Goal: Task Accomplishment & Management: Manage account settings

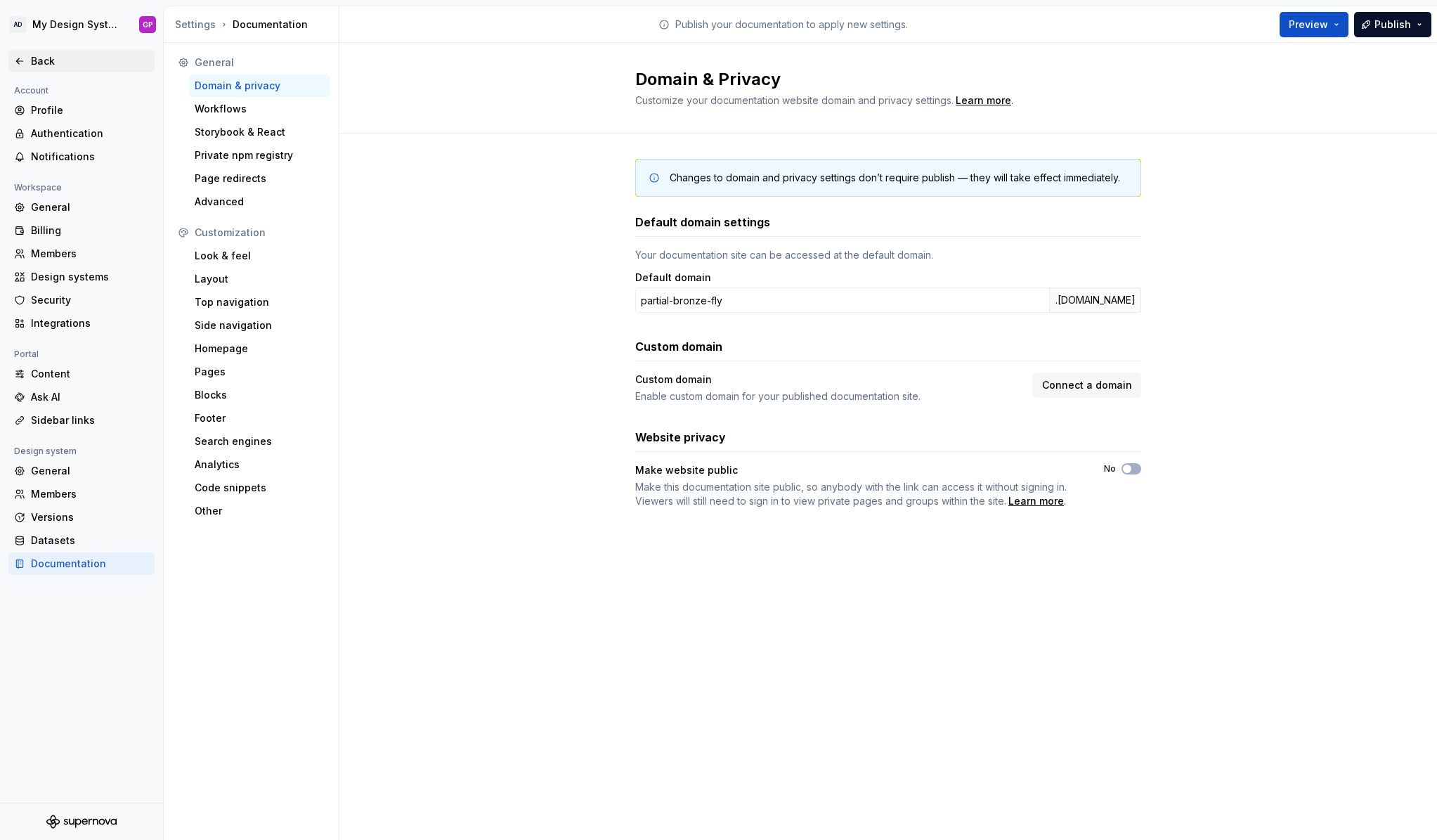
click at [23, 61] on icon at bounding box center [19, 61] width 11 height 11
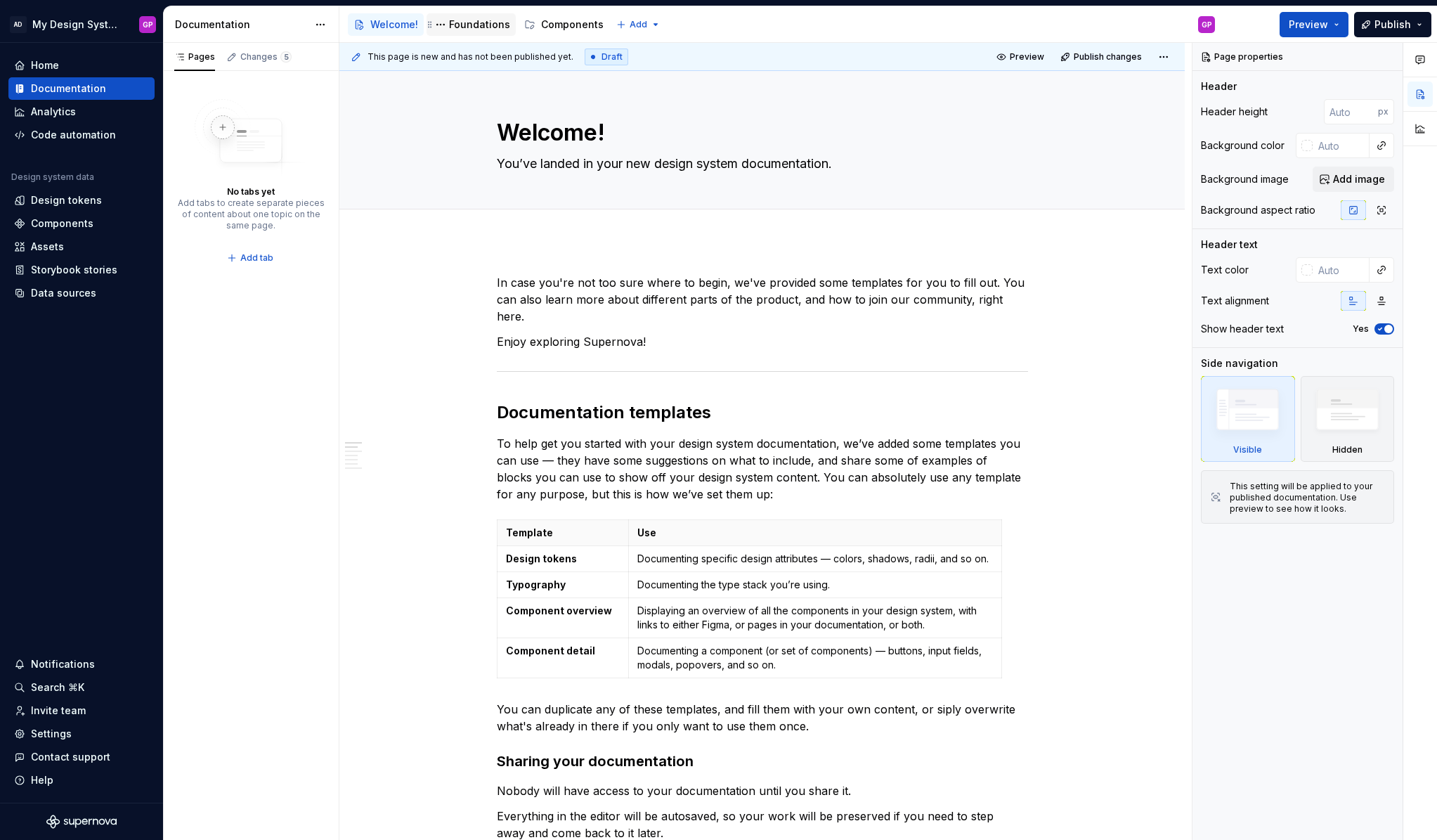
click at [472, 23] on div "Foundations" at bounding box center [480, 24] width 61 height 14
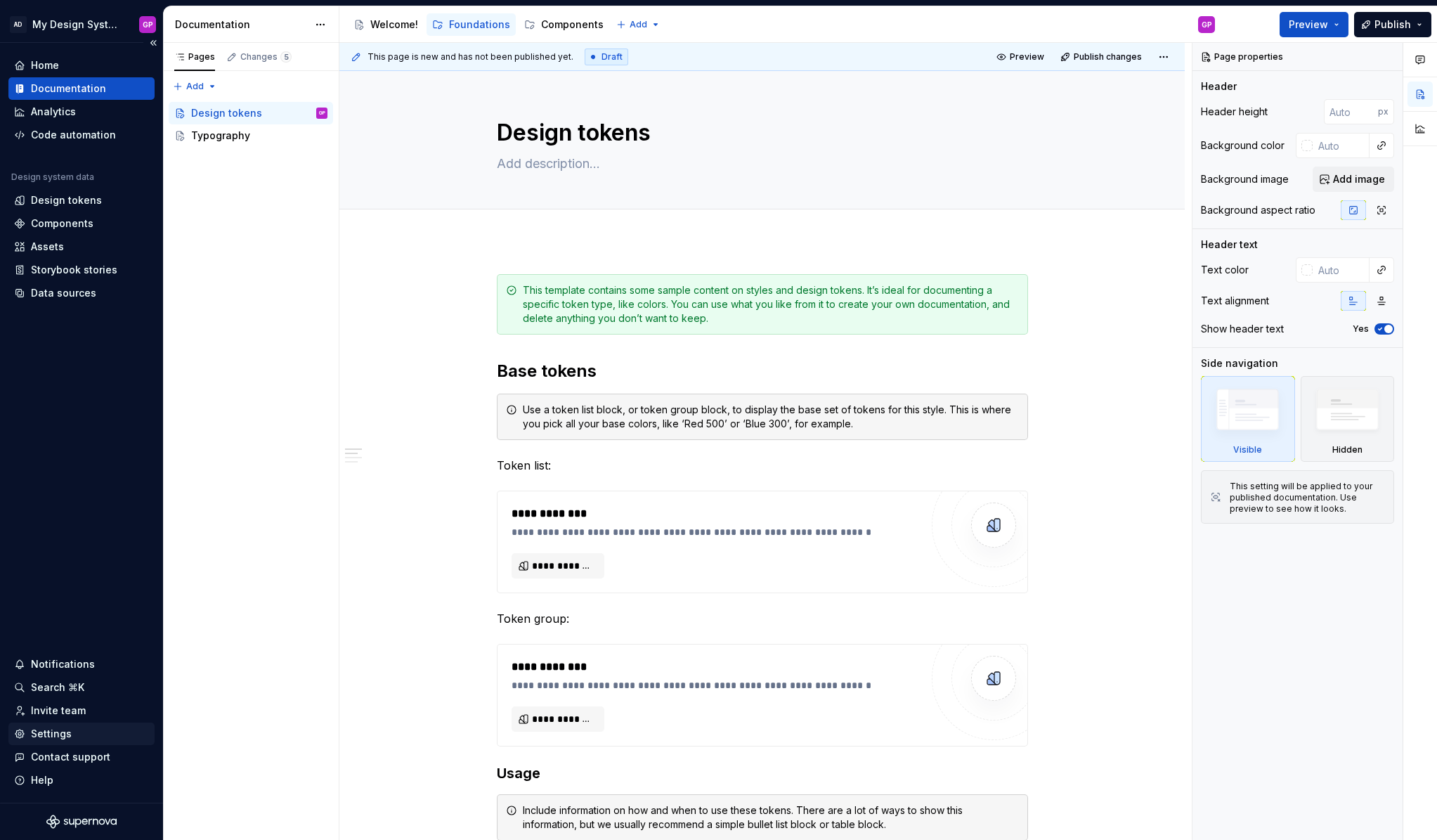
type textarea "*"
click at [37, 730] on div "Settings" at bounding box center [51, 733] width 40 height 14
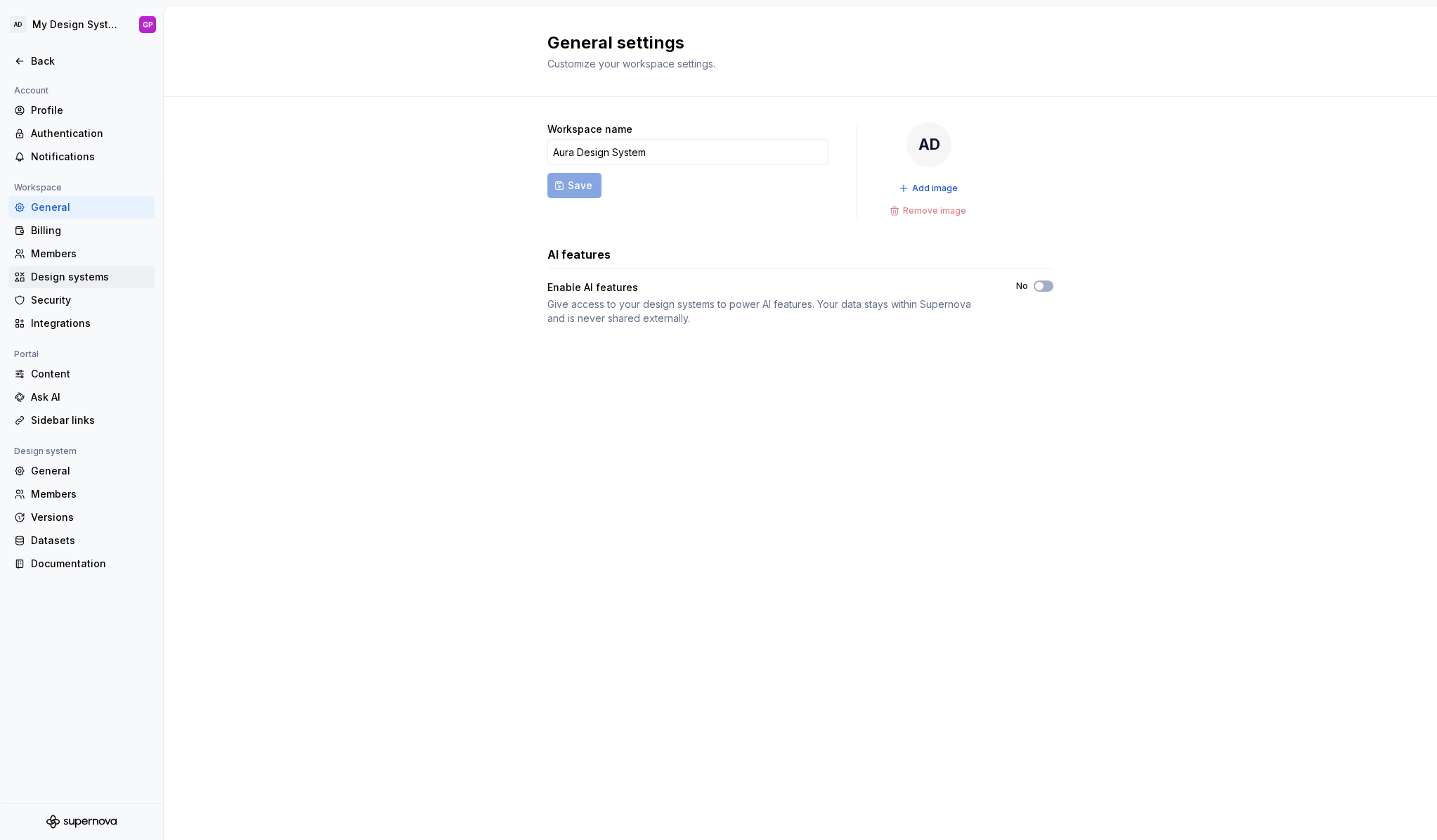
click at [47, 271] on div "Design systems" at bounding box center [90, 277] width 118 height 14
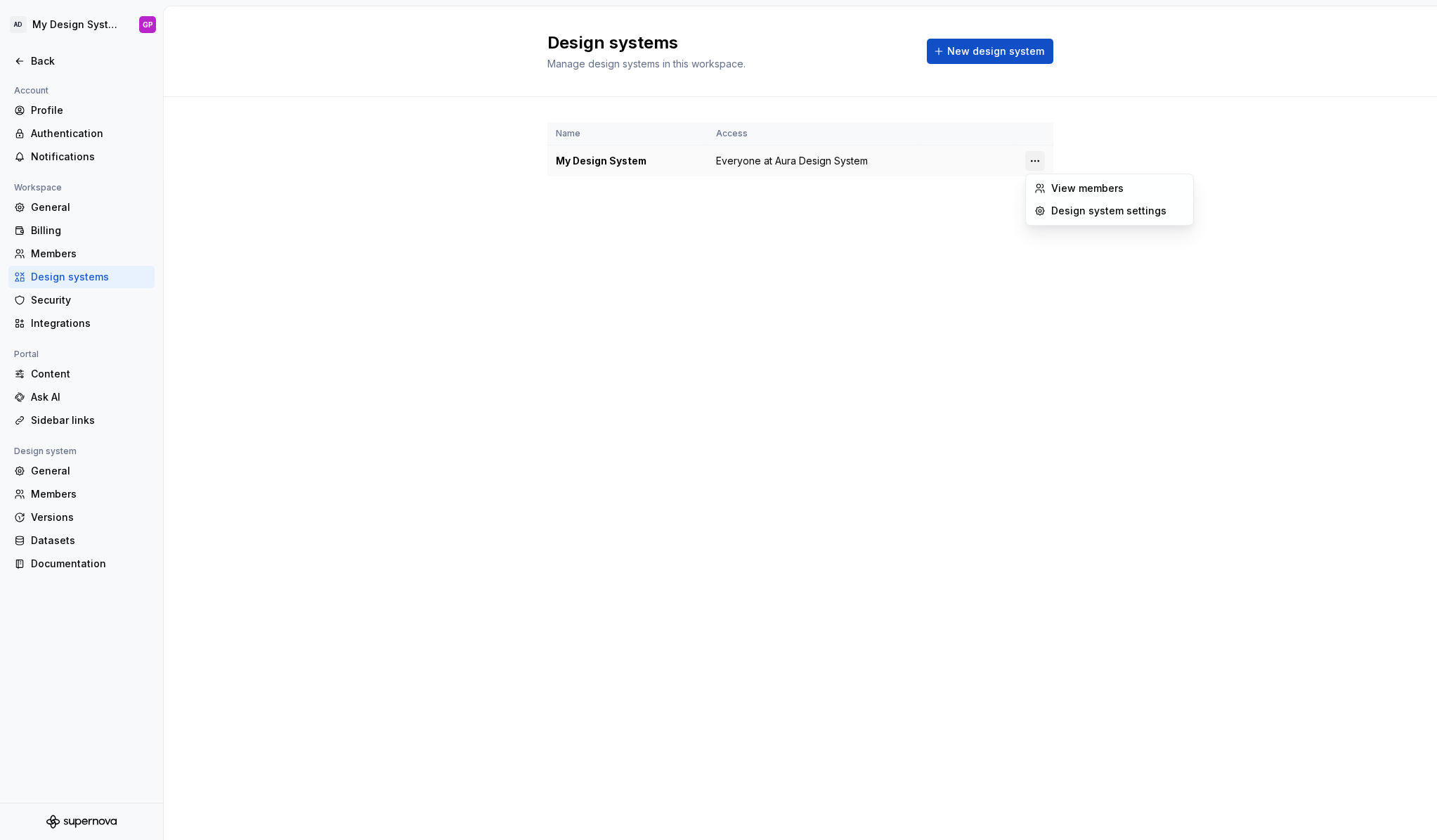
click at [1035, 162] on html "AD My Design System GP Back Account Profile Authentication Notifications Worksp…" at bounding box center [718, 420] width 1437 height 840
click at [1050, 210] on div "Design system settings" at bounding box center [1110, 211] width 162 height 23
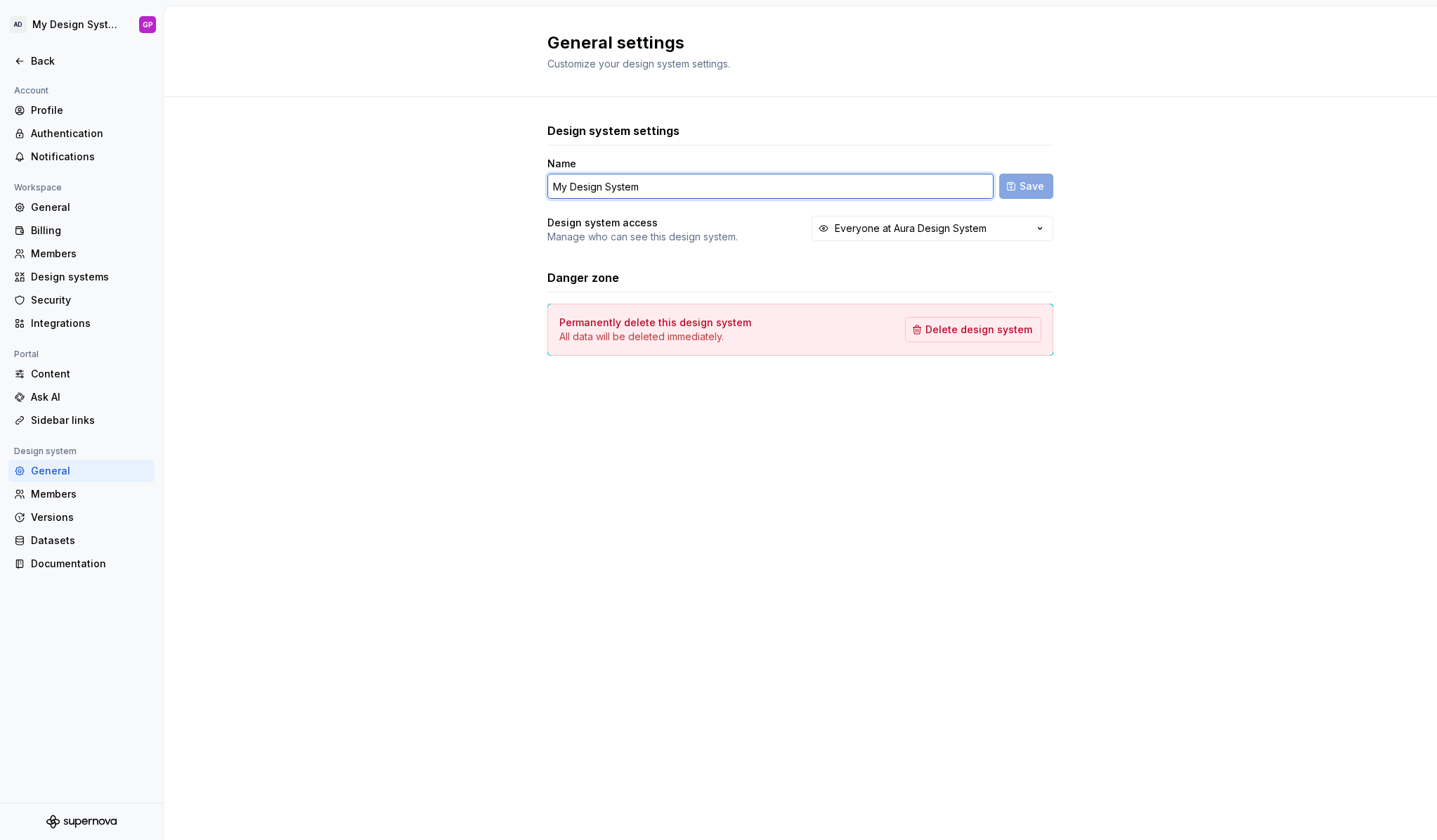
drag, startPoint x: 643, startPoint y: 188, endPoint x: 537, endPoint y: 184, distance: 106.1
click at [537, 184] on div "Design system settings Name My Design System Save Design system access Manage w…" at bounding box center [800, 252] width 1273 height 312
type input "Aura 2.0 Test"
click at [1030, 184] on span "Save" at bounding box center [1032, 186] width 24 height 14
click at [43, 538] on div "Datasets" at bounding box center [90, 540] width 118 height 14
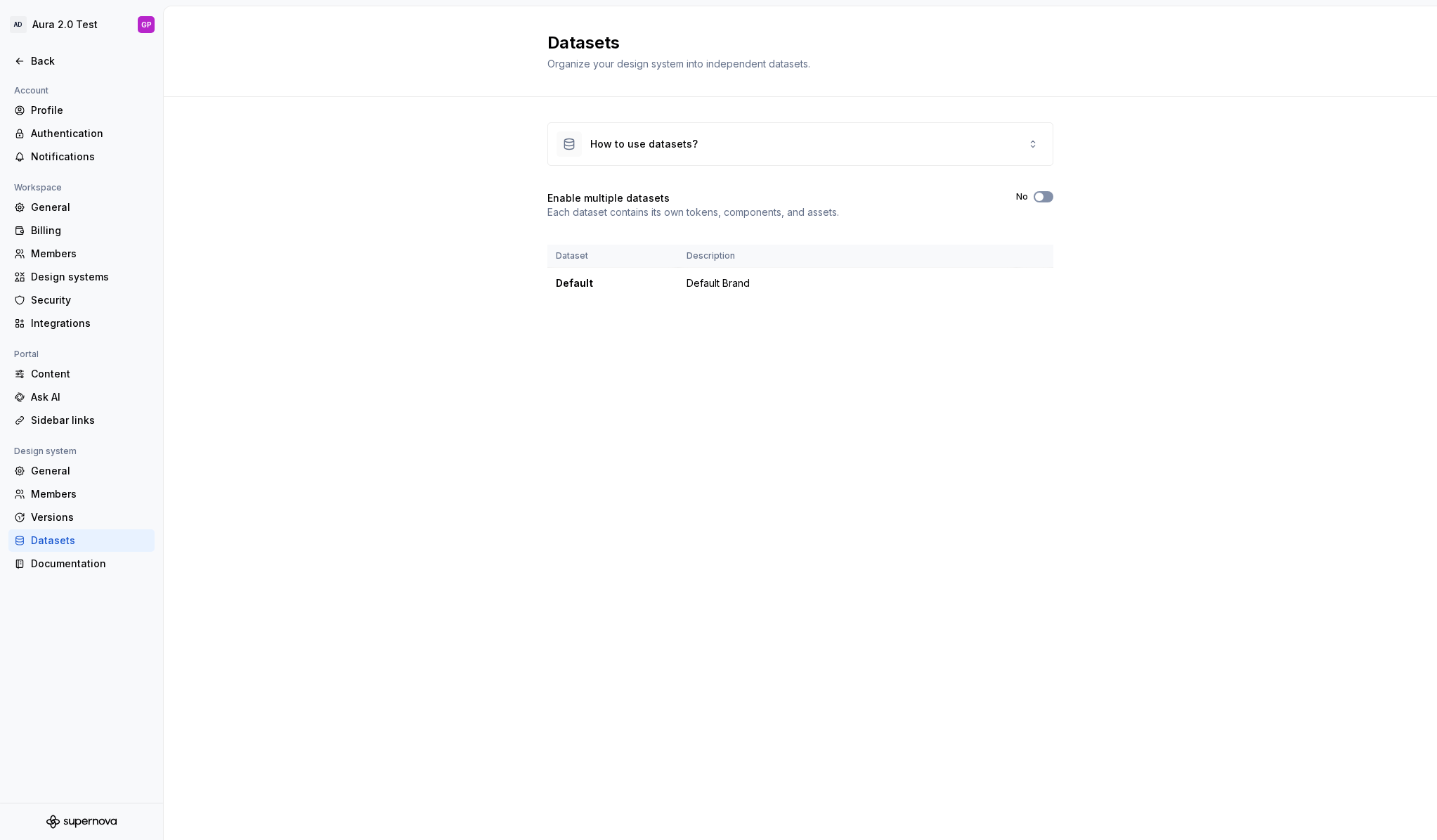
click at [1038, 197] on span "button" at bounding box center [1039, 197] width 8 height 8
click at [980, 51] on button "New dataset" at bounding box center [1007, 51] width 93 height 25
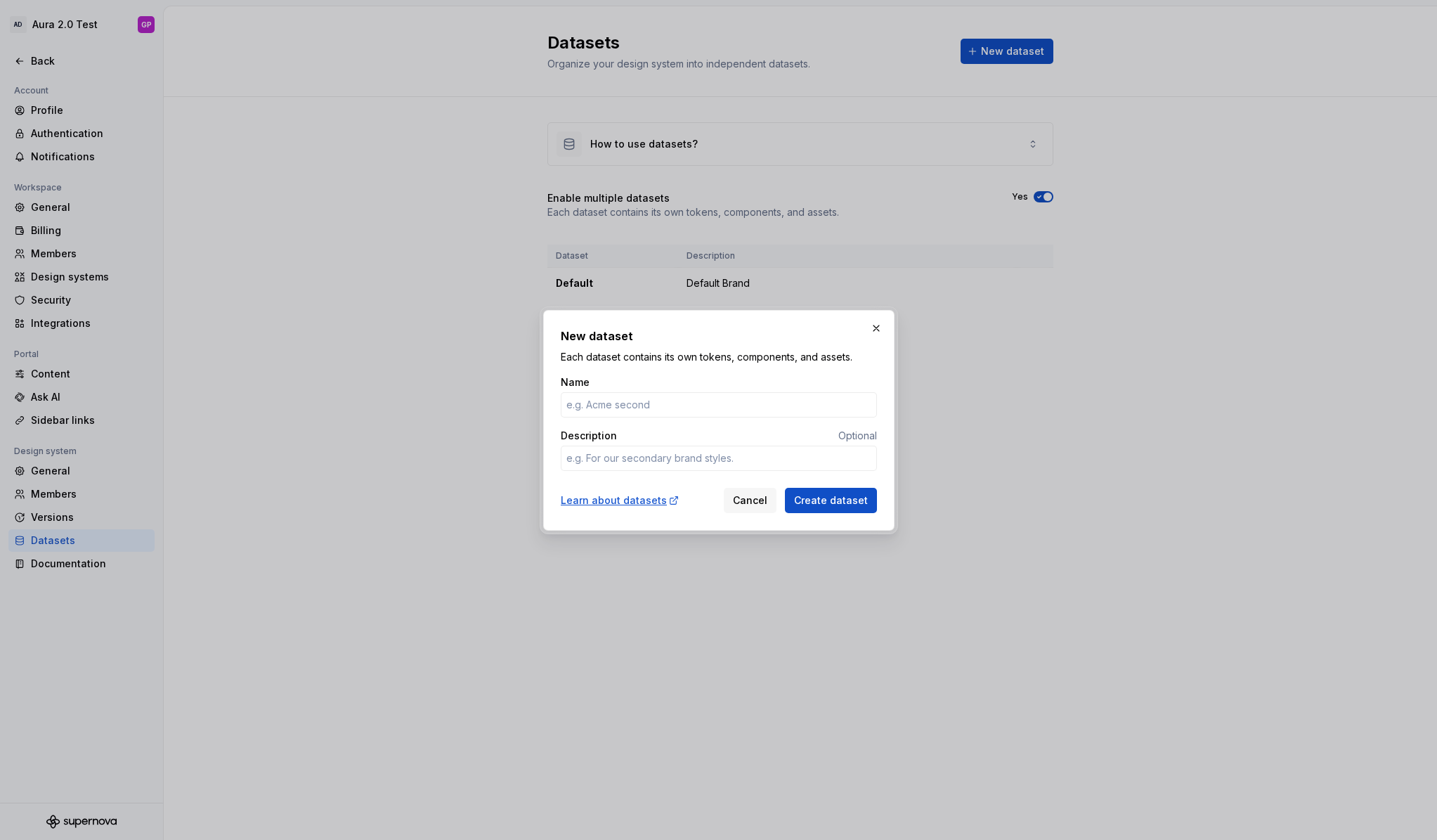
type textarea "*"
type input "Consumer"
click at [692, 458] on textarea "Description" at bounding box center [719, 457] width 316 height 25
click at [837, 499] on span "Create dataset" at bounding box center [831, 500] width 74 height 14
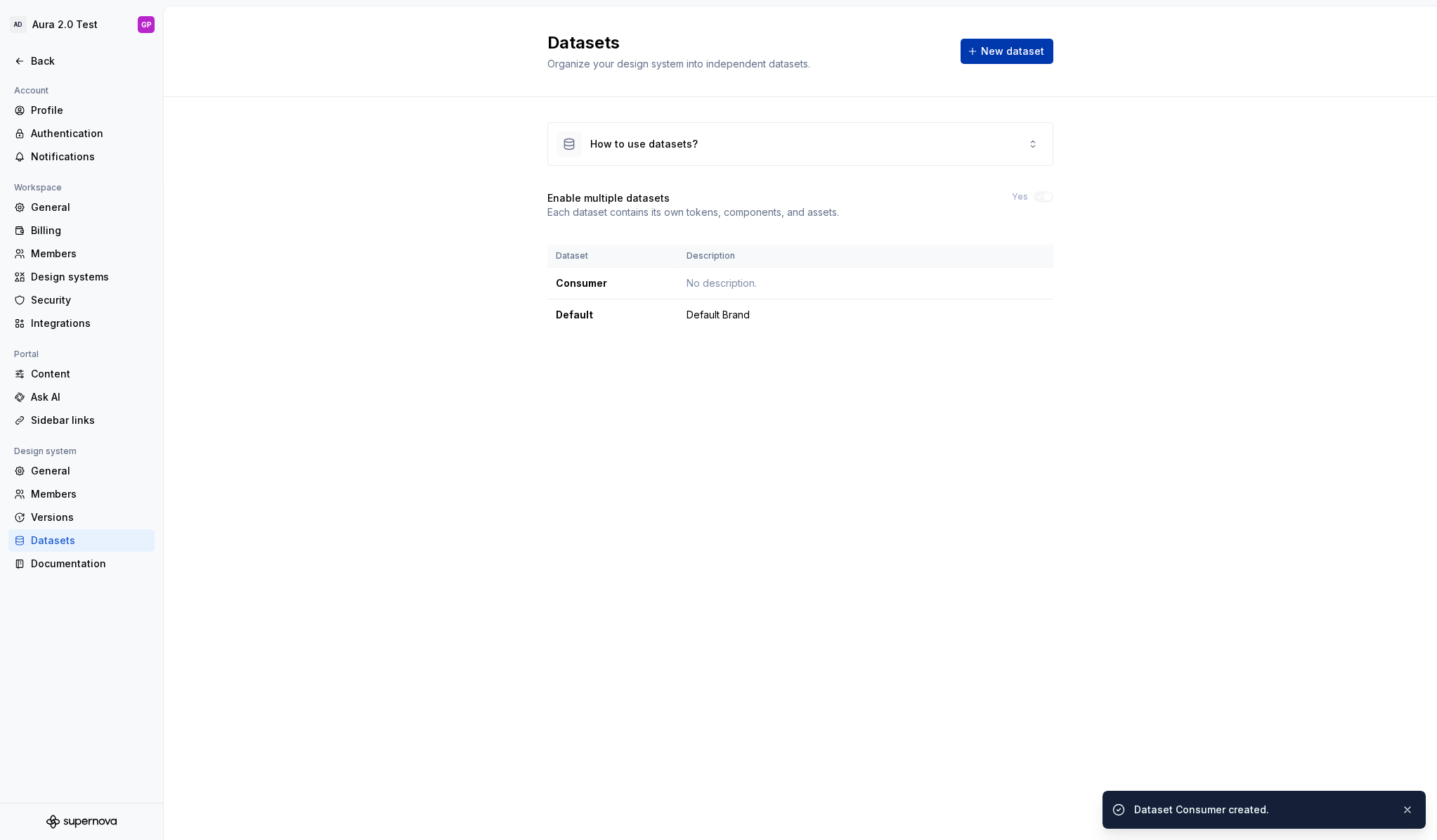
click at [990, 50] on span "New dataset" at bounding box center [1012, 51] width 63 height 14
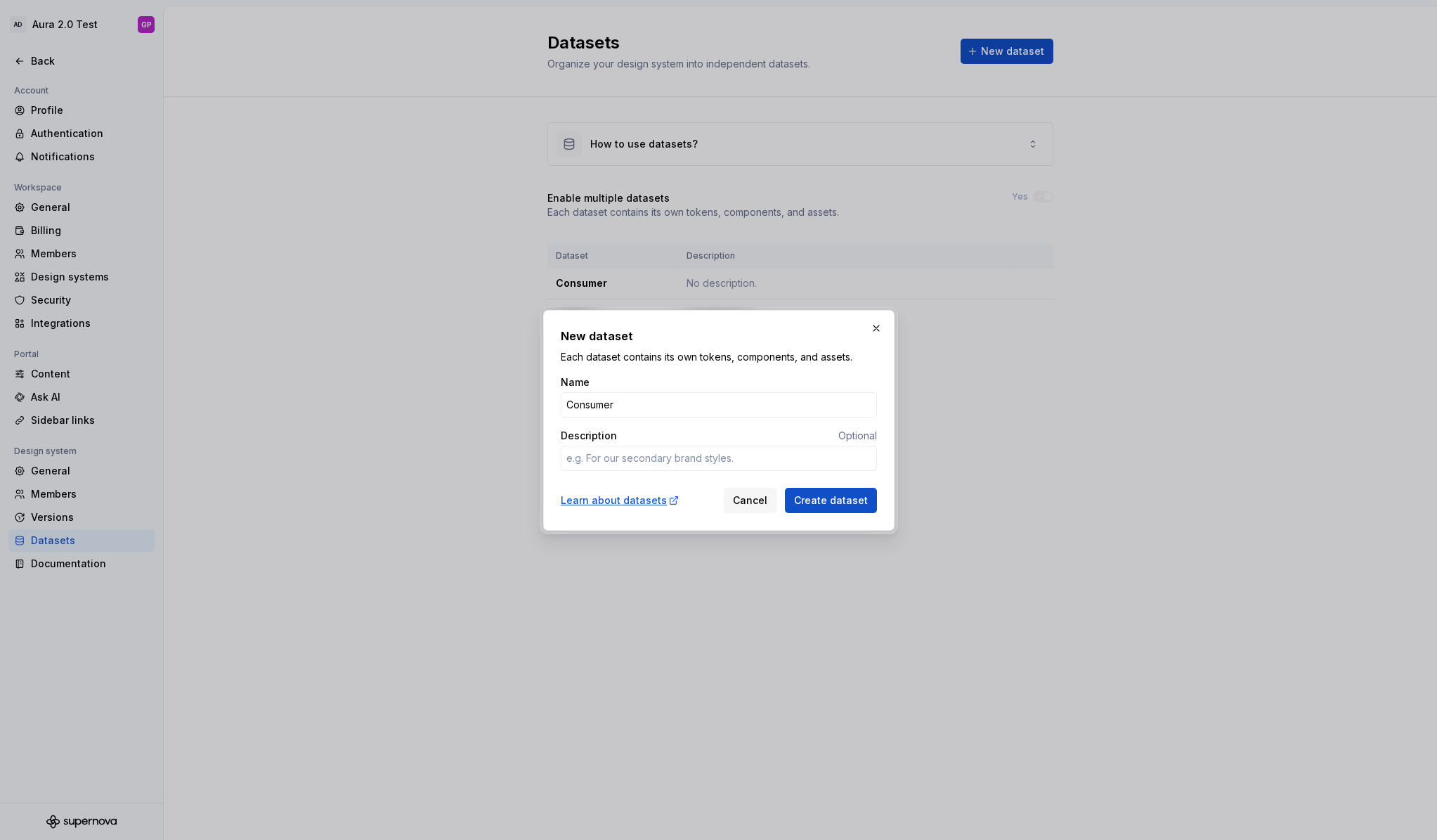
type textarea "*"
type input "Provider"
click at [823, 500] on span "Create dataset" at bounding box center [831, 500] width 74 height 14
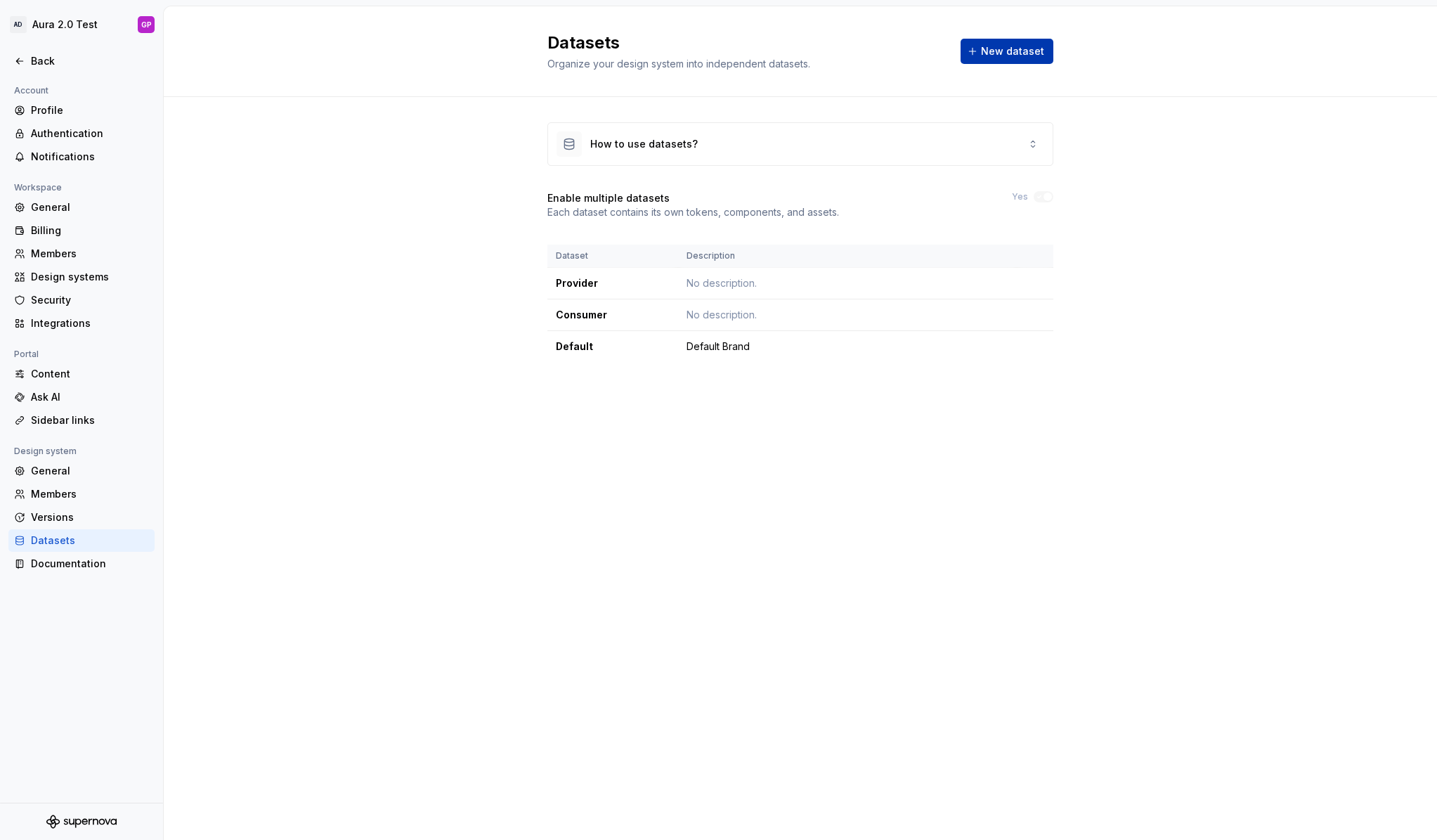
click at [979, 50] on button "New dataset" at bounding box center [1007, 51] width 93 height 25
type textarea "*"
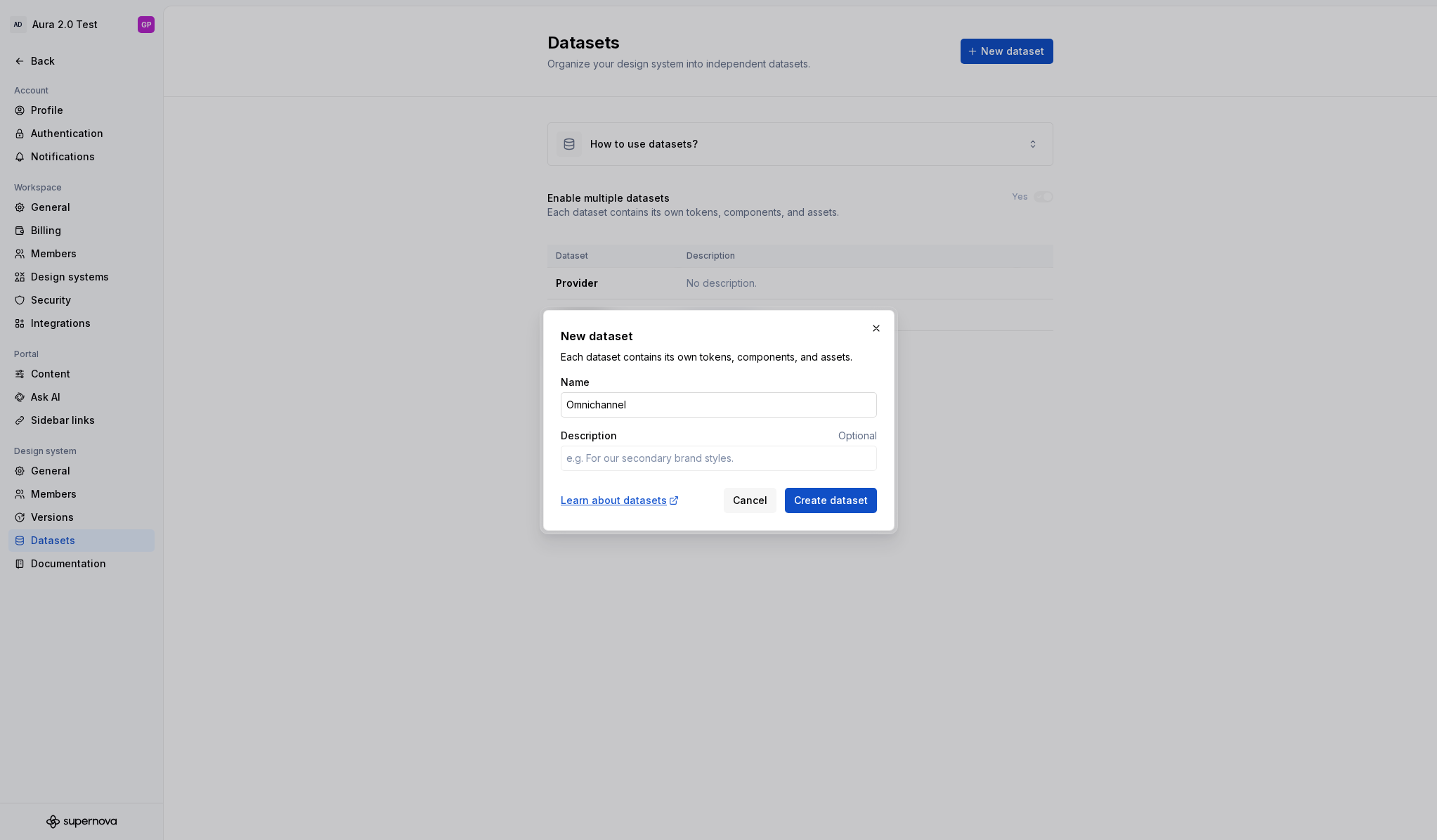
click at [592, 408] on input "Omnichannel" at bounding box center [719, 404] width 316 height 25
click at [643, 405] on input "Omnichannel" at bounding box center [719, 404] width 316 height 25
type input "Omnichannel"
type textarea "*"
type input "Omnichannel"
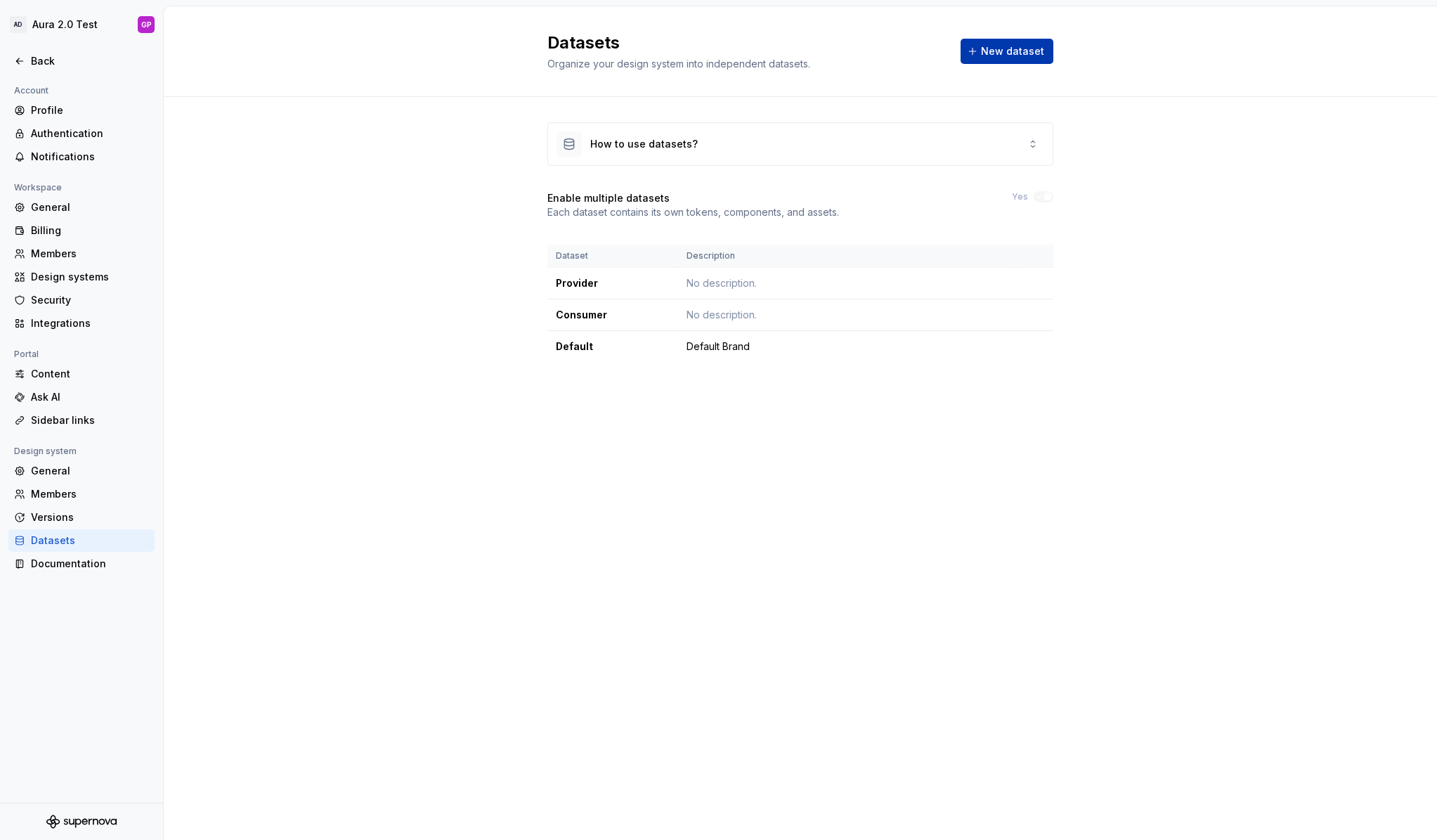
click at [979, 50] on button "New dataset" at bounding box center [1007, 51] width 93 height 25
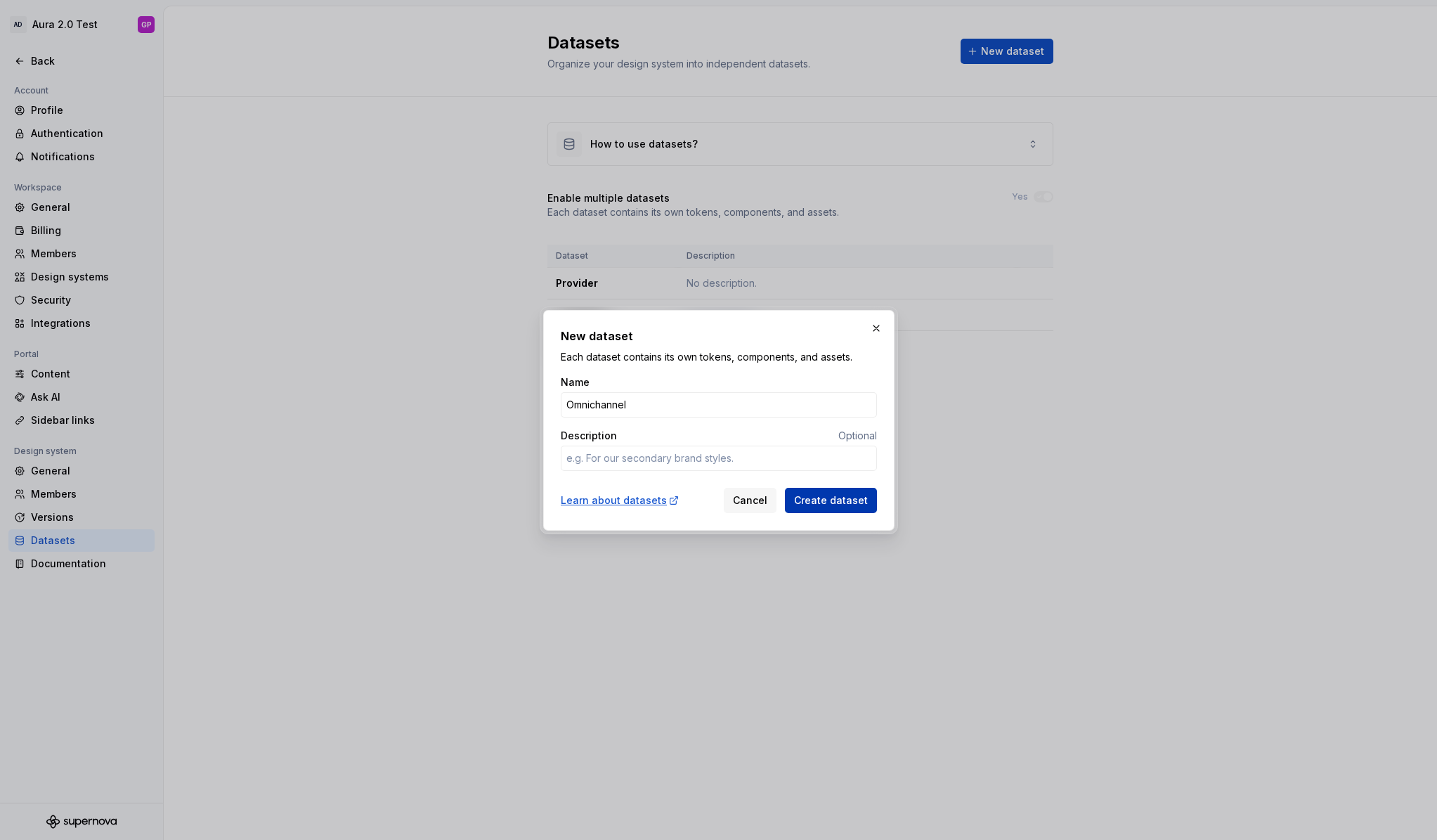
click at [826, 501] on span "Create dataset" at bounding box center [831, 500] width 74 height 14
type textarea "*"
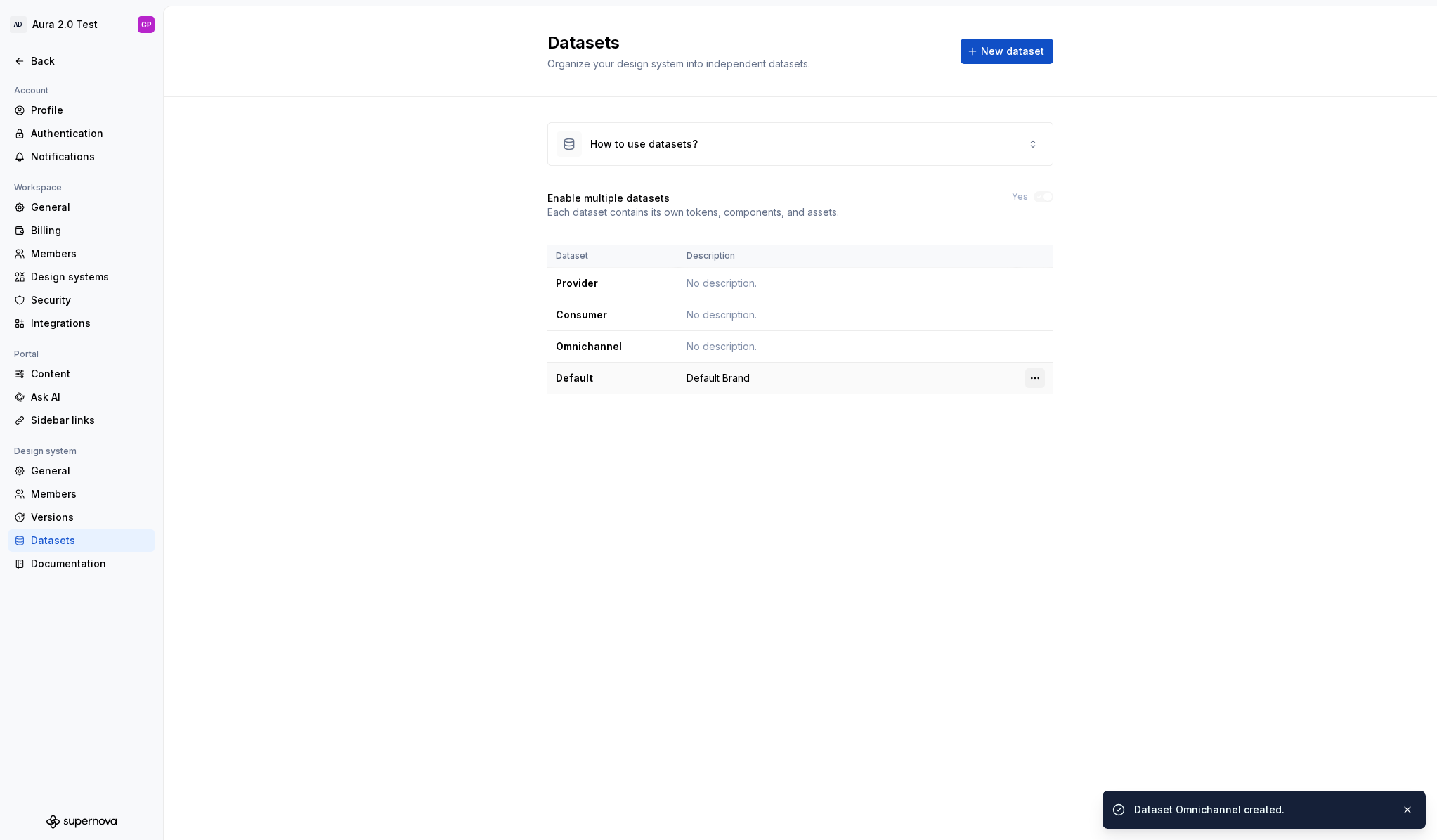
click at [1037, 378] on html "AD Aura 2.0 Test GP Back Account Profile Authentication Notifications Workspace…" at bounding box center [718, 420] width 1437 height 840
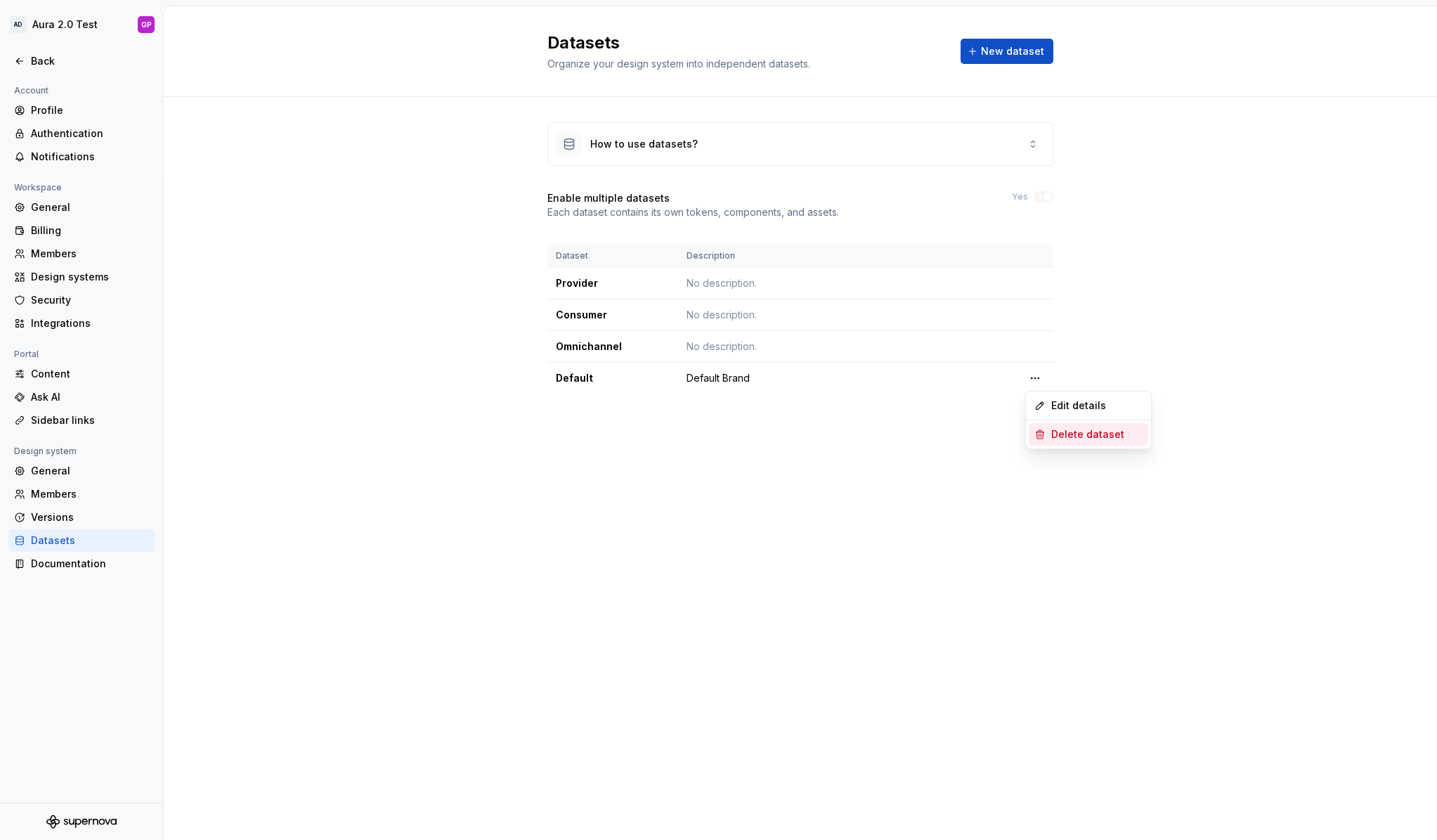
click at [1057, 434] on div "Delete dataset" at bounding box center [1097, 434] width 91 height 14
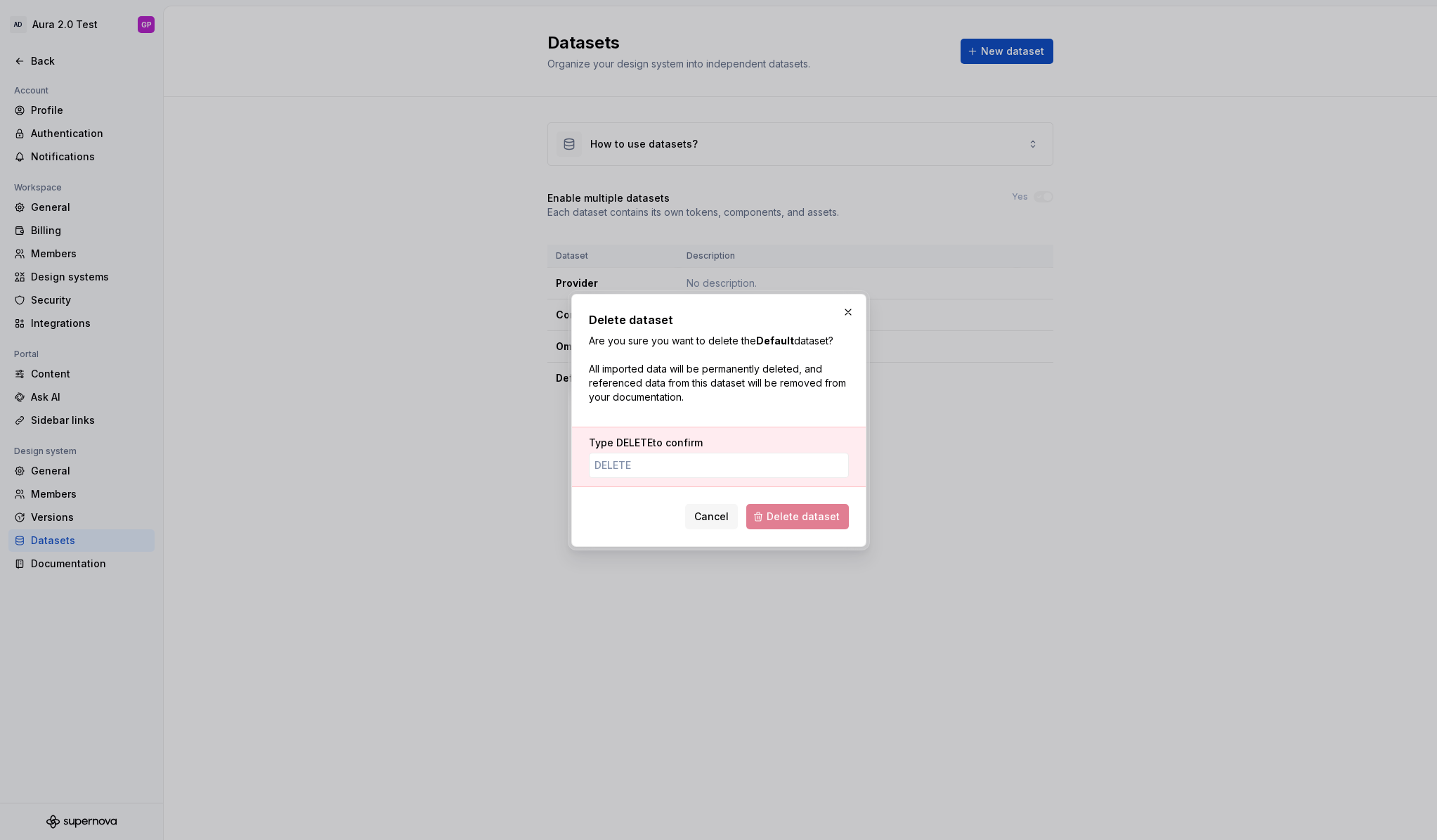
click at [792, 518] on span "Delete dataset" at bounding box center [797, 516] width 103 height 25
click at [665, 472] on input "Type DELETE to confirm" at bounding box center [719, 465] width 260 height 25
type input "DELETE"
click at [800, 518] on span "Delete dataset" at bounding box center [804, 516] width 73 height 14
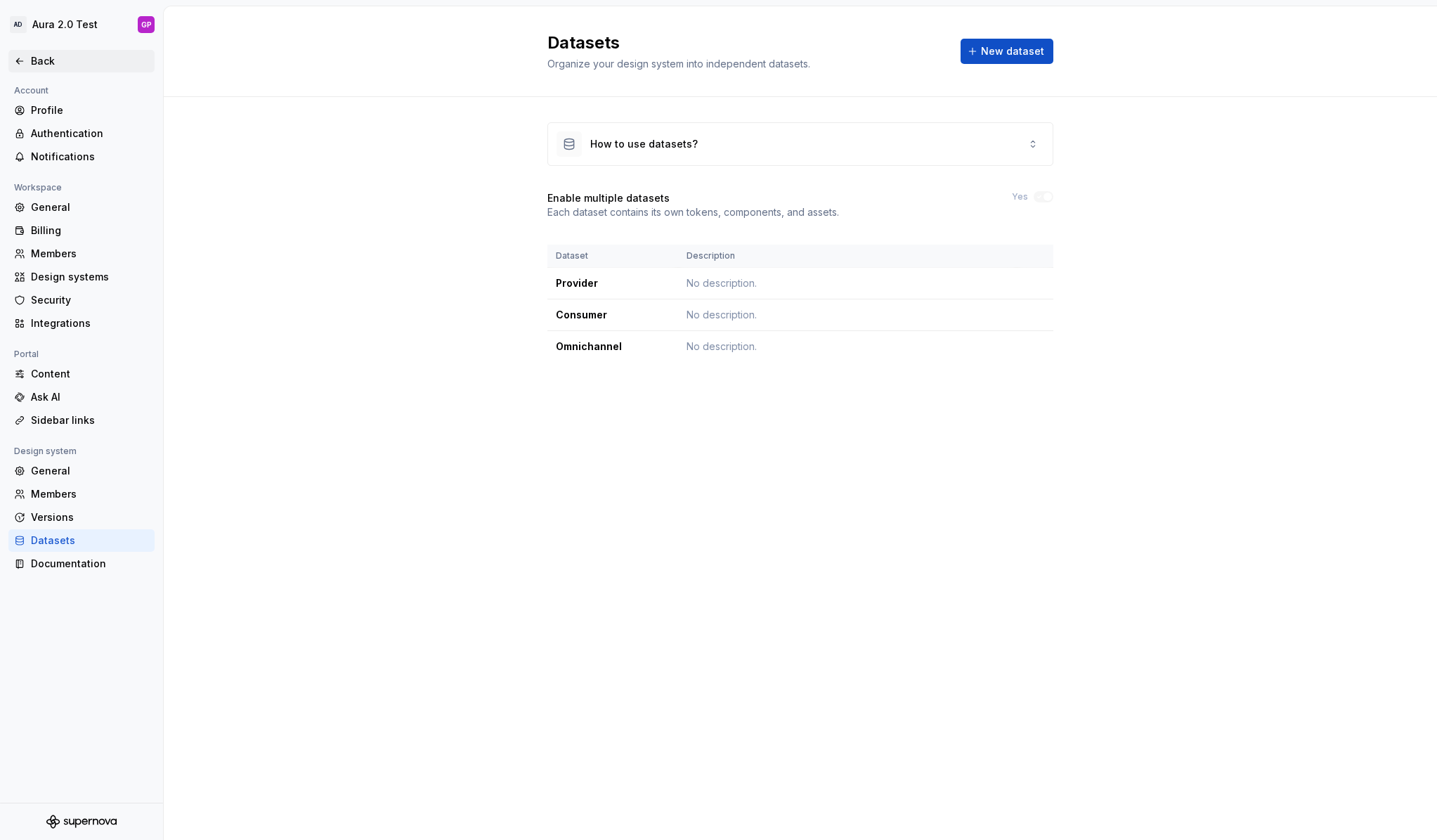
click at [21, 64] on icon at bounding box center [19, 61] width 11 height 11
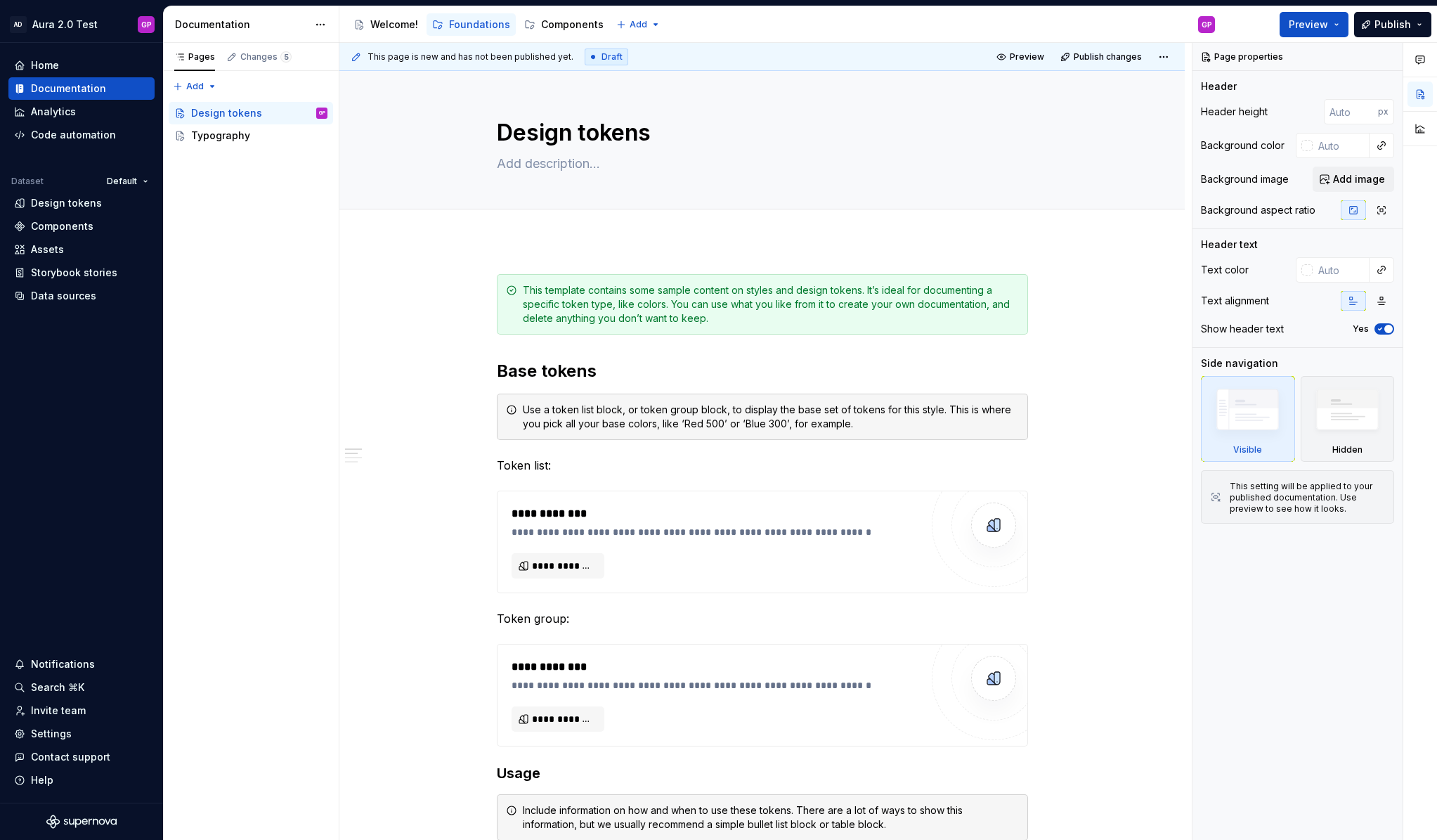
click at [629, 20] on html "AD Aura 2.0 Test GP Home Documentation Analytics Code automation Dataset Defaul…" at bounding box center [718, 420] width 1437 height 840
type textarea "*"
click at [644, 75] on div "New group" at bounding box center [678, 75] width 91 height 14
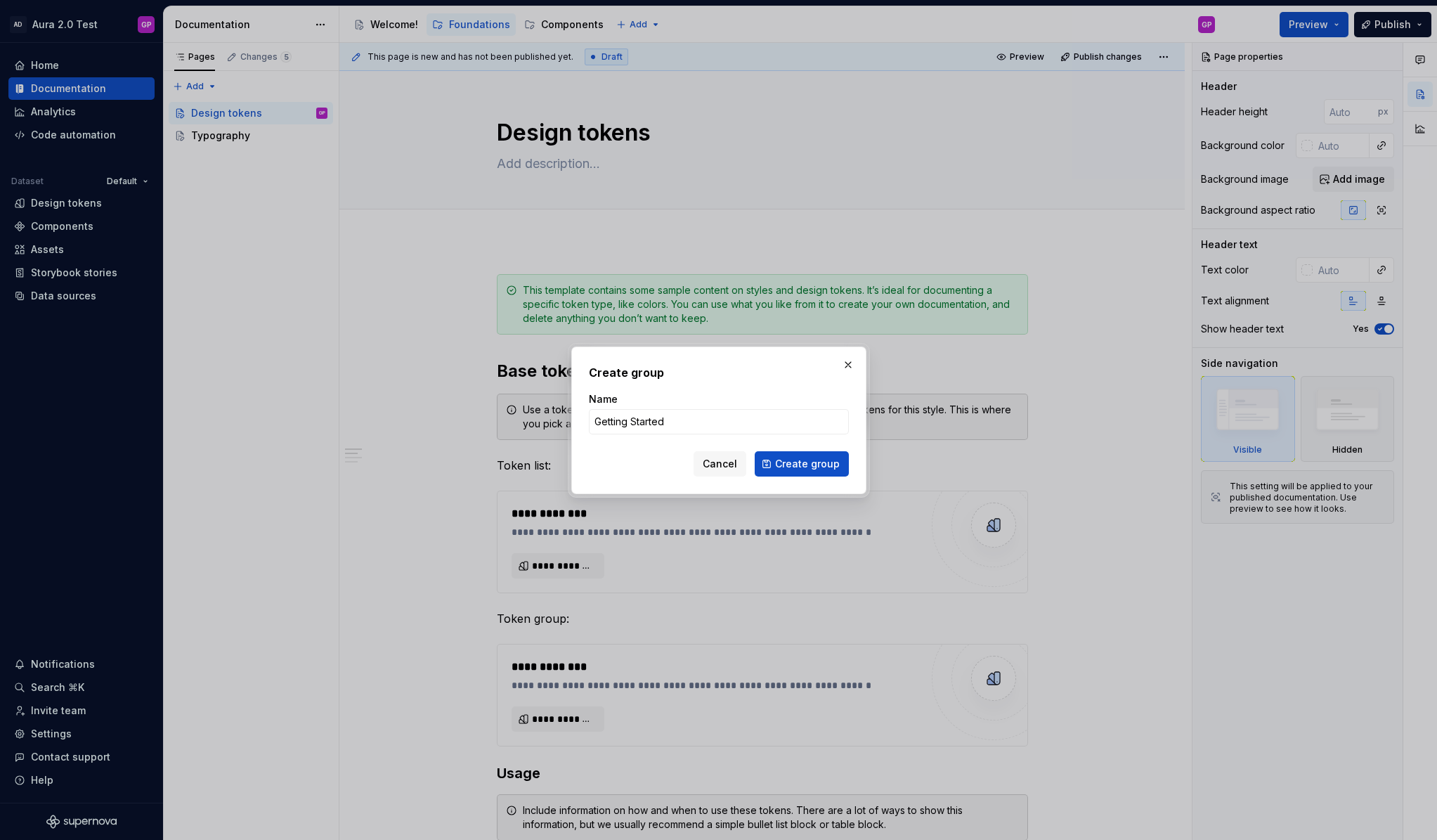
type input "Getting Started"
click at [815, 459] on span "Create group" at bounding box center [807, 463] width 65 height 14
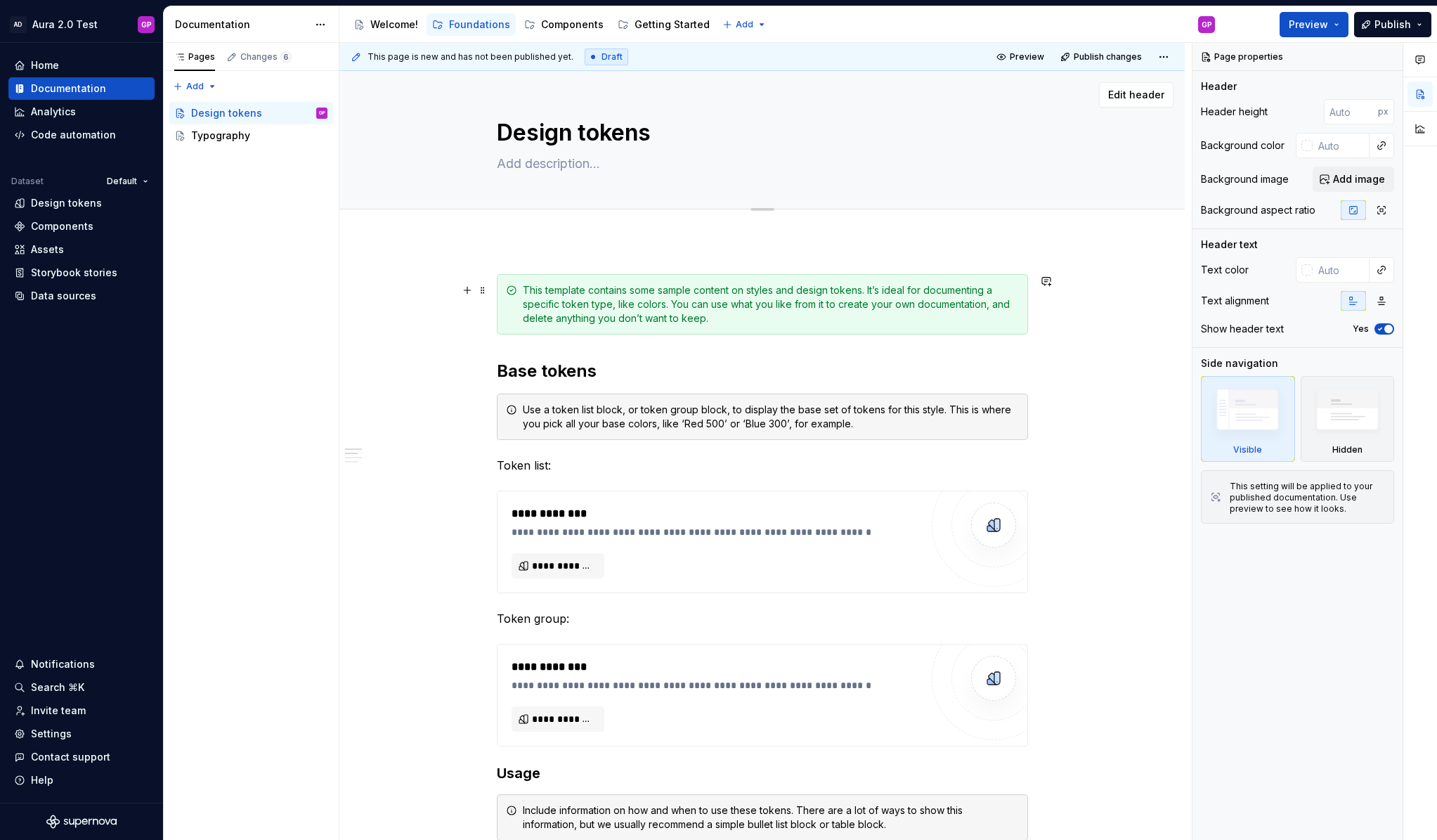
type textarea "*"
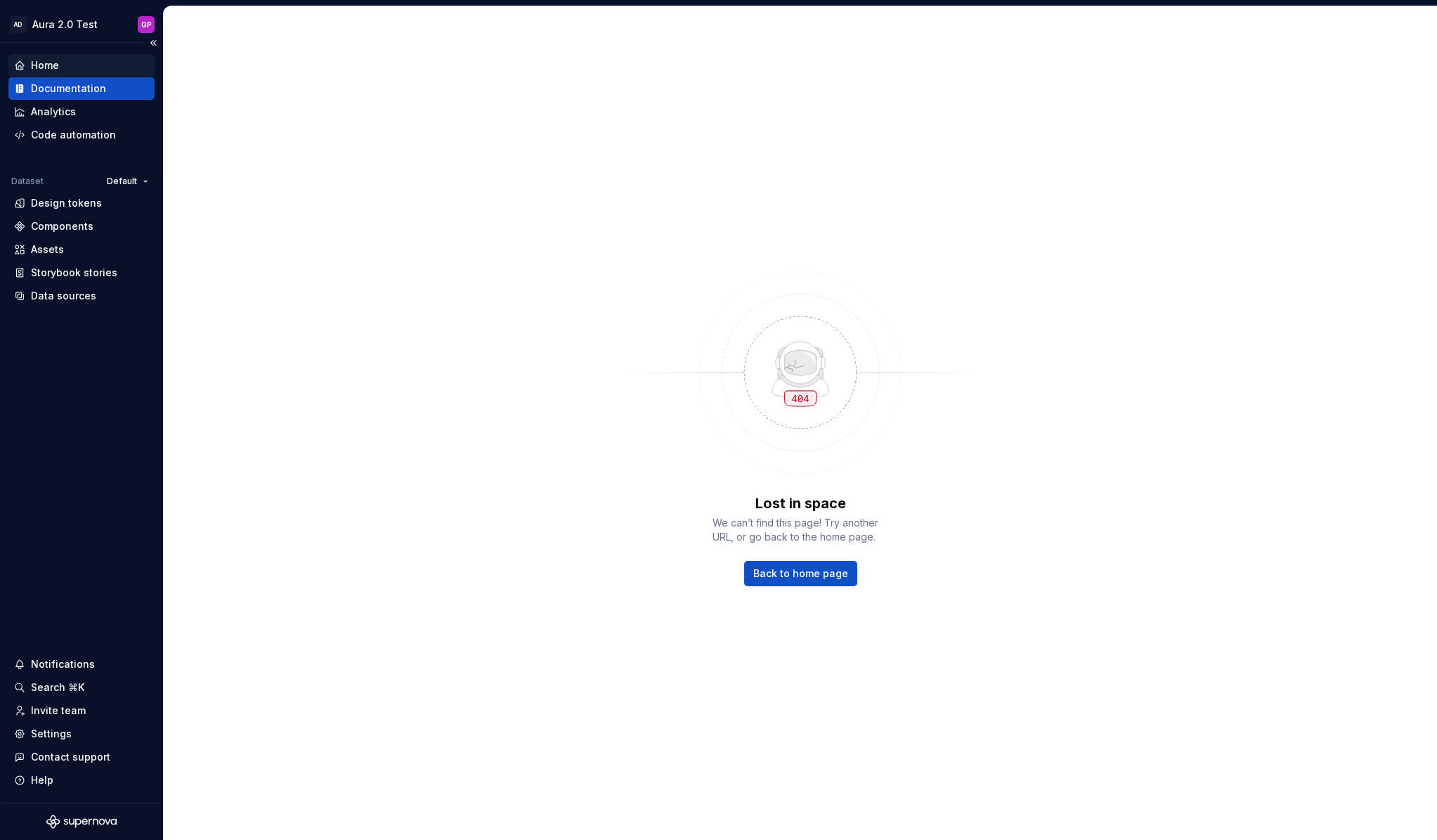
click at [40, 66] on div "Home" at bounding box center [45, 66] width 28 height 14
click at [47, 63] on div "Home" at bounding box center [45, 66] width 28 height 14
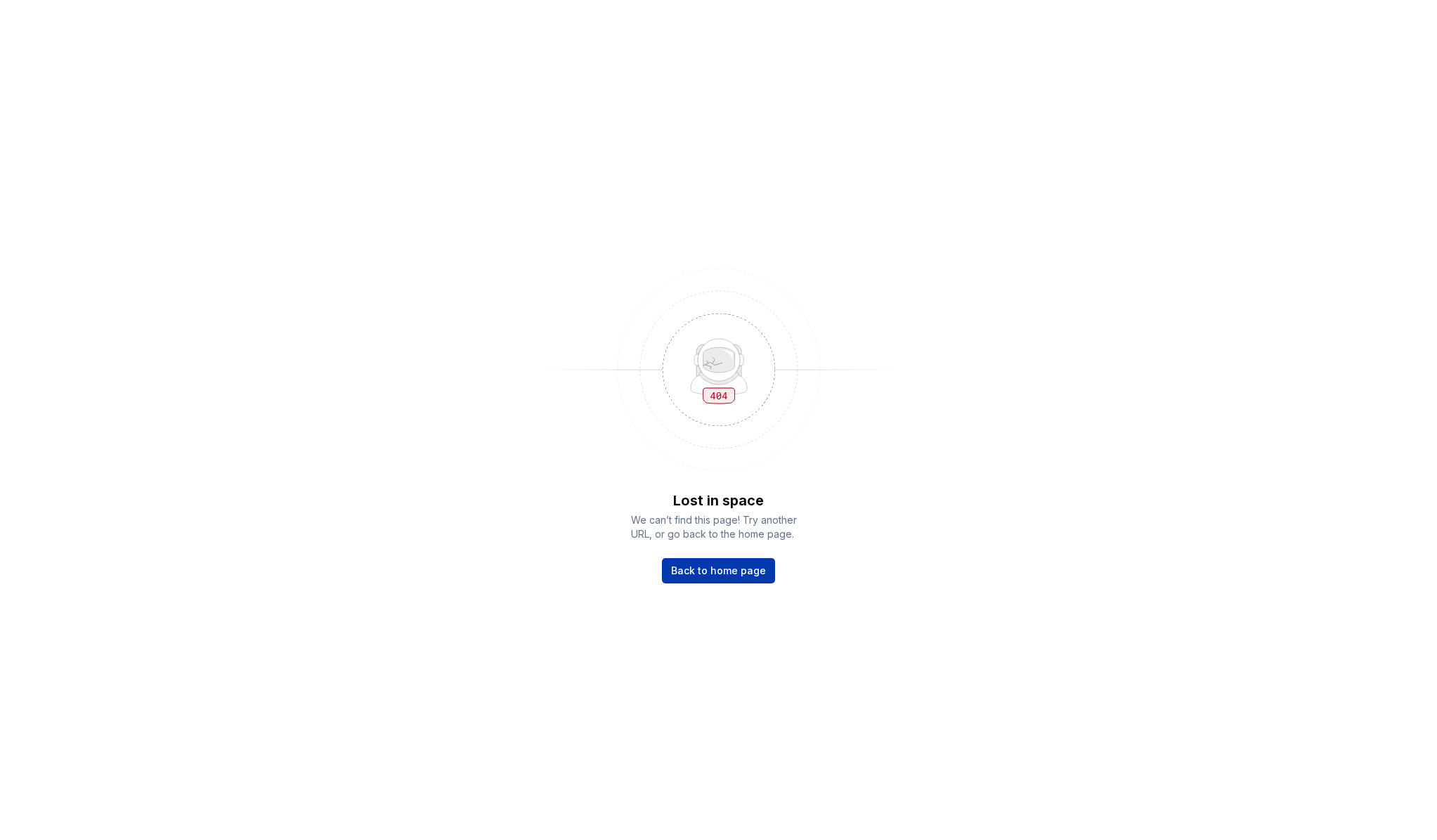
click at [690, 568] on span "Back to home page" at bounding box center [718, 570] width 95 height 14
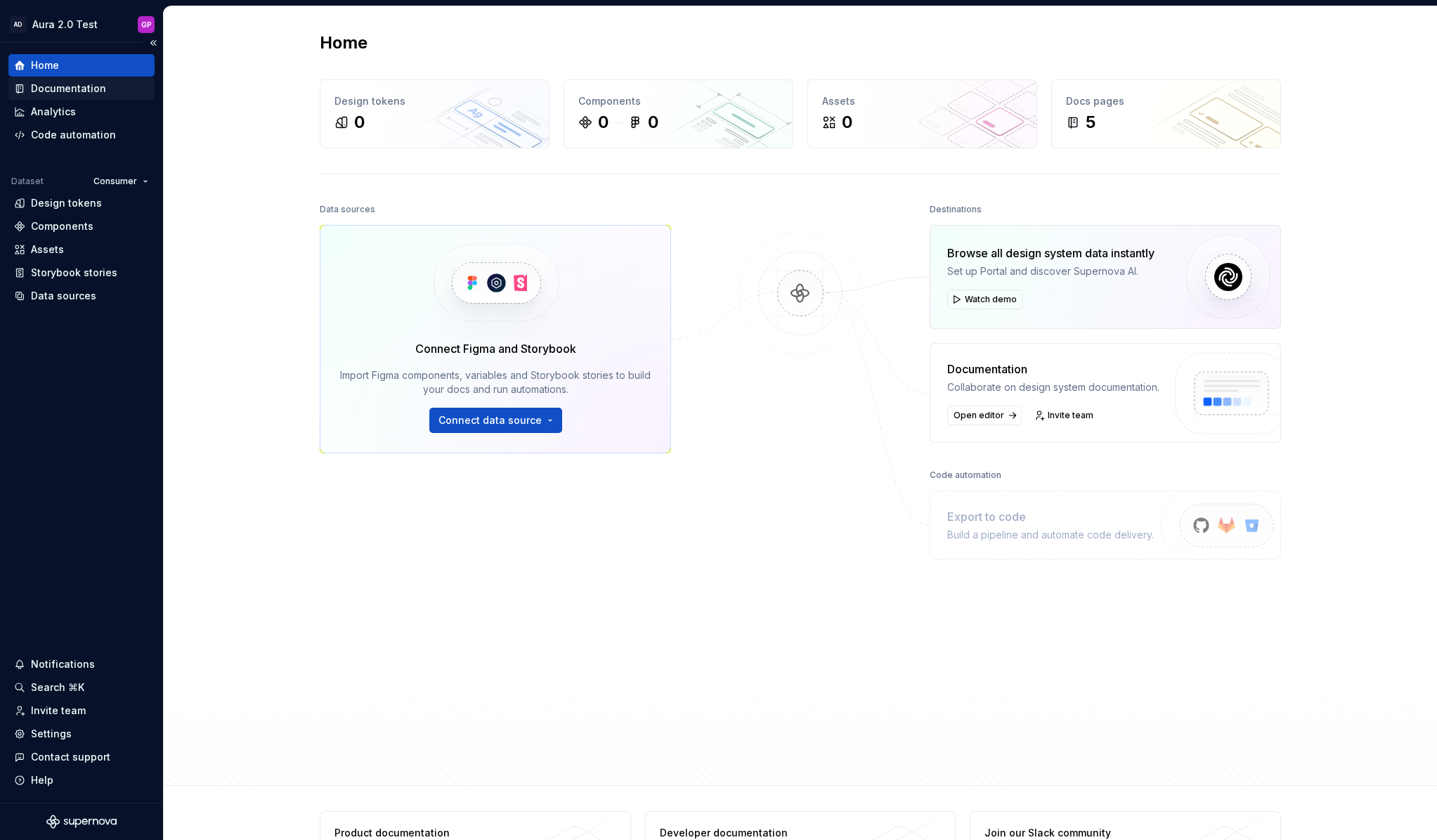
click at [50, 88] on div "Documentation" at bounding box center [69, 88] width 75 height 14
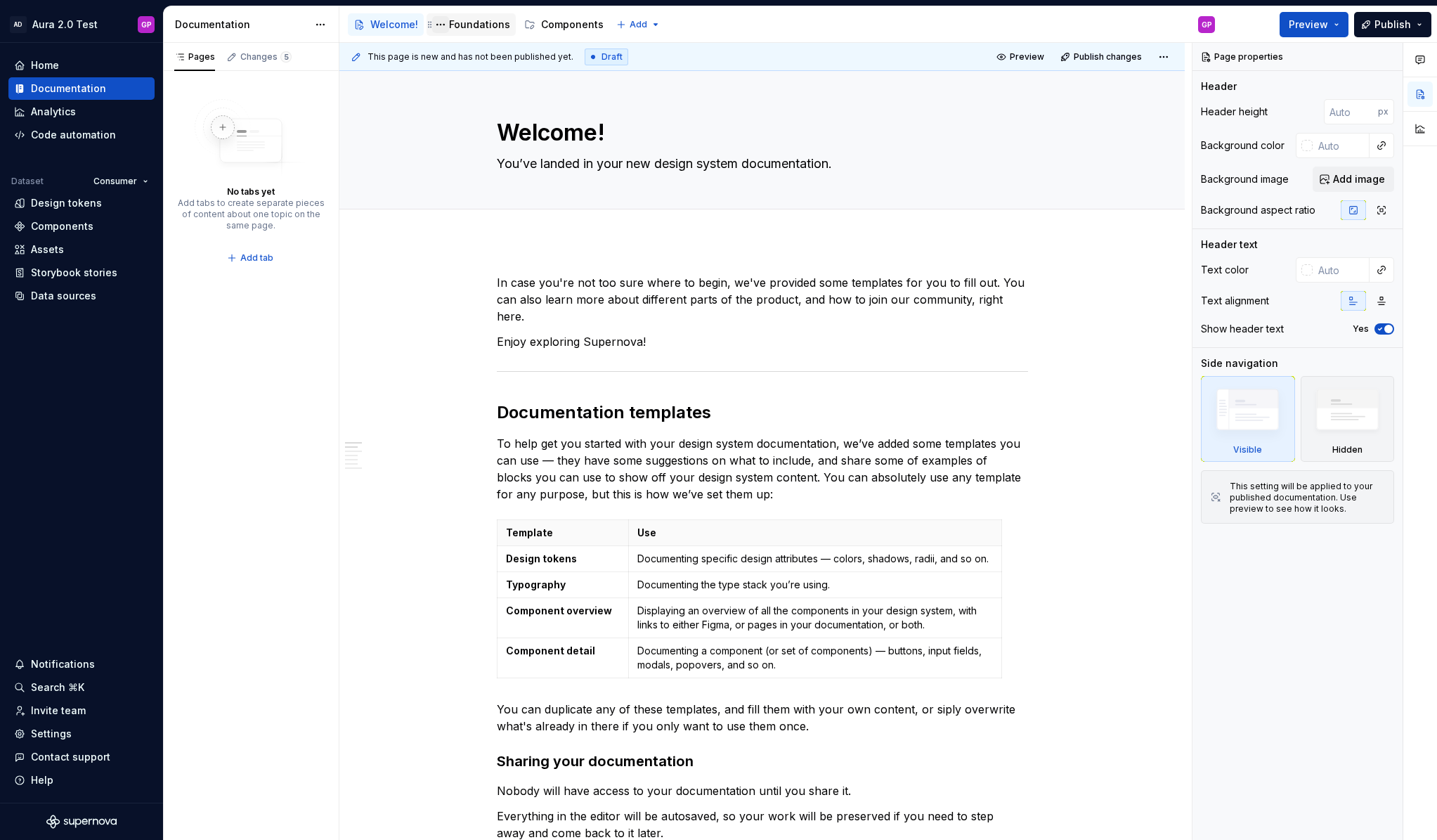
click at [439, 23] on button "Page tree" at bounding box center [441, 24] width 17 height 17
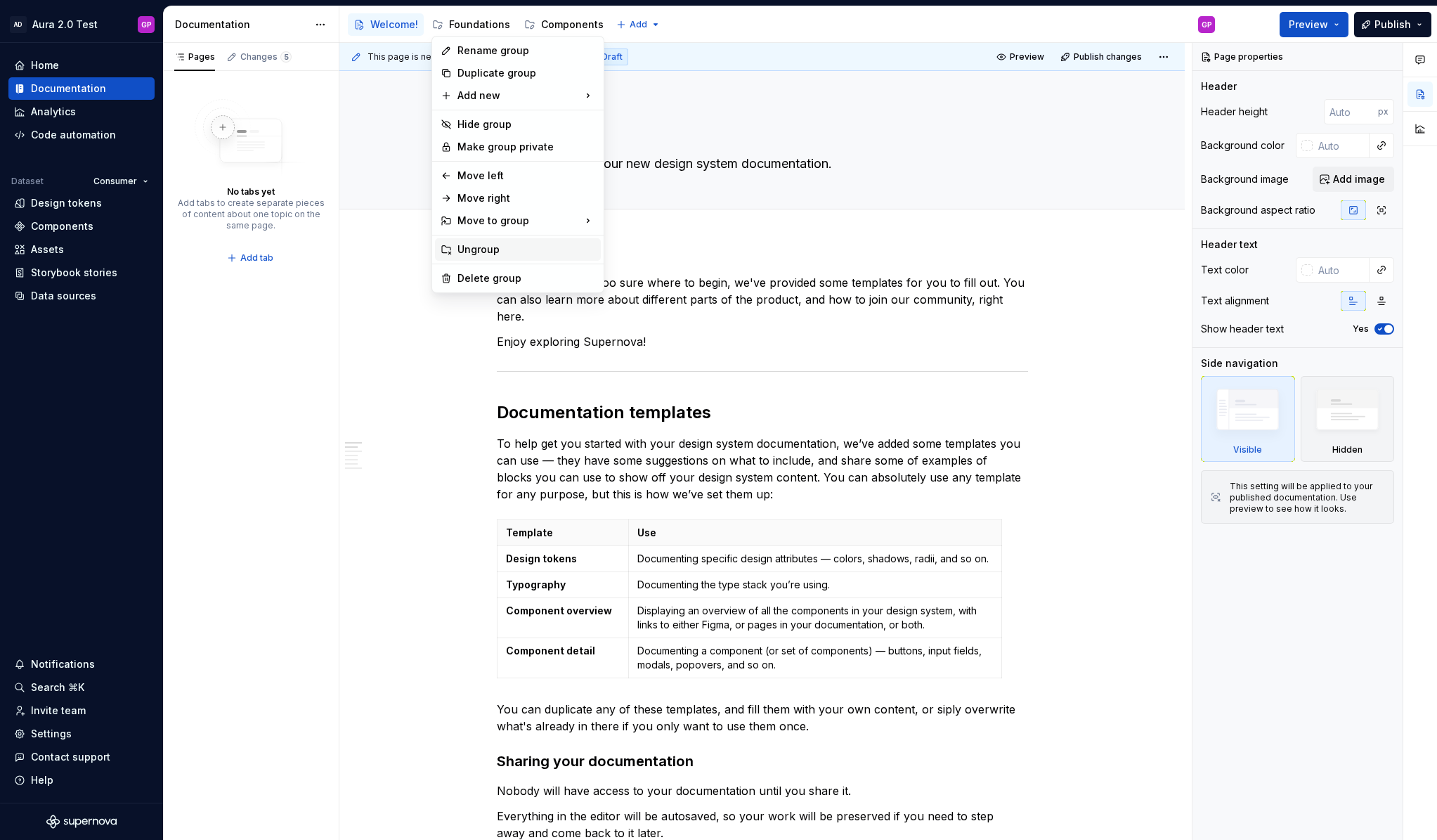
click at [477, 249] on div "Ungroup" at bounding box center [526, 249] width 138 height 14
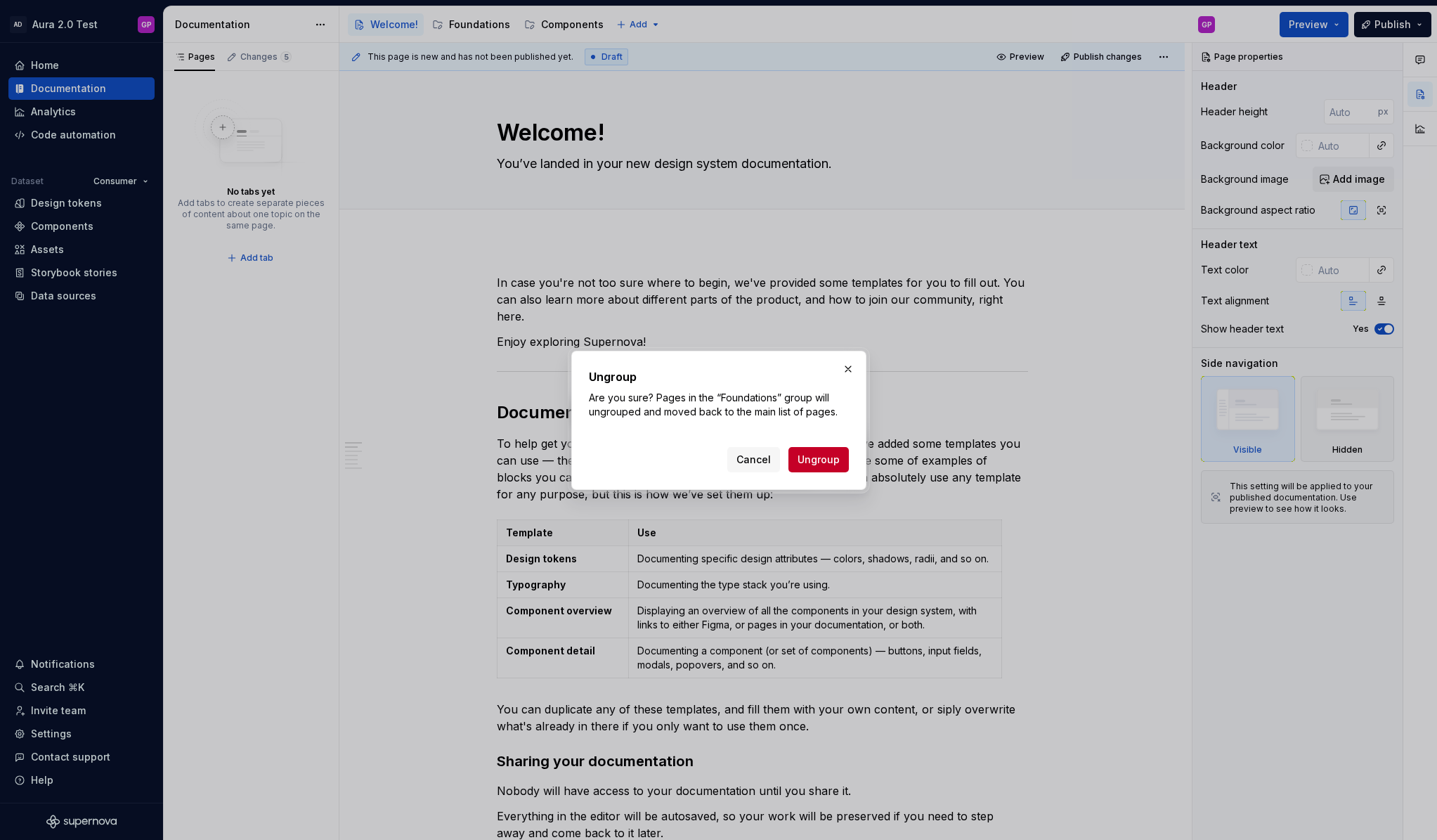
click at [822, 460] on span "Ungroup" at bounding box center [818, 460] width 42 height 14
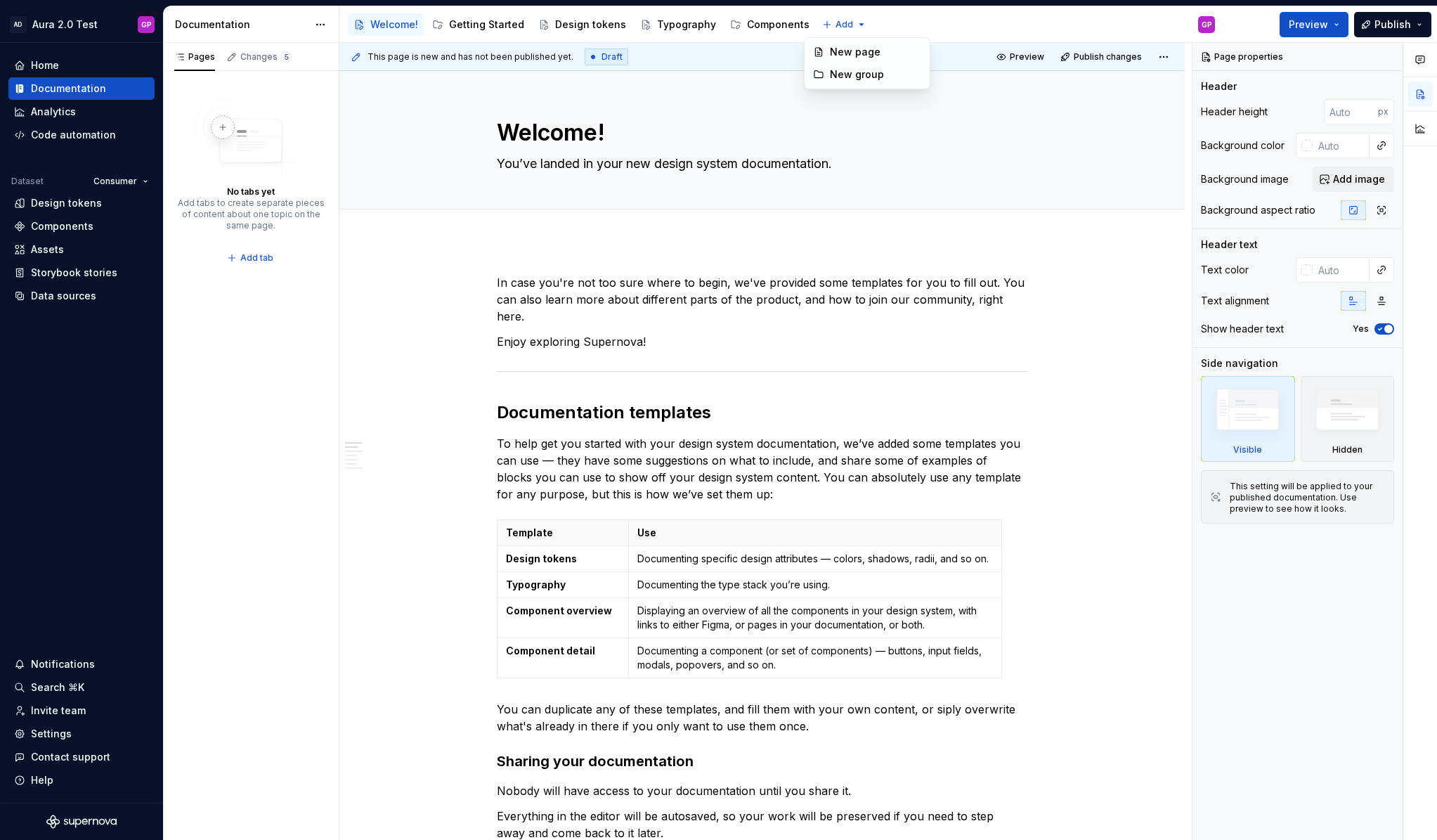
drag, startPoint x: 616, startPoint y: 23, endPoint x: 829, endPoint y: 24, distance: 213.0
click at [829, 24] on html "AD Aura 2.0 Test GP Home Documentation Analytics Code automation Dataset Consum…" at bounding box center [718, 420] width 1437 height 840
click at [846, 76] on div "New group" at bounding box center [876, 75] width 91 height 14
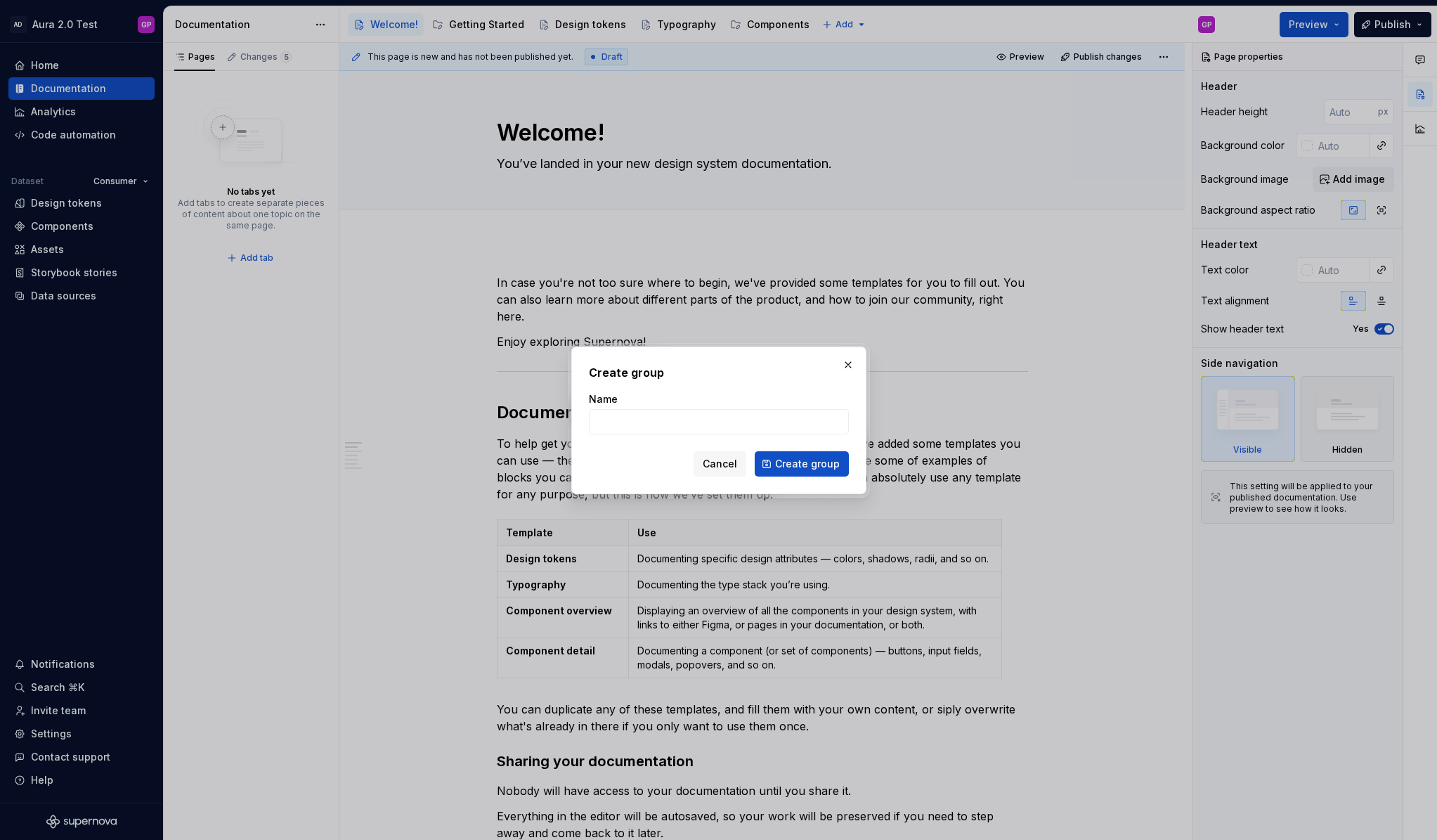
type textarea "*"
type input "Contributing"
click at [805, 466] on span "Create group" at bounding box center [807, 463] width 65 height 14
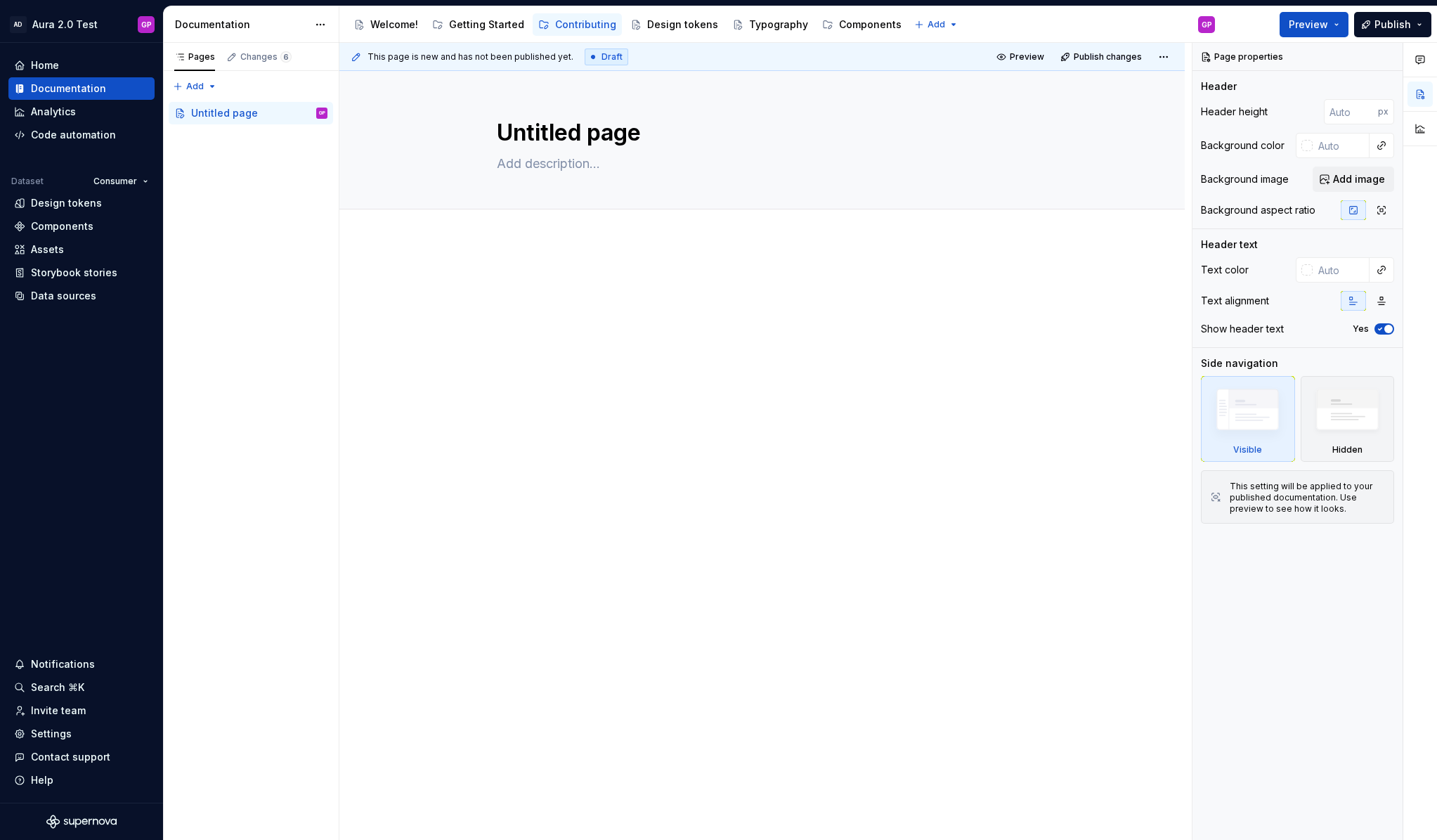
click at [917, 26] on html "AD Aura 2.0 Test GP Home Documentation Analytics Code automation Dataset Consum…" at bounding box center [718, 420] width 1437 height 840
type textarea "*"
click at [930, 75] on div "New group" at bounding box center [966, 75] width 91 height 14
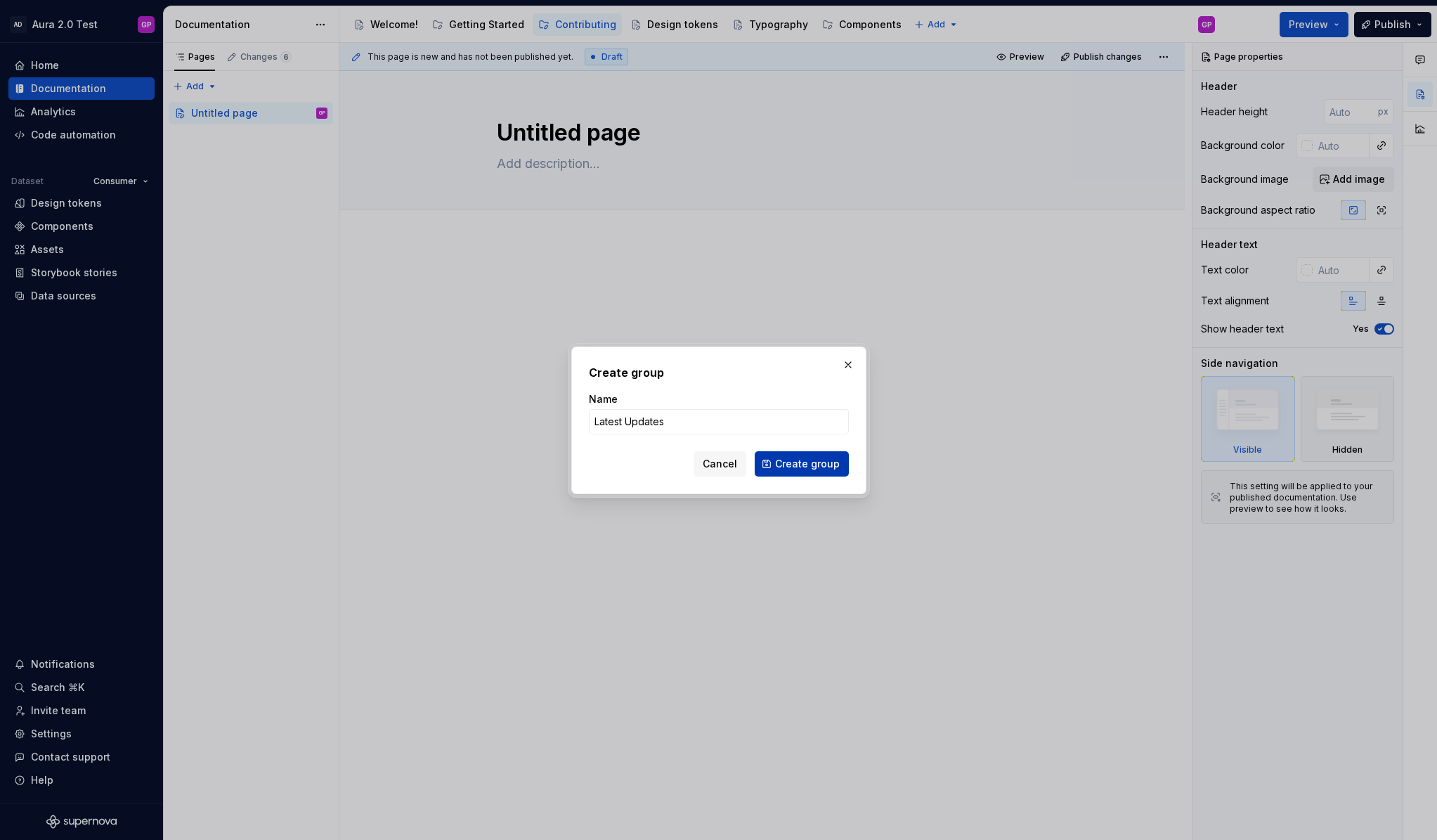
type input "Latest Updates"
click at [798, 464] on span "Create group" at bounding box center [807, 463] width 65 height 14
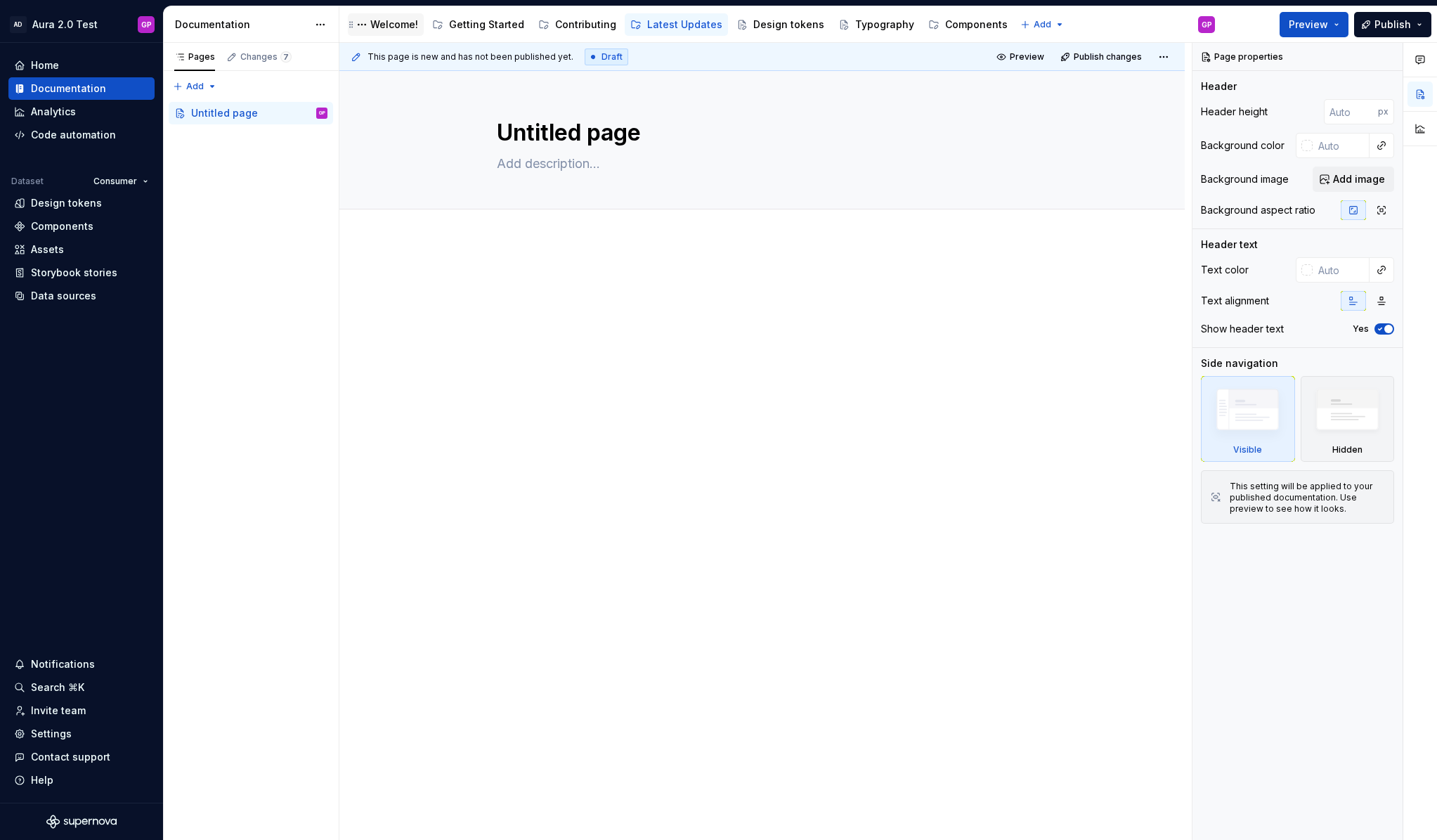
click at [390, 27] on div "Welcome!" at bounding box center [394, 24] width 48 height 14
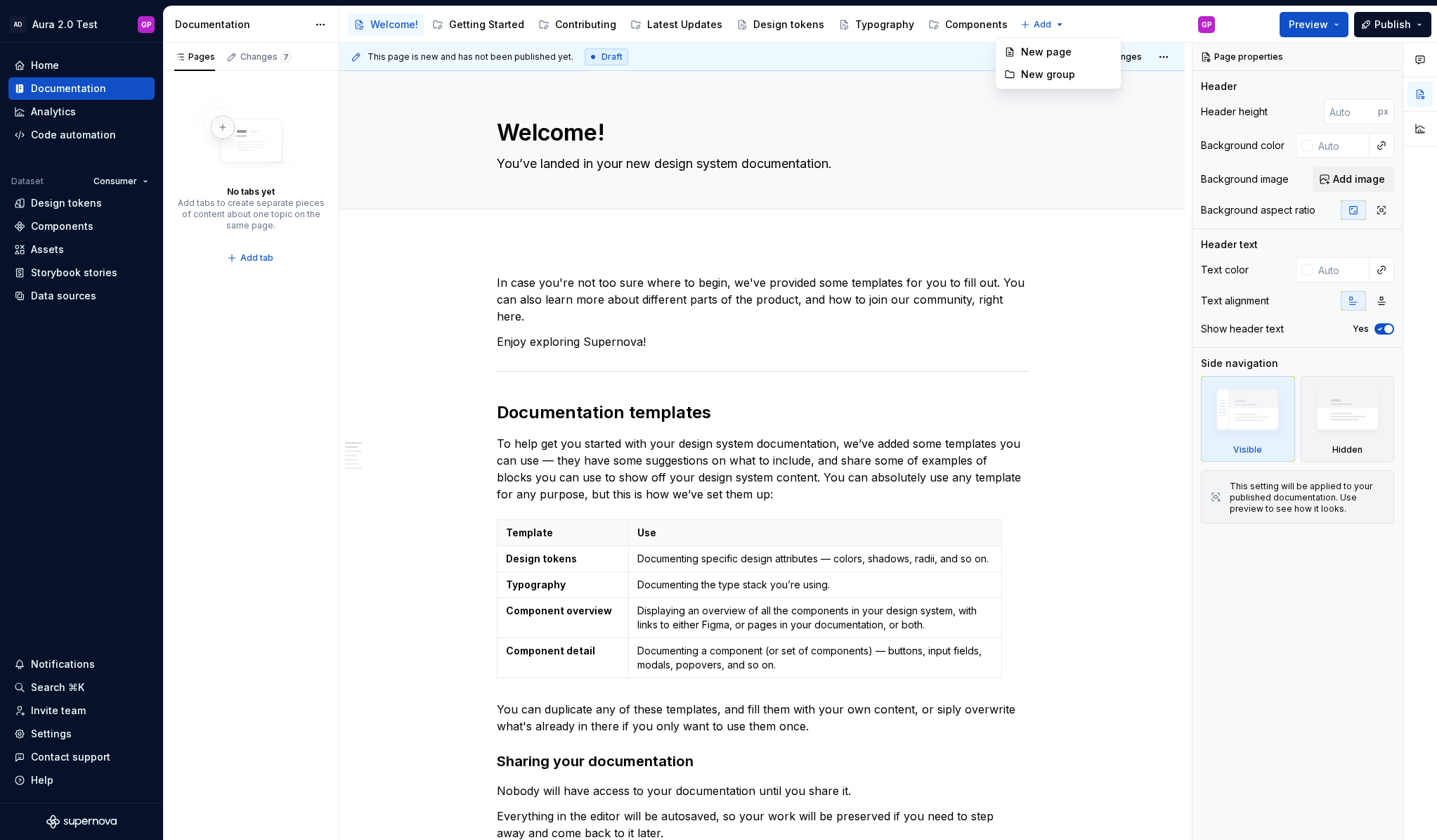
click at [1041, 24] on html "AD Aura 2.0 Test GP Home Documentation Analytics Code automation Dataset Consum…" at bounding box center [718, 420] width 1437 height 840
click at [1027, 72] on div "New group" at bounding box center [1067, 75] width 91 height 14
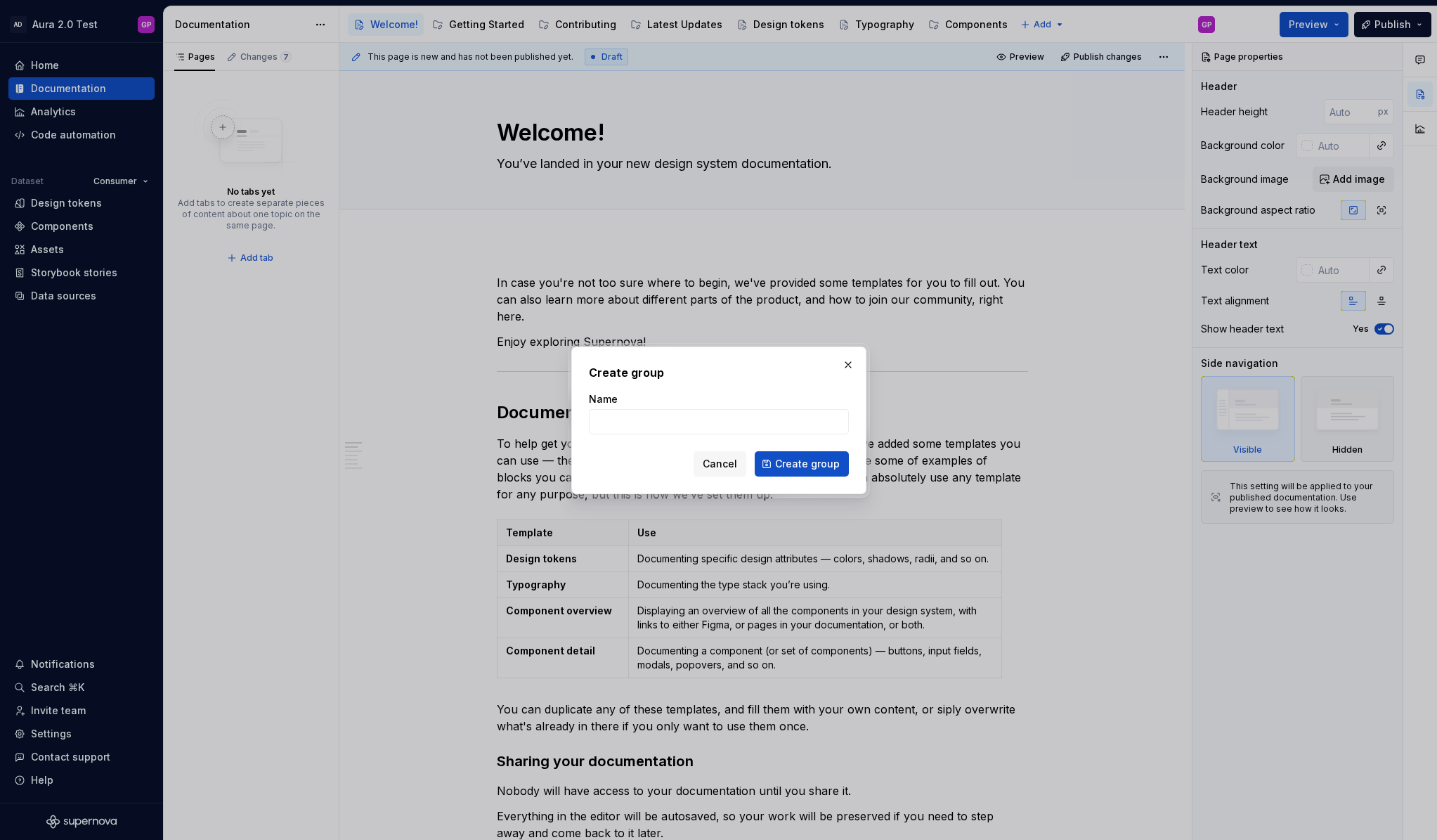
type textarea "*"
type input "Welcome"
click at [800, 463] on span "Create group" at bounding box center [807, 463] width 65 height 14
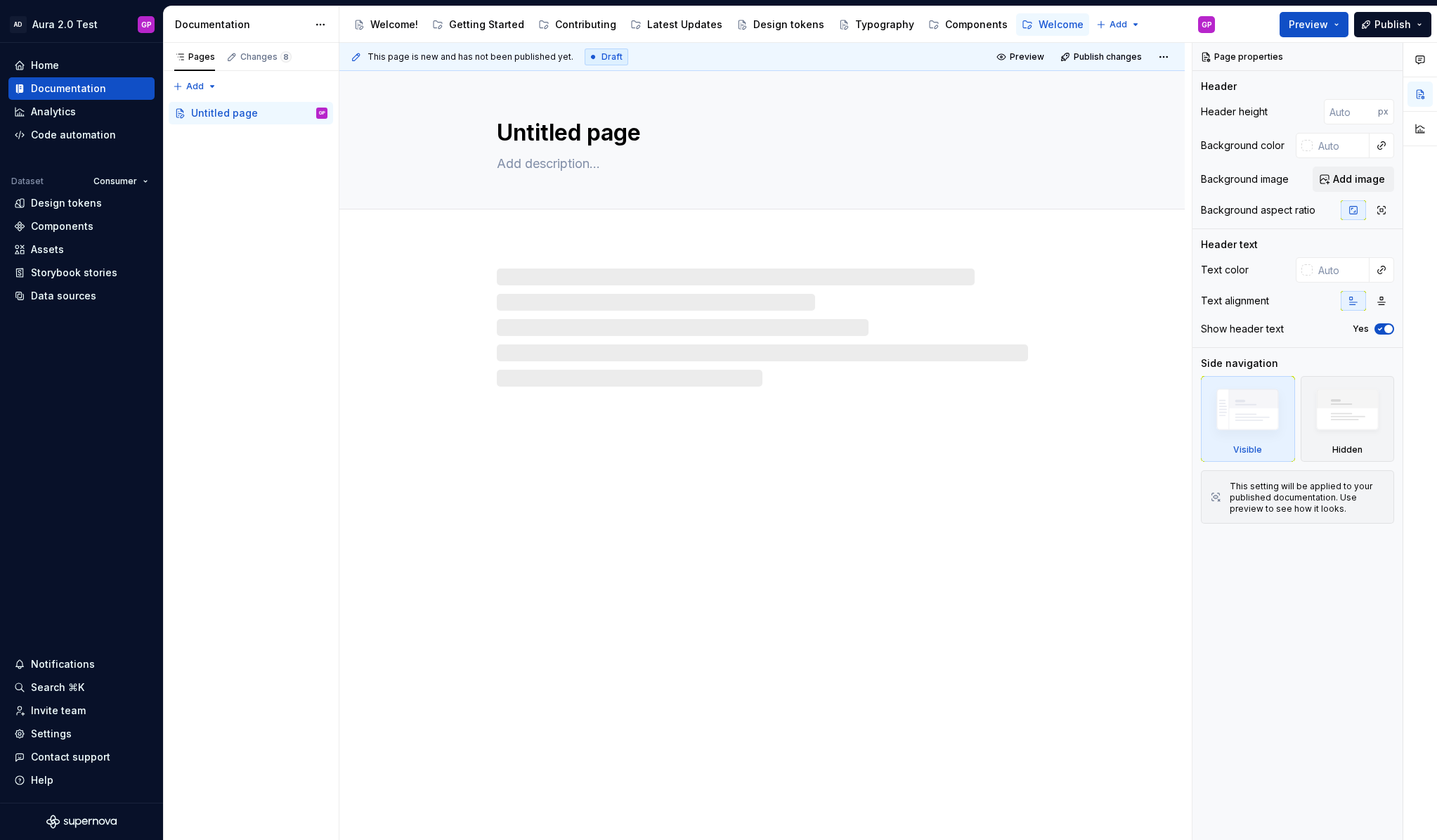
click at [0, 0] on button "Page tree" at bounding box center [0, 0] width 0 height 0
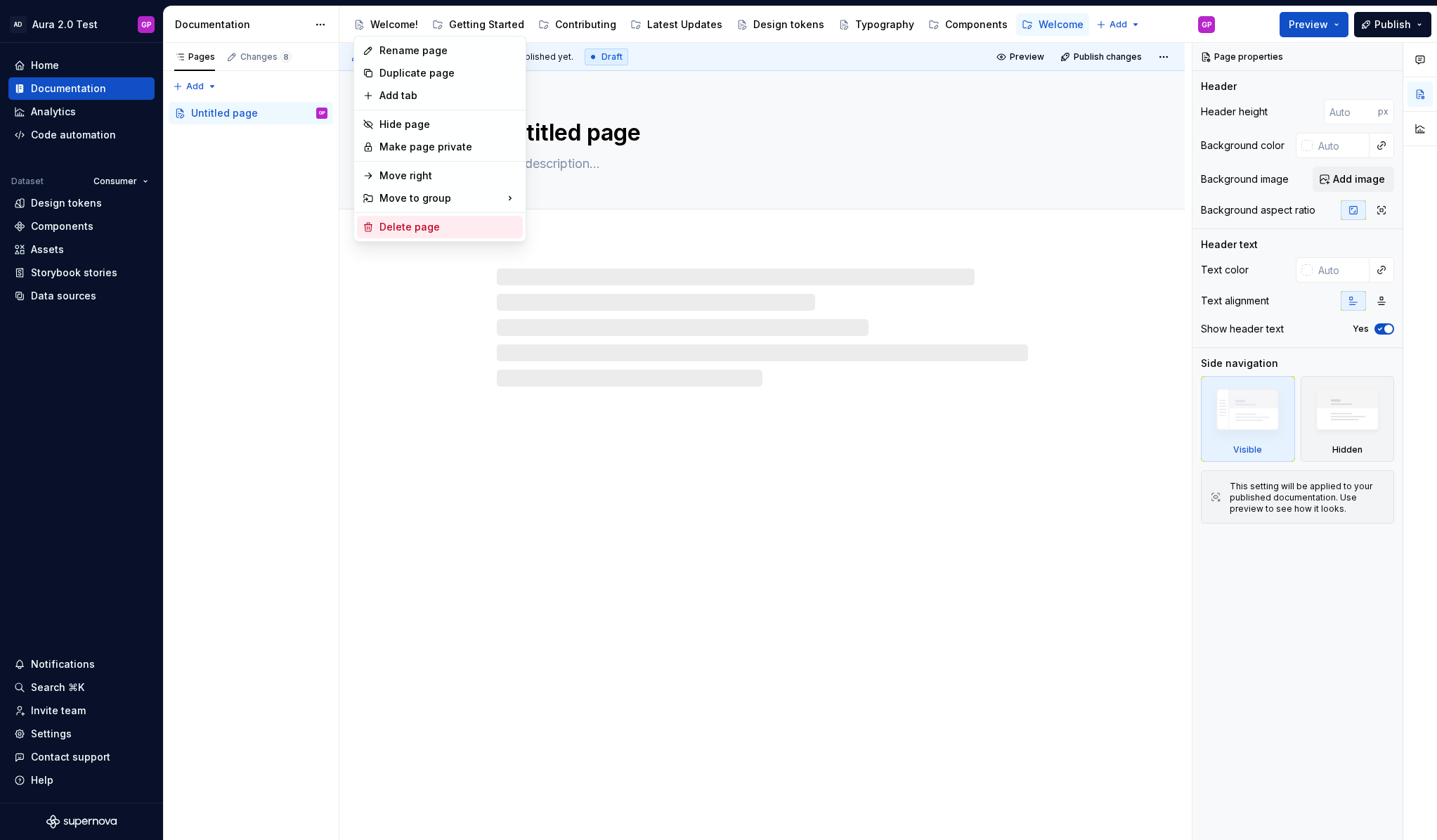
click at [396, 229] on div "Delete page" at bounding box center [448, 227] width 138 height 14
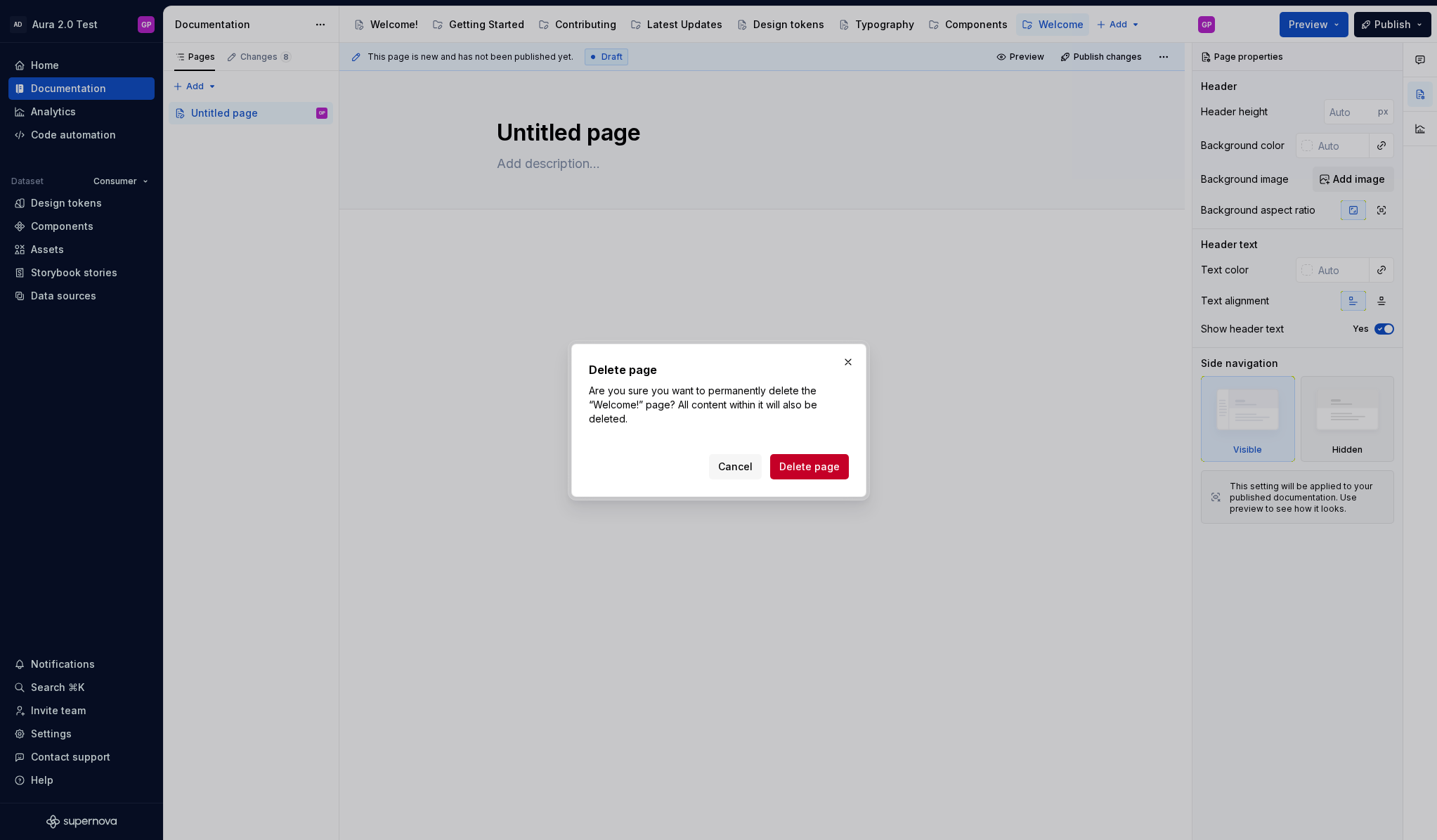
click at [813, 454] on div "Cancel Delete page" at bounding box center [778, 466] width 140 height 25
click at [813, 460] on span "Delete page" at bounding box center [809, 466] width 60 height 14
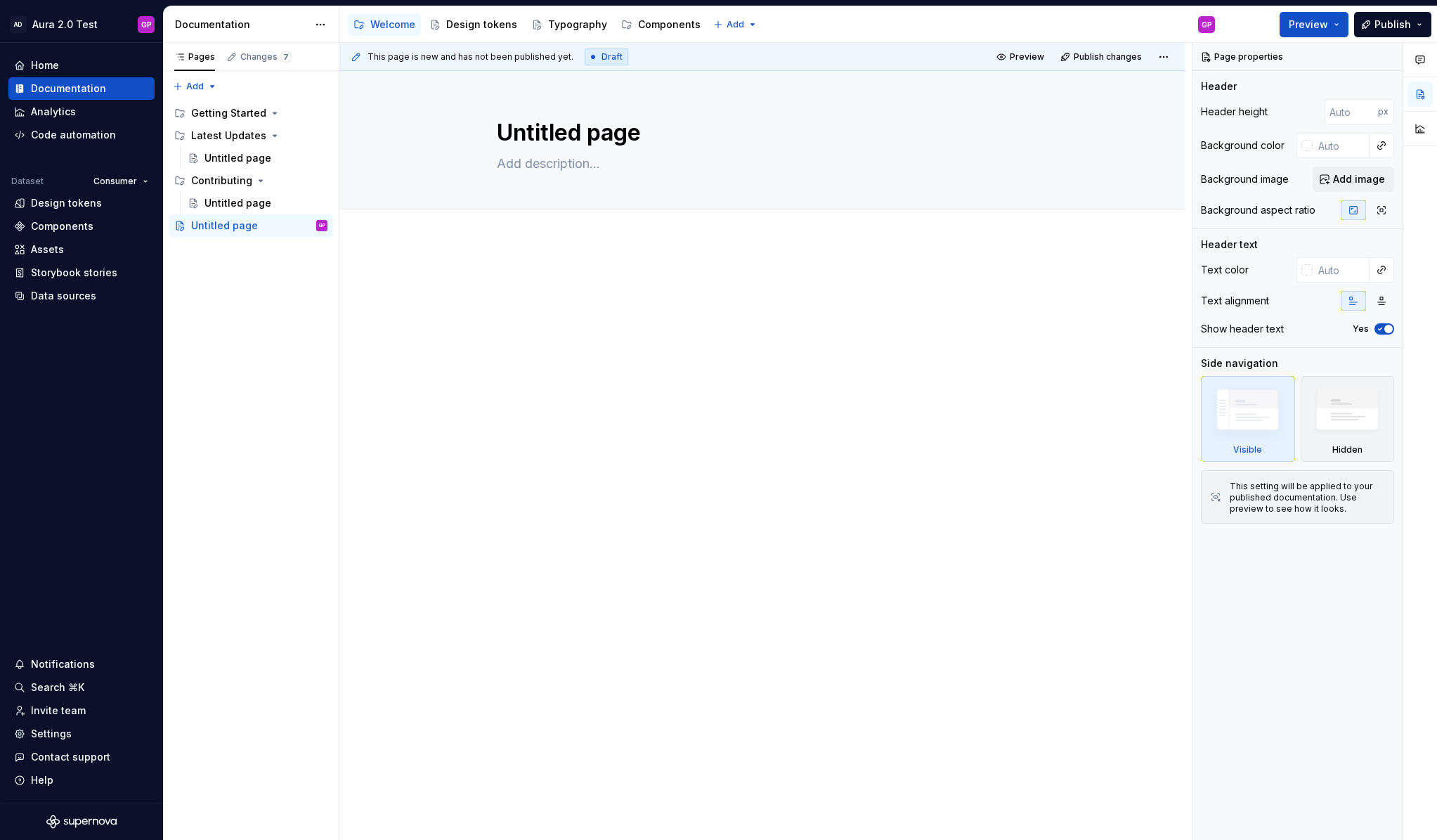
type textarea "*"
drag, startPoint x: 489, startPoint y: 23, endPoint x: 738, endPoint y: 24, distance: 249.0
click at [738, 24] on html "AD Aura 2.0 Test GP Home Documentation Analytics Code automation Dataset Consum…" at bounding box center [718, 420] width 1437 height 840
click at [733, 46] on div "New page" at bounding box center [770, 52] width 91 height 14
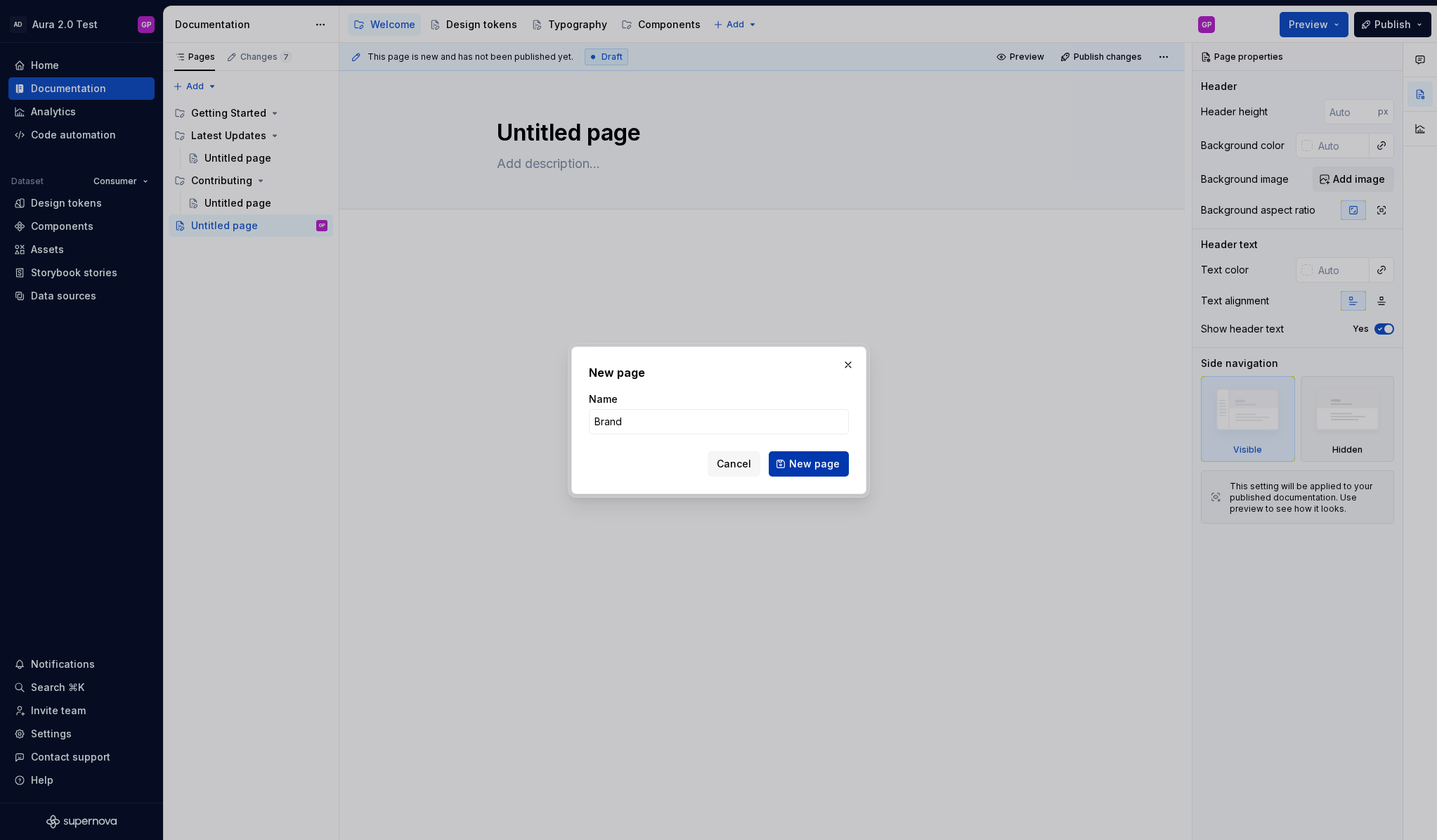
type input "Brand"
click at [823, 467] on span "New page" at bounding box center [814, 463] width 50 height 14
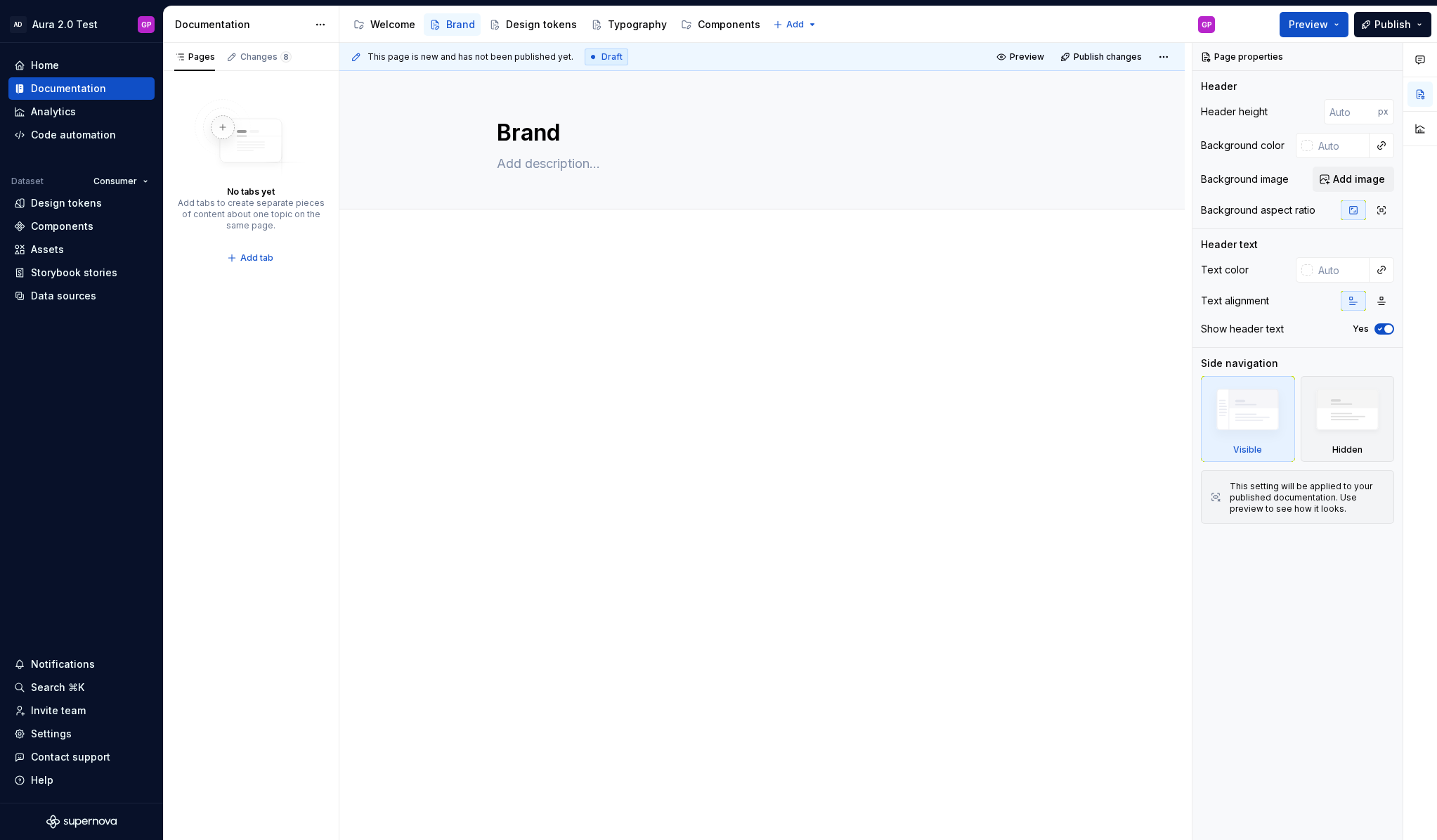
type textarea "*"
drag, startPoint x: 704, startPoint y: 24, endPoint x: 801, endPoint y: 23, distance: 97.0
click at [801, 23] on html "AD Aura 2.0 Test GP Home Documentation Analytics Code automation Dataset Consum…" at bounding box center [718, 420] width 1437 height 840
click at [795, 78] on div "New group" at bounding box center [829, 75] width 91 height 14
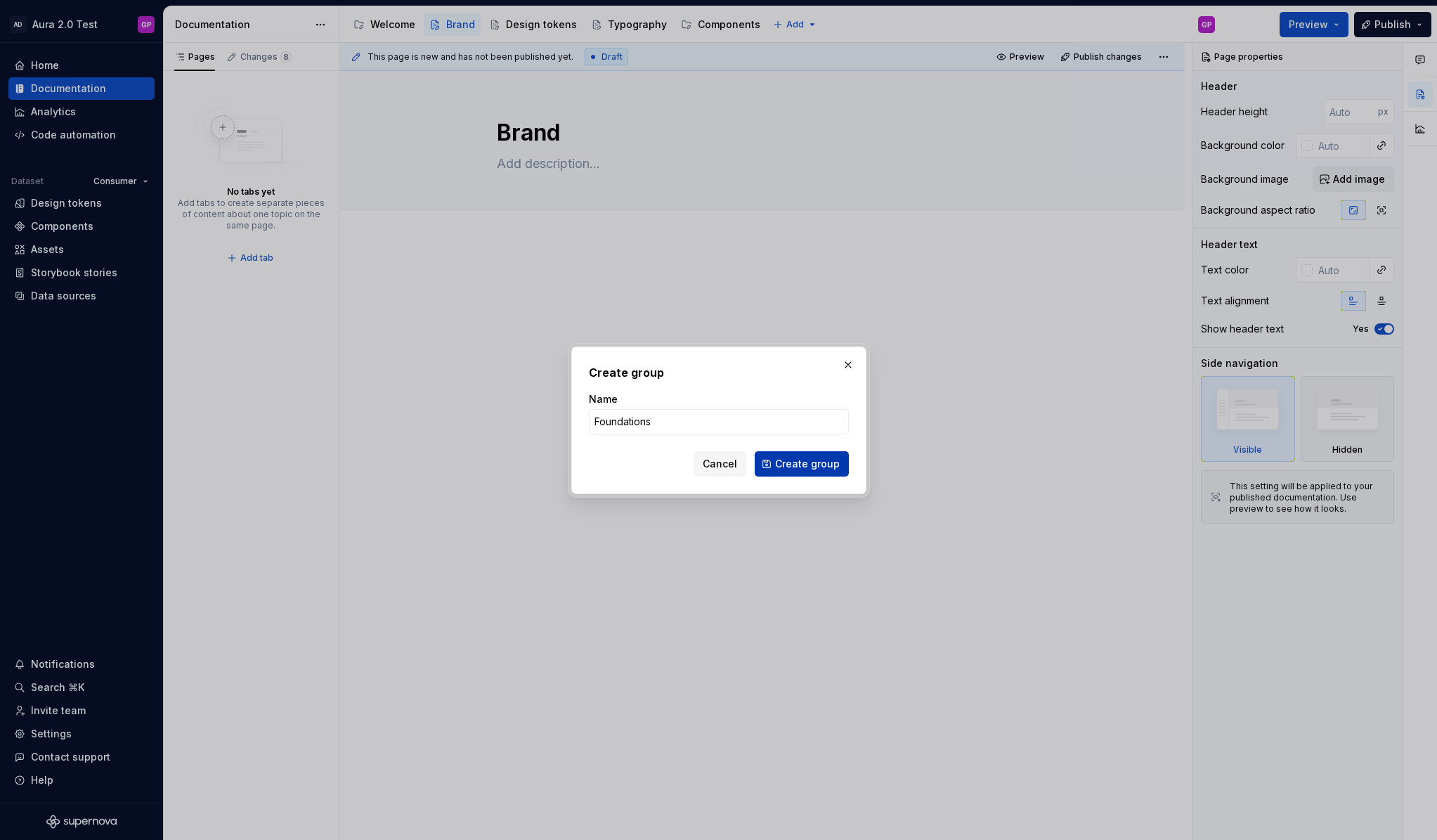
type input "Foundations"
click at [803, 458] on span "Create group" at bounding box center [807, 463] width 65 height 14
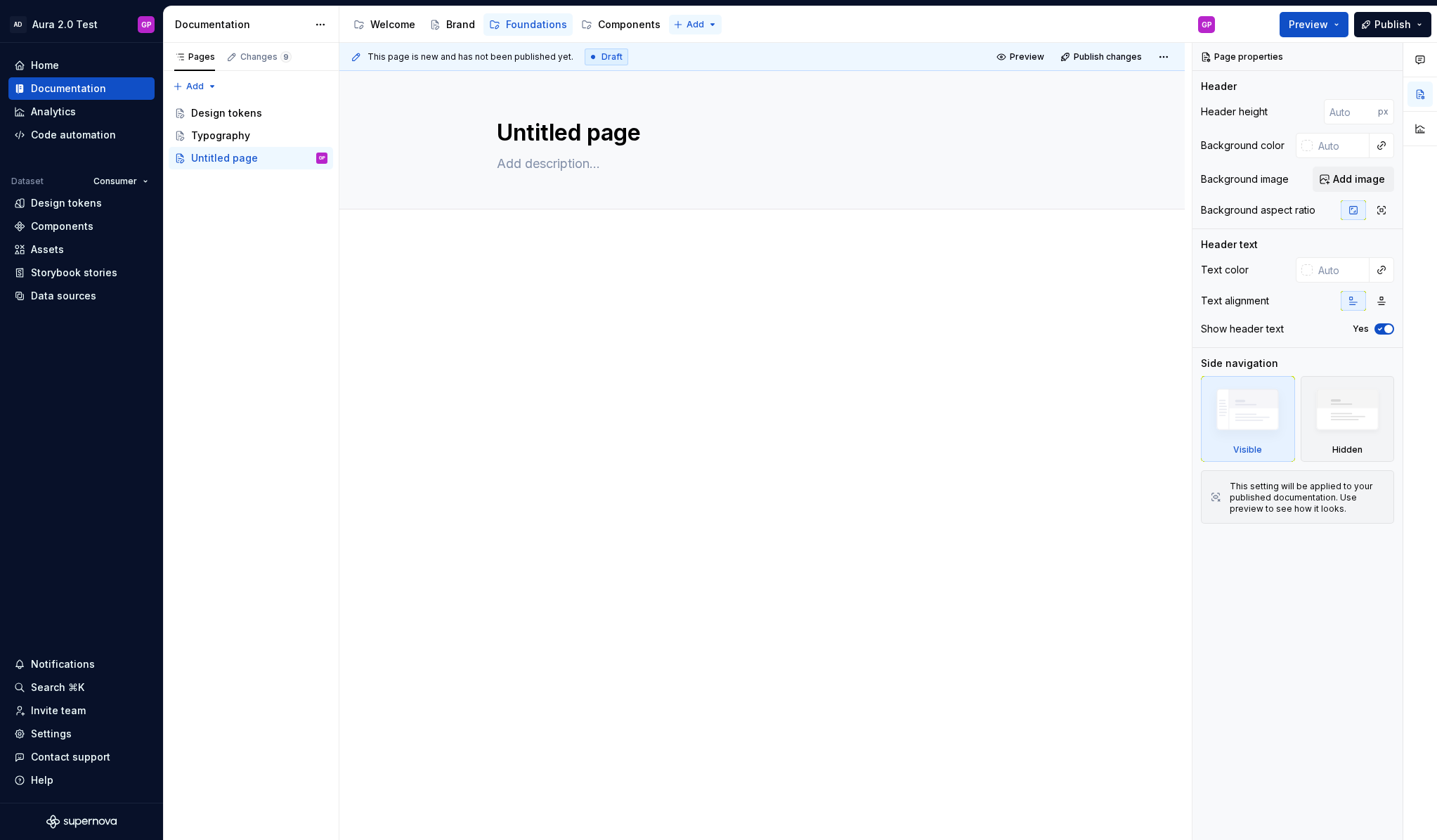
drag, startPoint x: 628, startPoint y: 25, endPoint x: 701, endPoint y: 23, distance: 73.0
click at [701, 23] on html "AD Aura 2.0 Test GP Home Documentation Analytics Code automation Dataset Consum…" at bounding box center [718, 420] width 1437 height 840
click at [695, 75] on div "New group" at bounding box center [733, 75] width 91 height 14
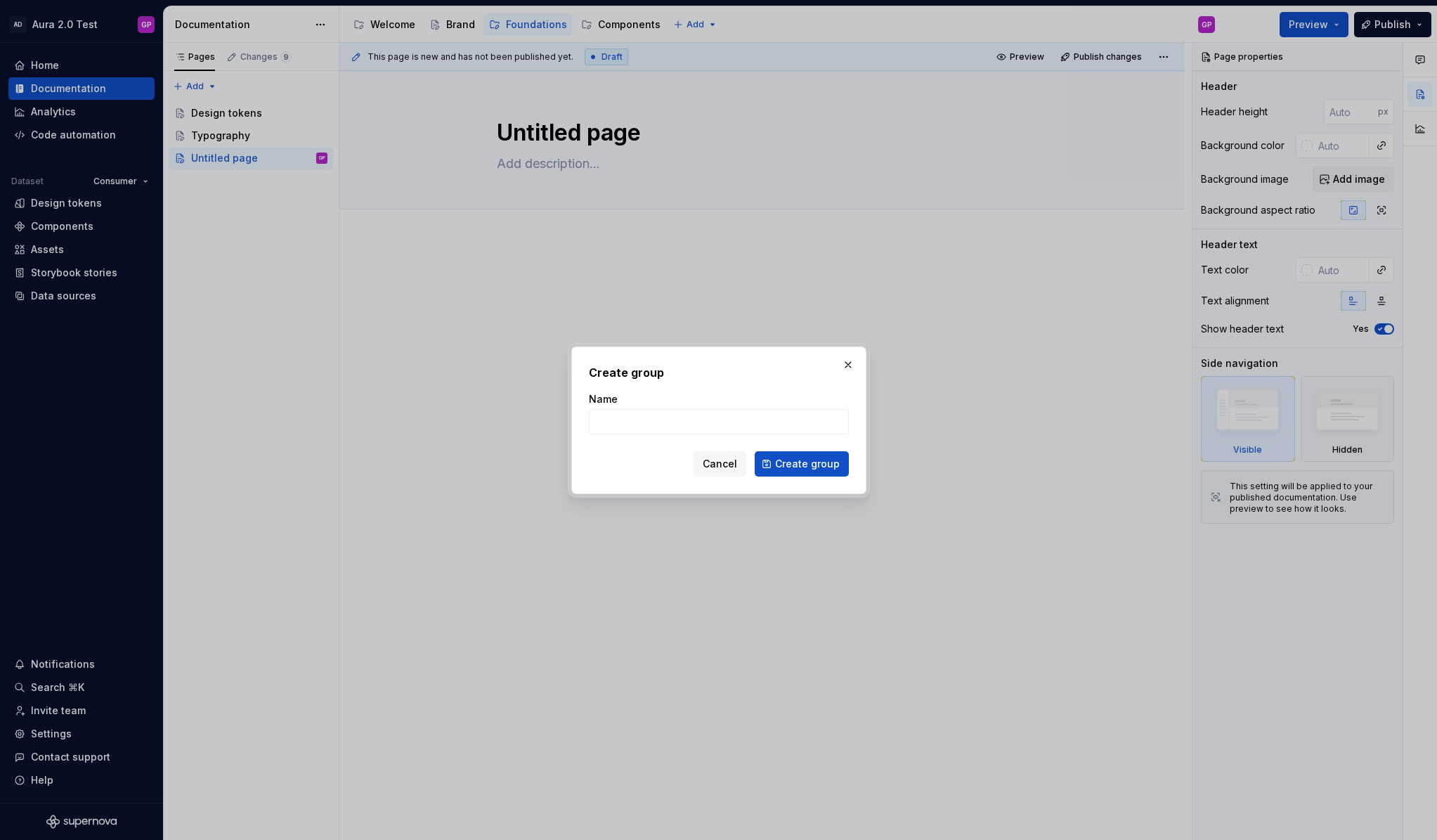
type textarea "*"
type input "Accessibility"
click at [805, 459] on span "Create group" at bounding box center [807, 463] width 65 height 14
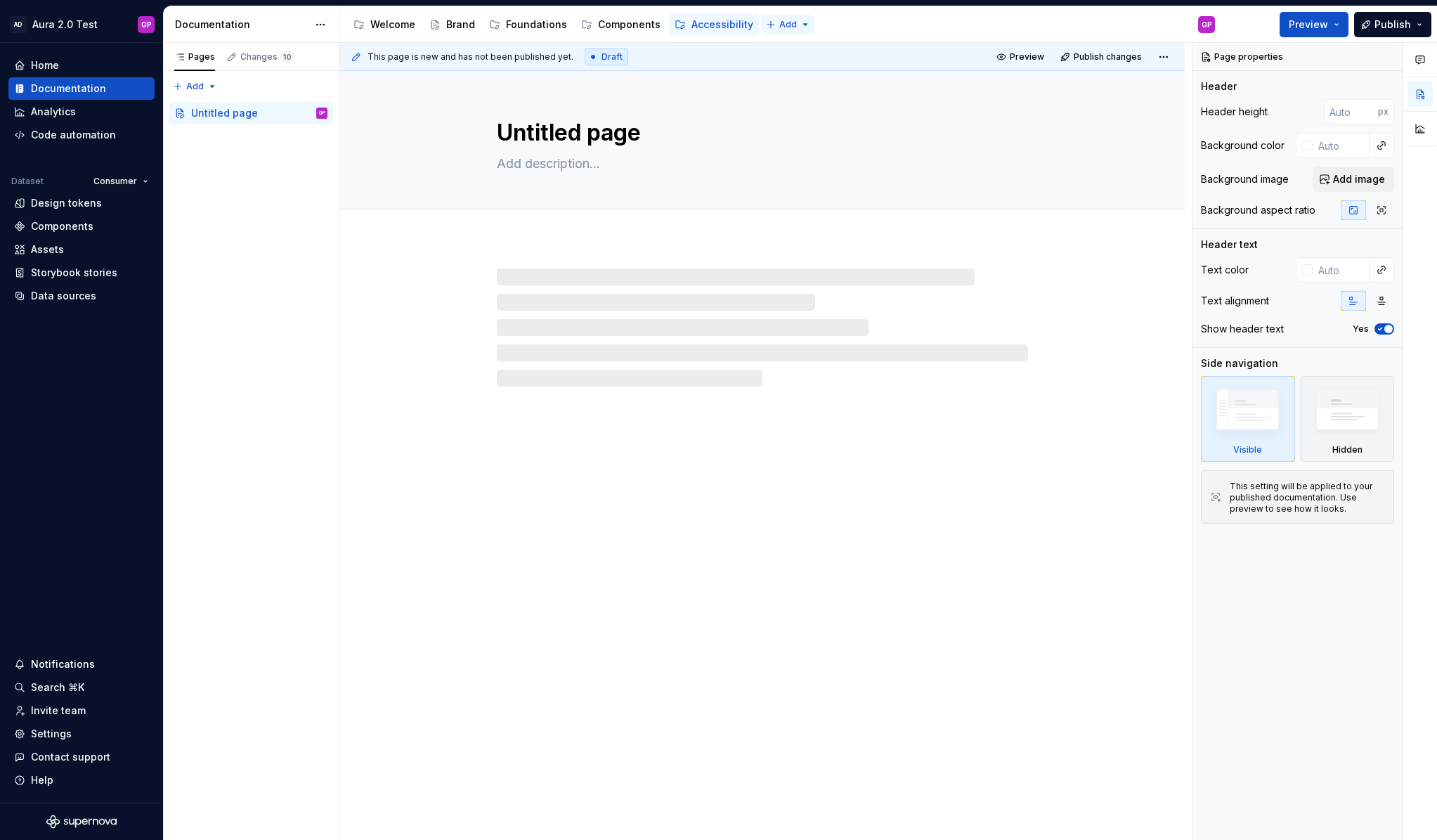
click at [788, 21] on html "AD Aura 2.0 Test GP Home Documentation Analytics Code automation Dataset Consum…" at bounding box center [718, 420] width 1437 height 840
click at [790, 74] on div "New group" at bounding box center [824, 75] width 91 height 14
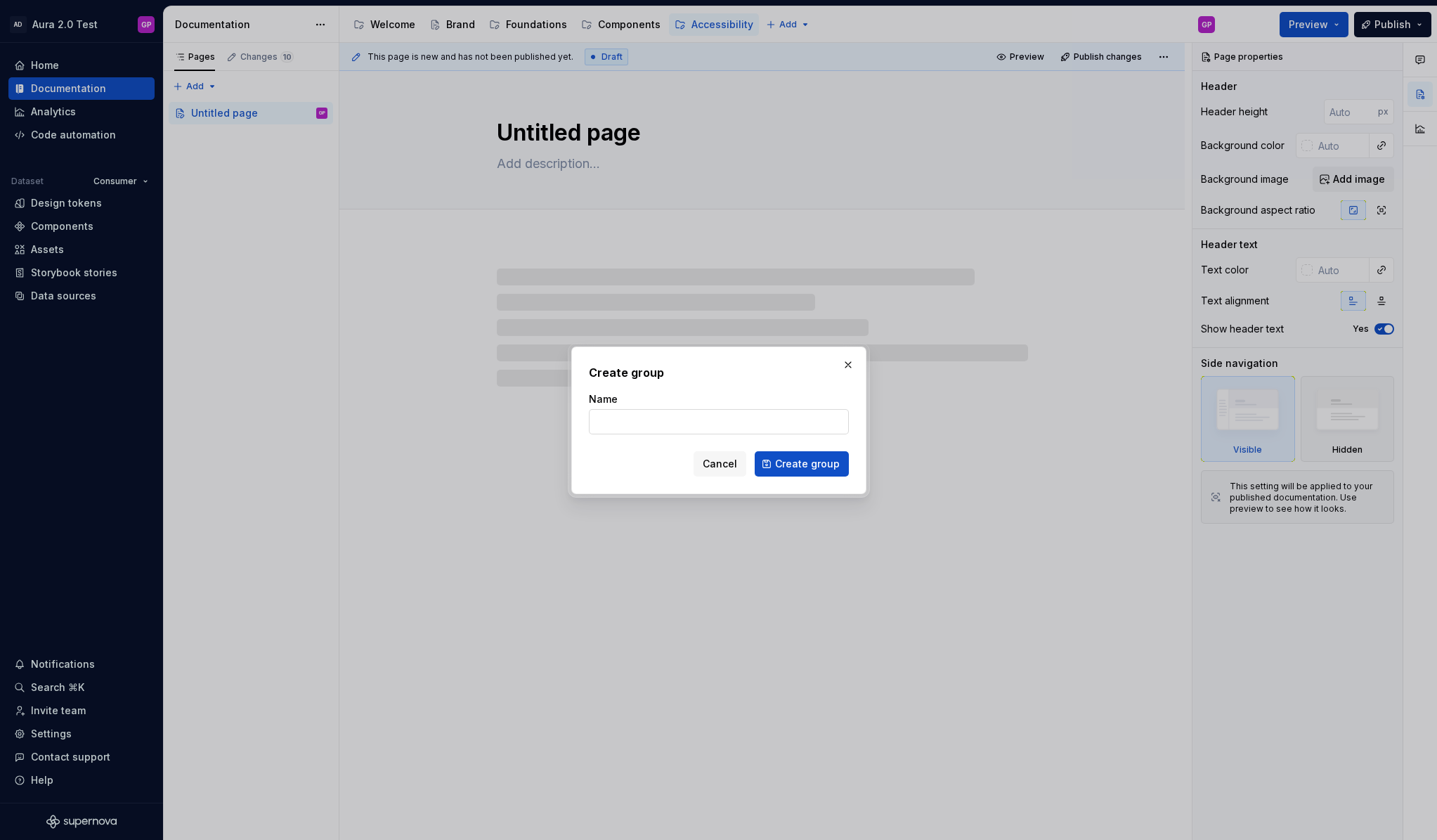
type textarea "*"
type input "Gl"
type textarea "*"
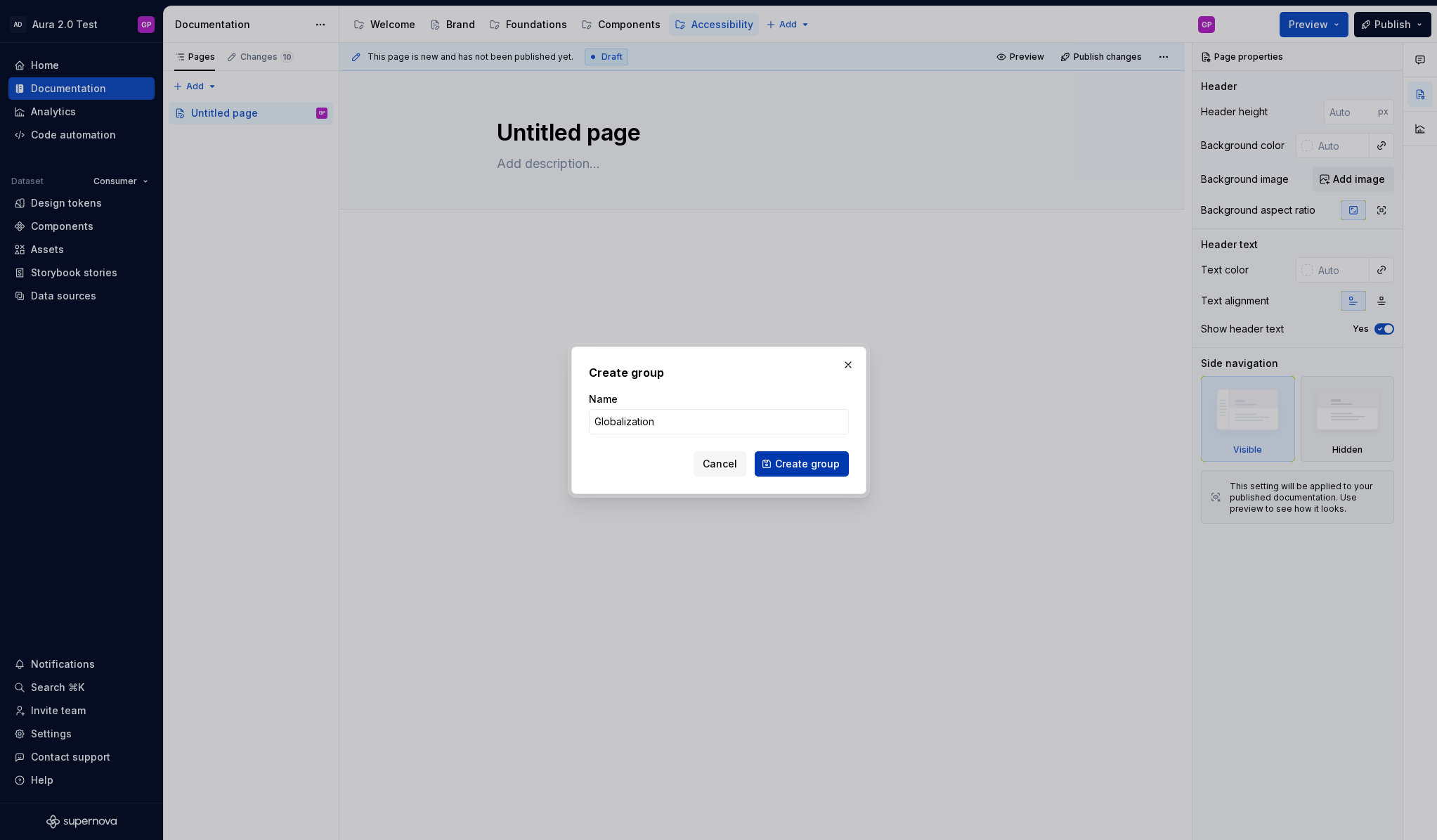
type input "Globalization"
click at [791, 463] on span "Create group" at bounding box center [807, 463] width 65 height 14
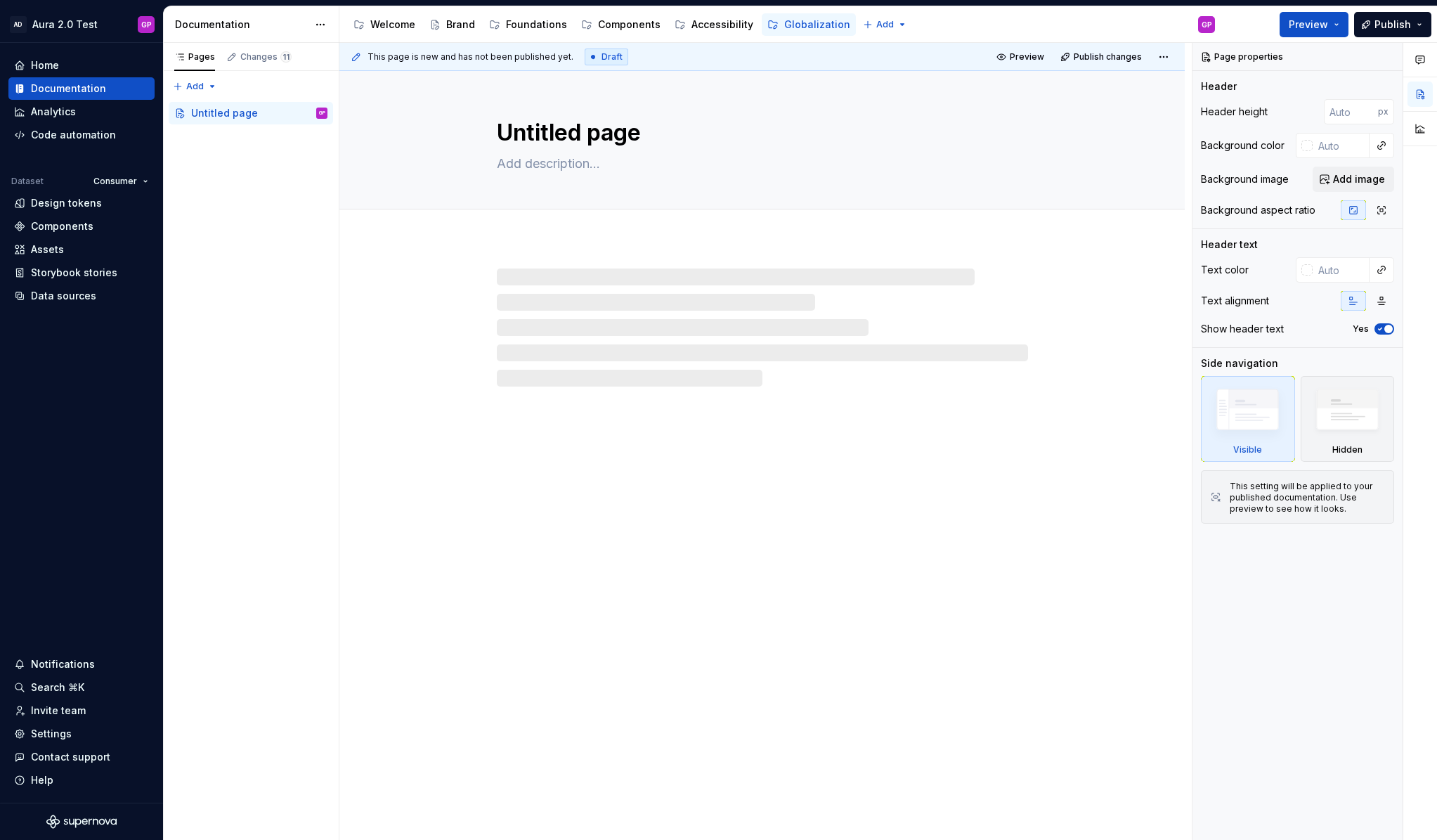
click at [616, 415] on div "Untitled page" at bounding box center [762, 455] width 845 height 769
click at [393, 370] on div at bounding box center [762, 313] width 845 height 146
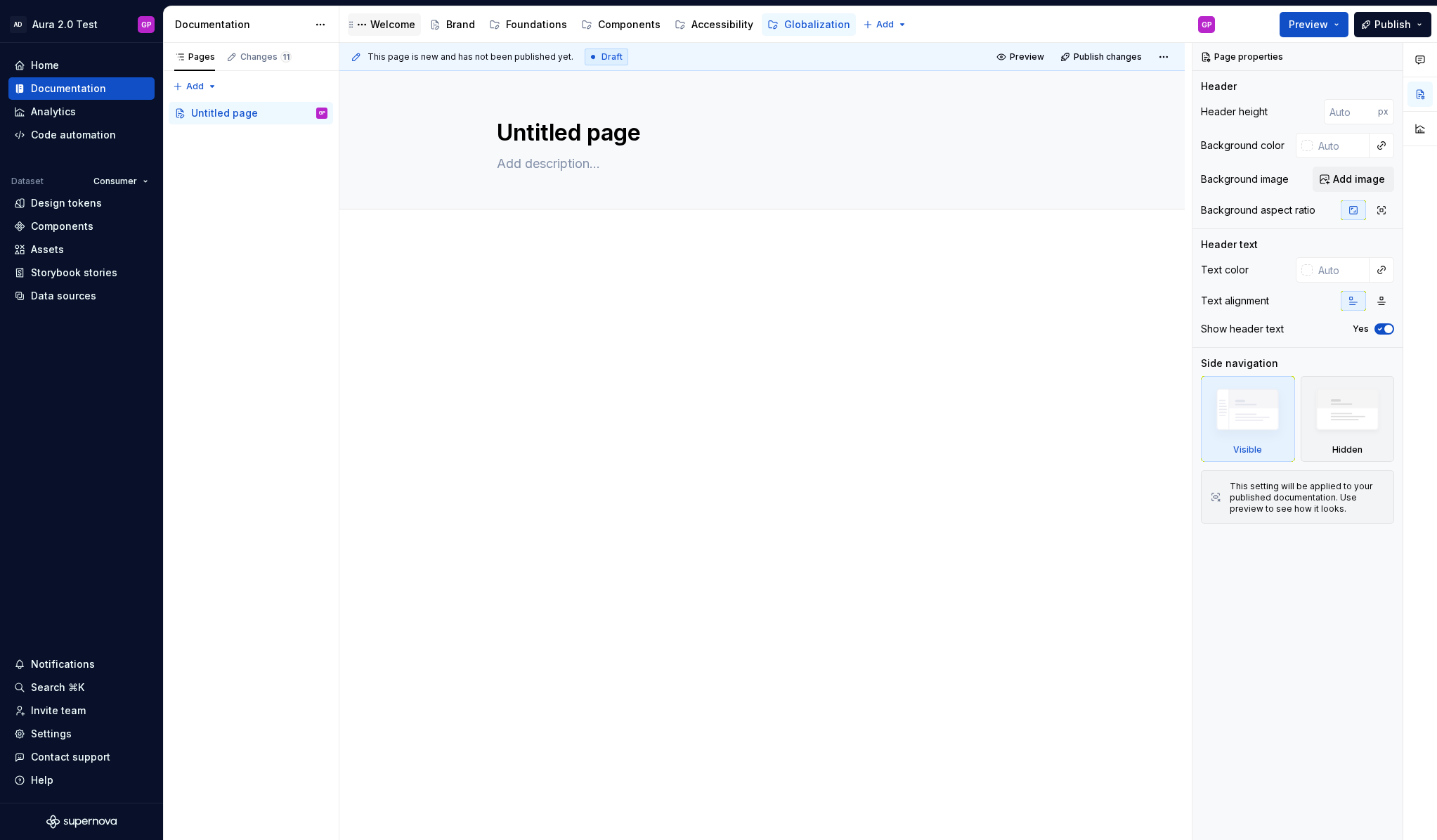
click at [388, 27] on div "Welcome" at bounding box center [393, 24] width 45 height 14
click at [242, 294] on div "Pages Changes 11 Add Accessibility guide for tree Page tree. Navigate the tree …" at bounding box center [251, 441] width 175 height 797
click at [633, 27] on div "Components" at bounding box center [630, 24] width 63 height 14
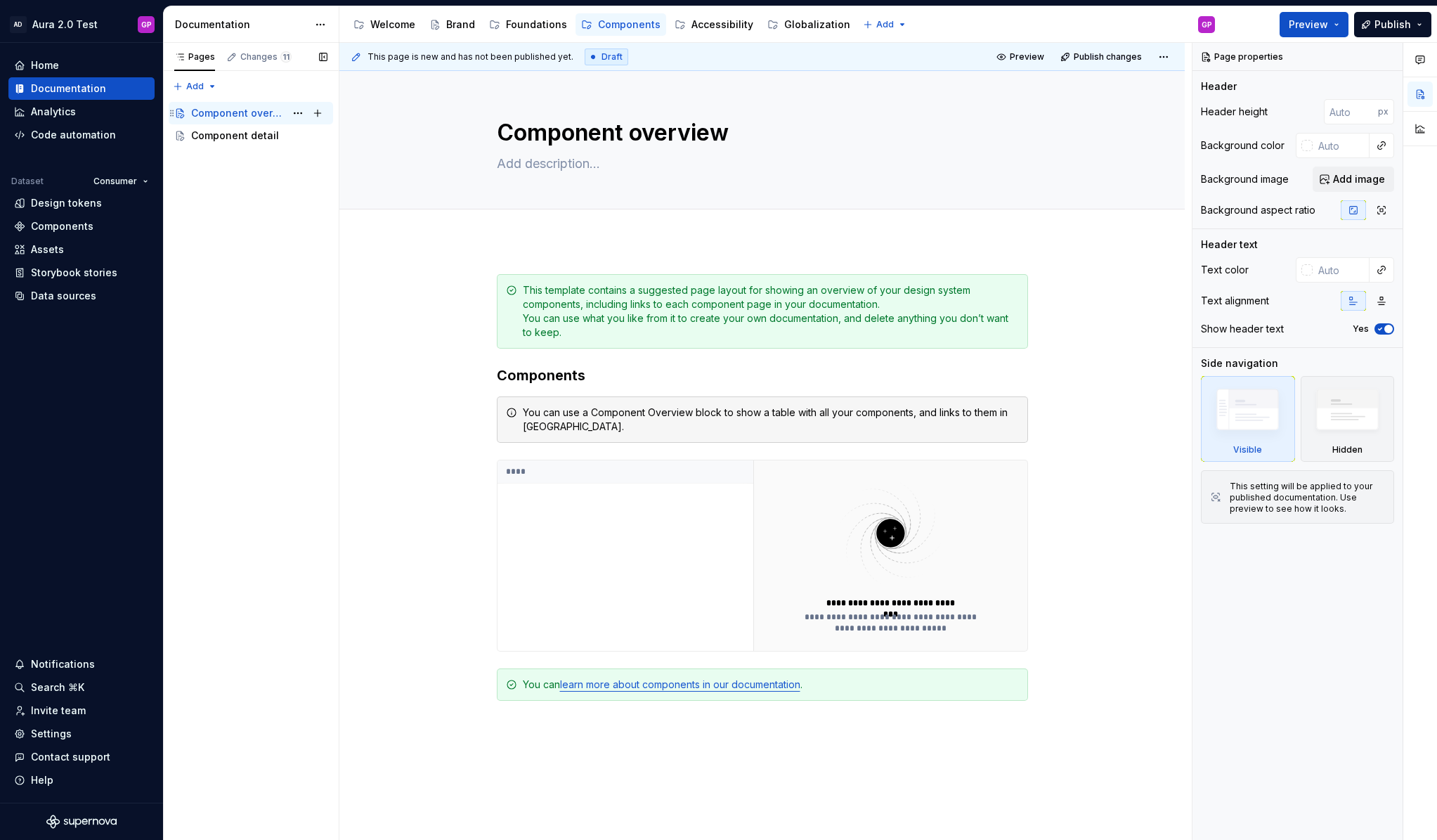
click at [221, 110] on div "Component overview" at bounding box center [239, 113] width 95 height 14
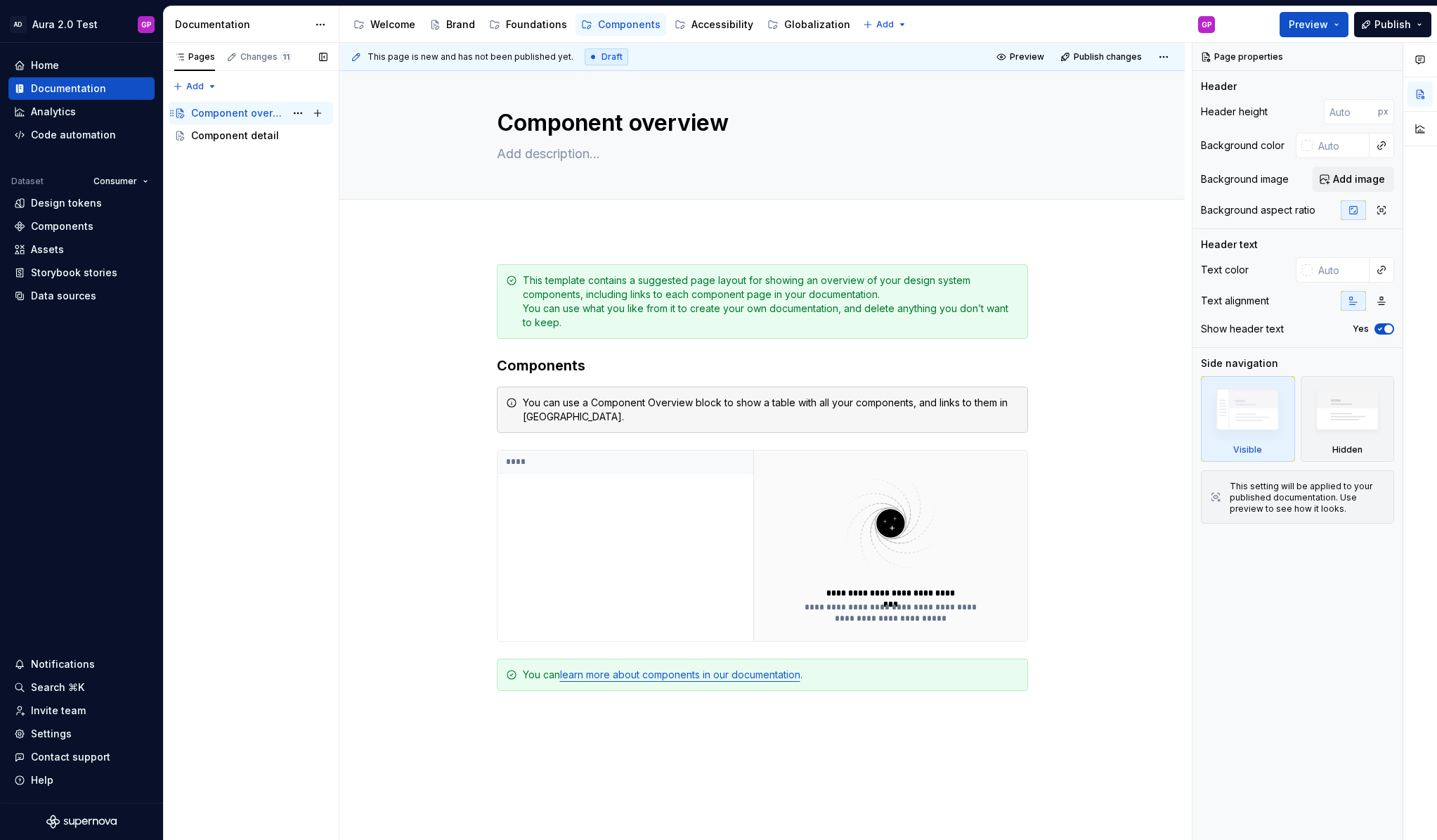
click at [246, 113] on div "Component overview" at bounding box center [239, 113] width 95 height 14
click at [0, 0] on button "Page tree" at bounding box center [0, 0] width 0 height 0
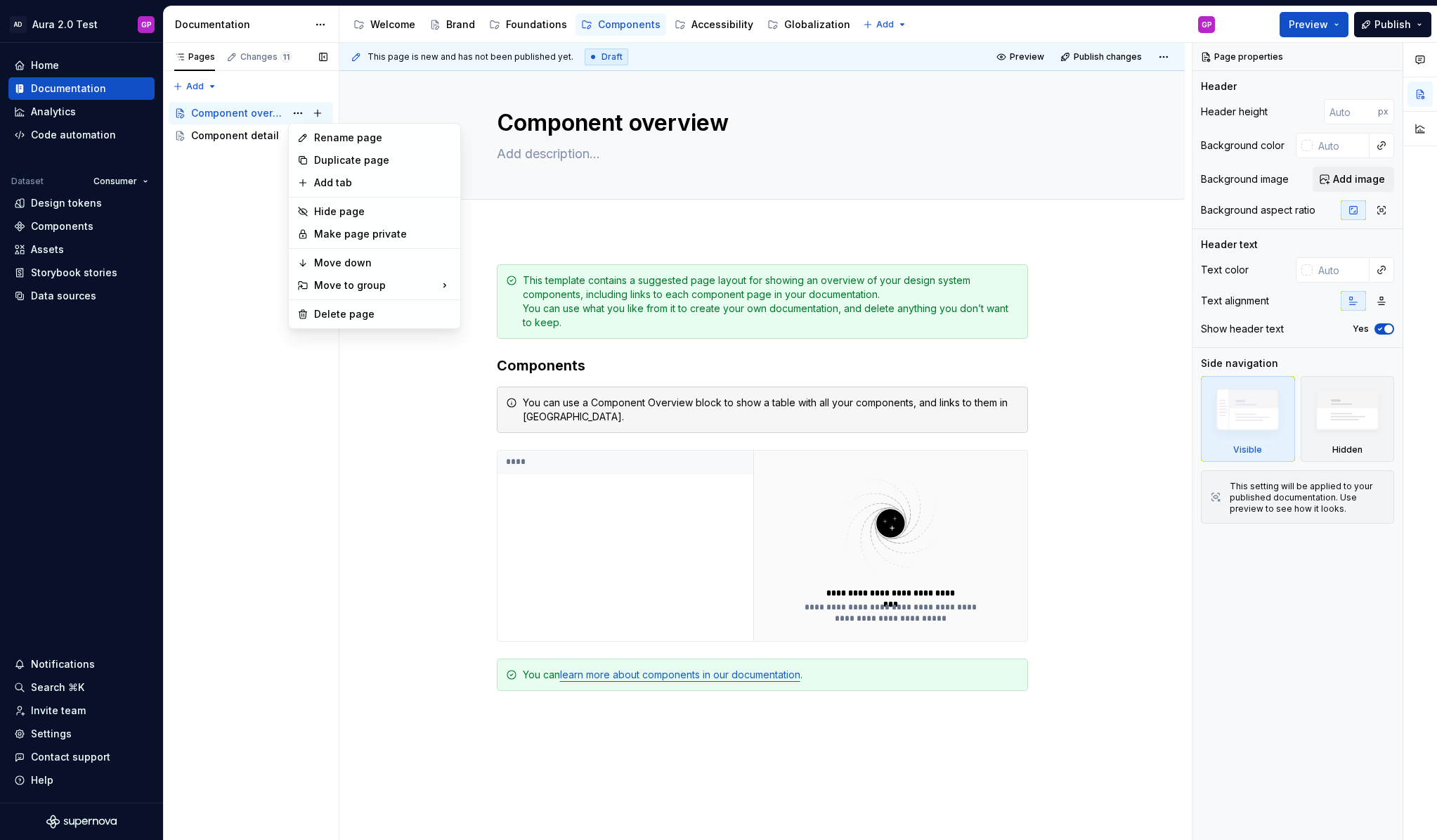
type textarea "*"
click at [323, 136] on div "Rename page" at bounding box center [383, 137] width 138 height 14
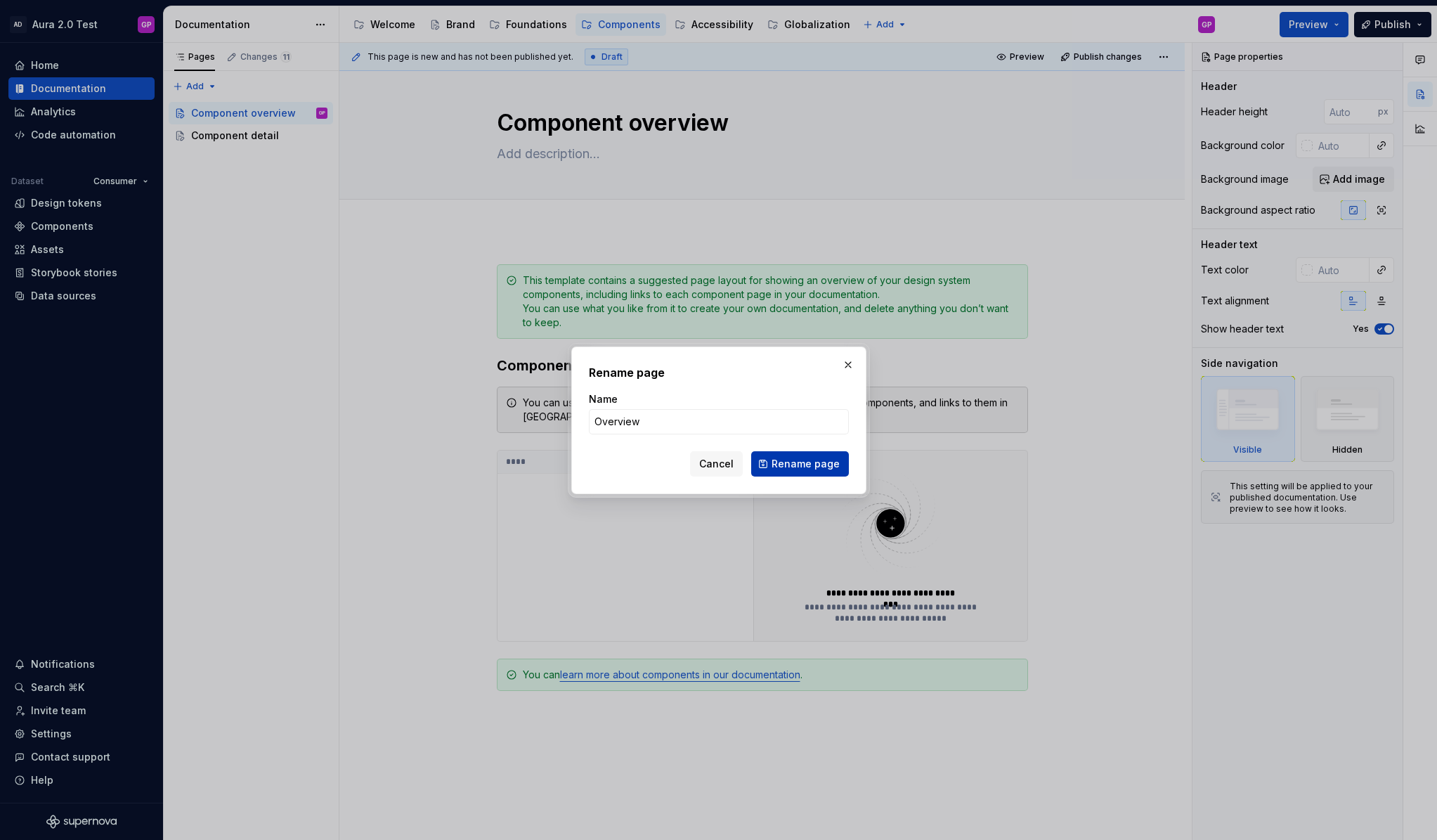
type input "Overview"
click at [795, 471] on button "Rename page" at bounding box center [800, 463] width 98 height 25
type textarea "*"
type textarea "Overview"
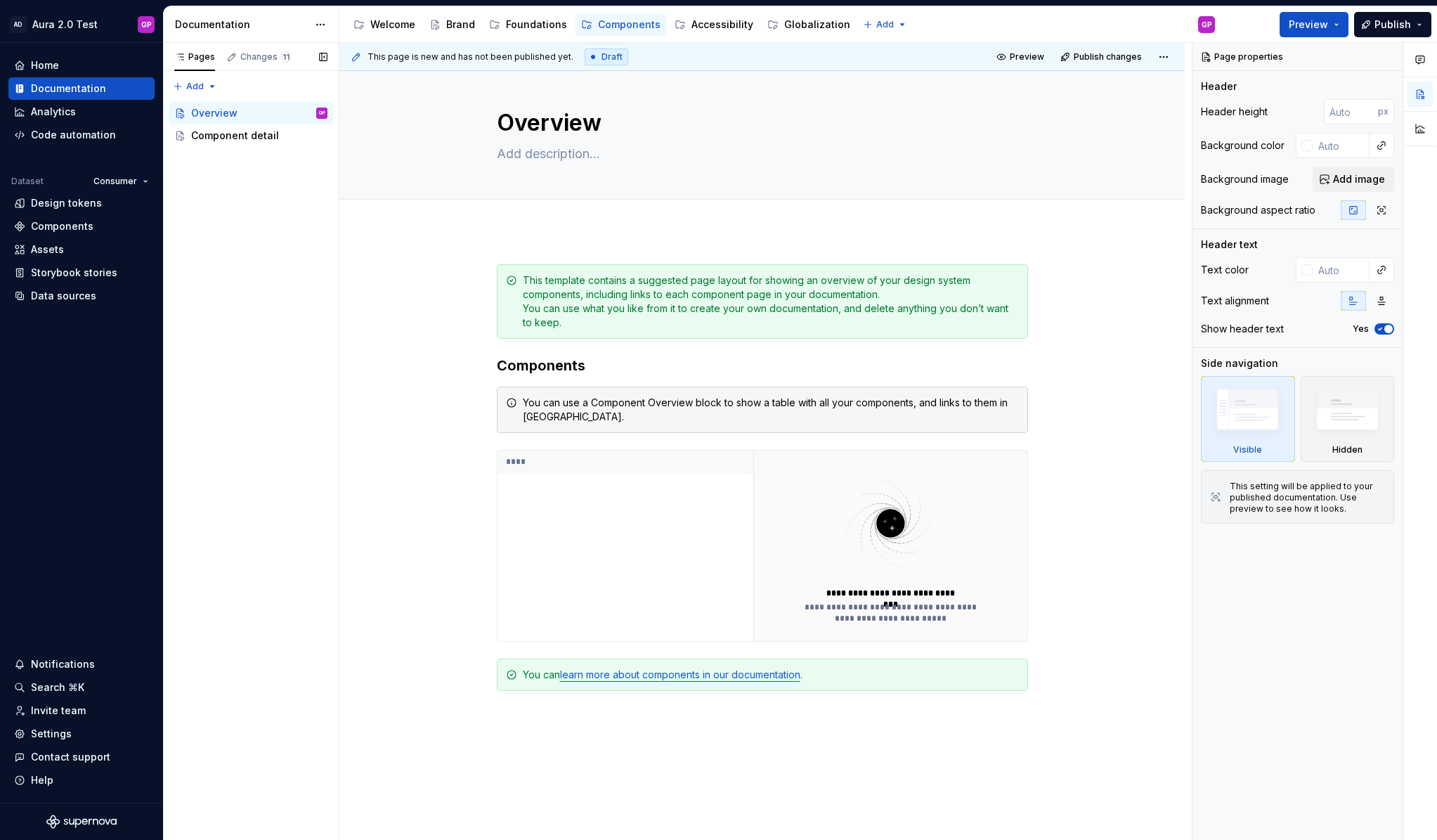
click at [0, 0] on button "Page tree" at bounding box center [0, 0] width 0 height 0
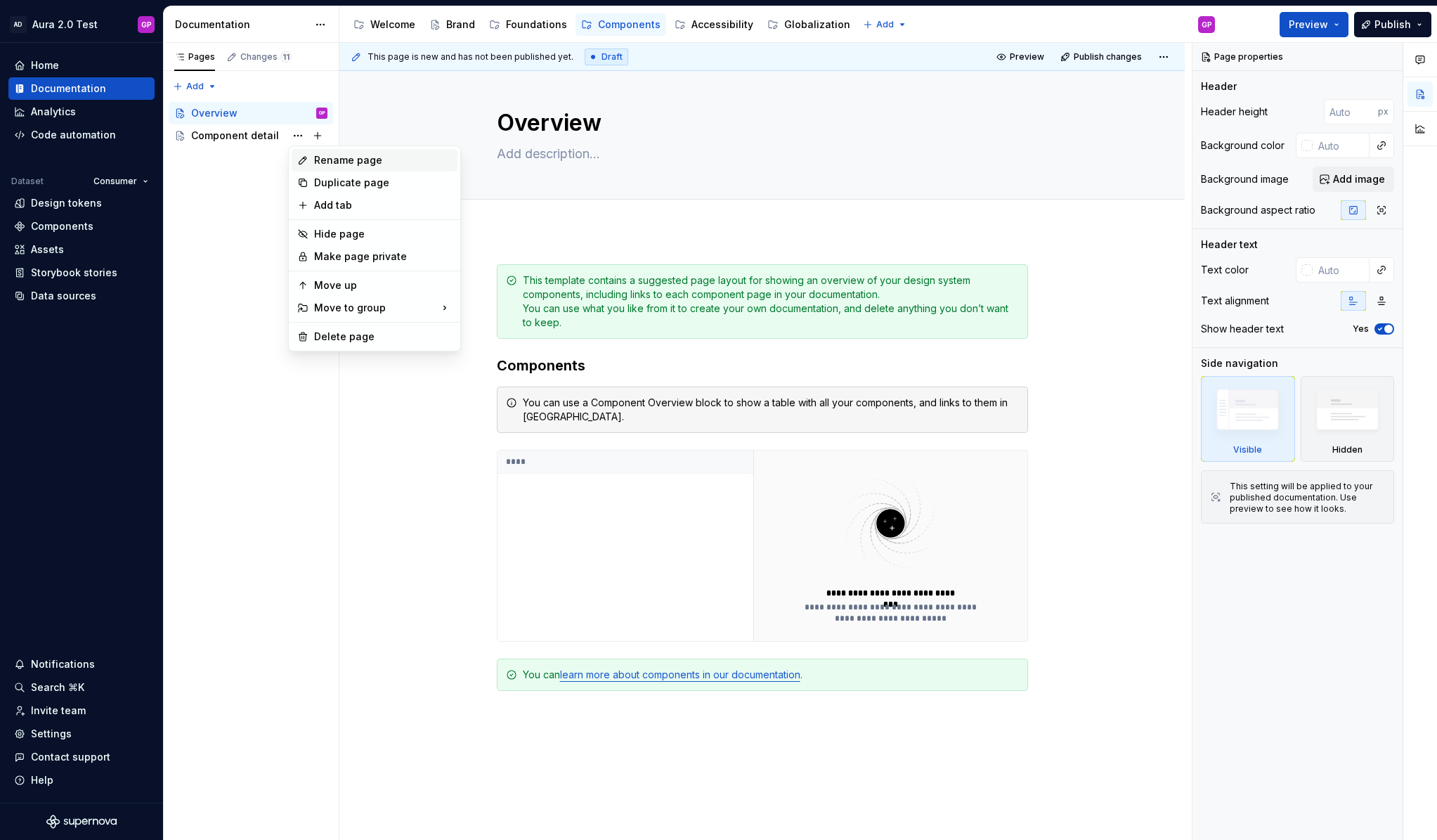
type textarea "*"
click at [322, 158] on div "Rename page" at bounding box center [383, 160] width 138 height 14
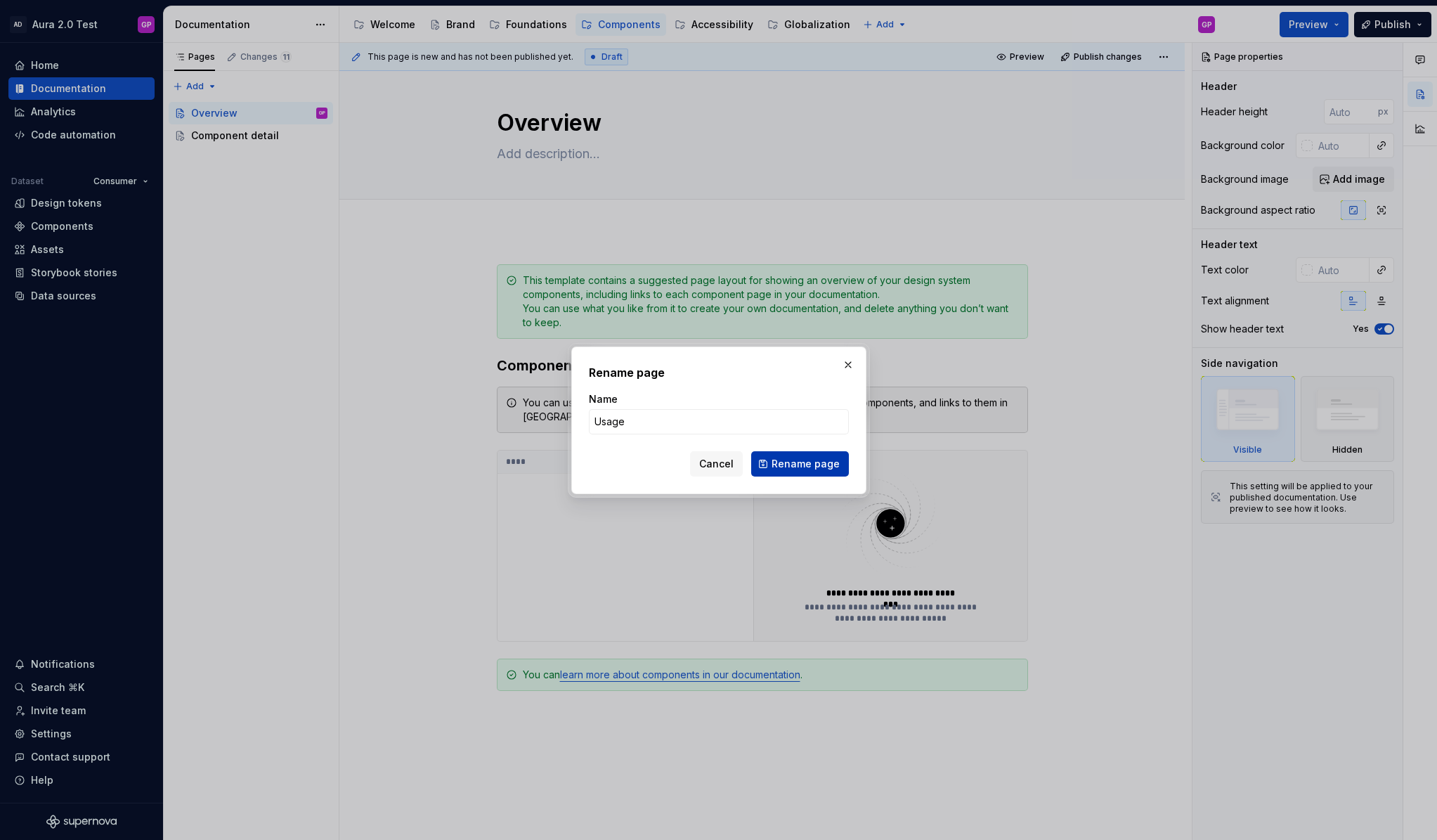
type input "Usage"
click at [803, 463] on span "Rename page" at bounding box center [805, 463] width 68 height 14
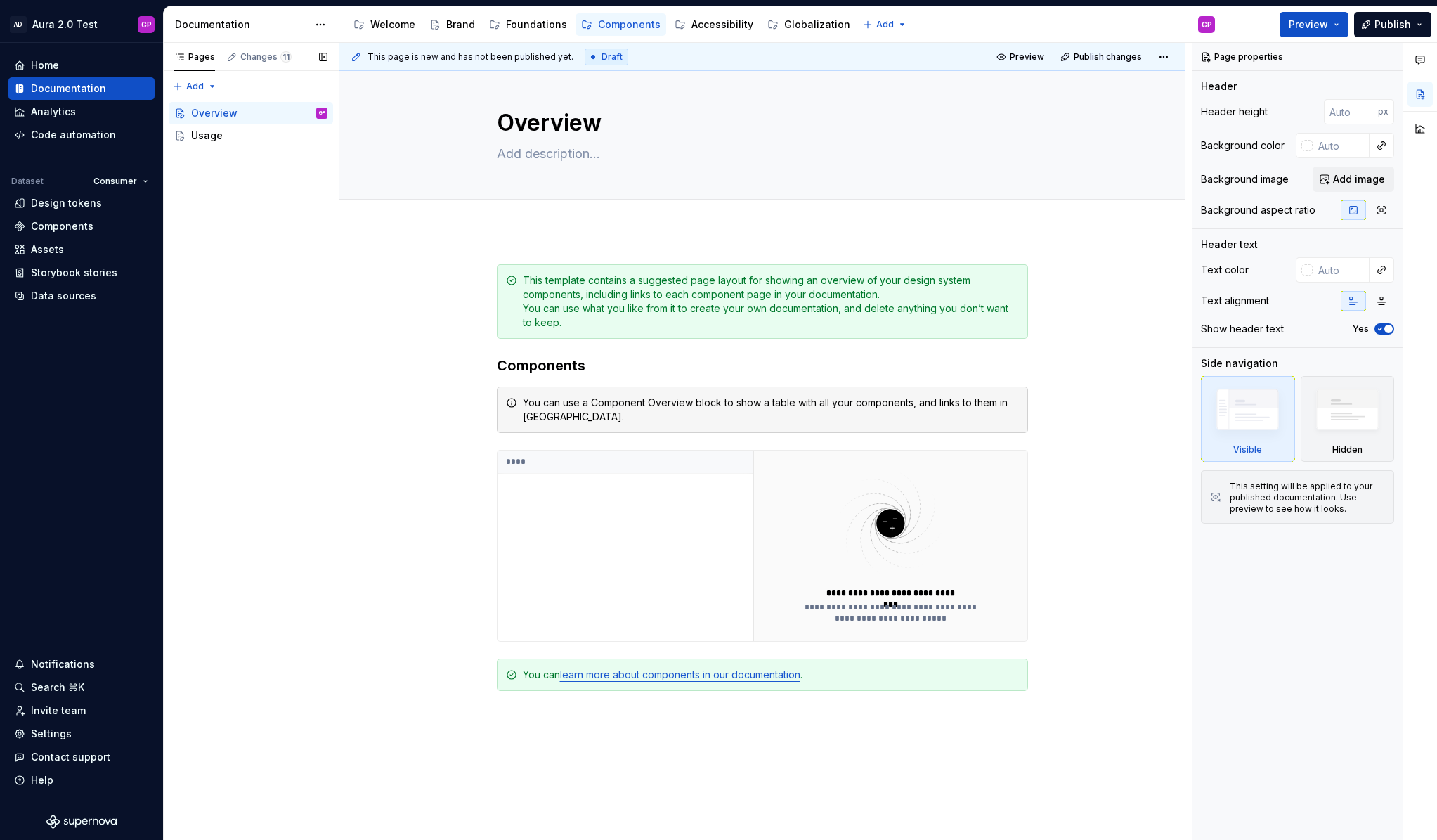
type textarea "*"
click at [216, 169] on div "Pages Changes 11 Add Accessibility guide for tree Page tree. Navigate the tree …" at bounding box center [251, 441] width 175 height 797
click at [209, 84] on div "Pages Changes 11 Add Accessibility guide for tree Page tree. Navigate the tree …" at bounding box center [251, 441] width 175 height 797
click at [205, 107] on div "New page" at bounding box center [240, 114] width 91 height 14
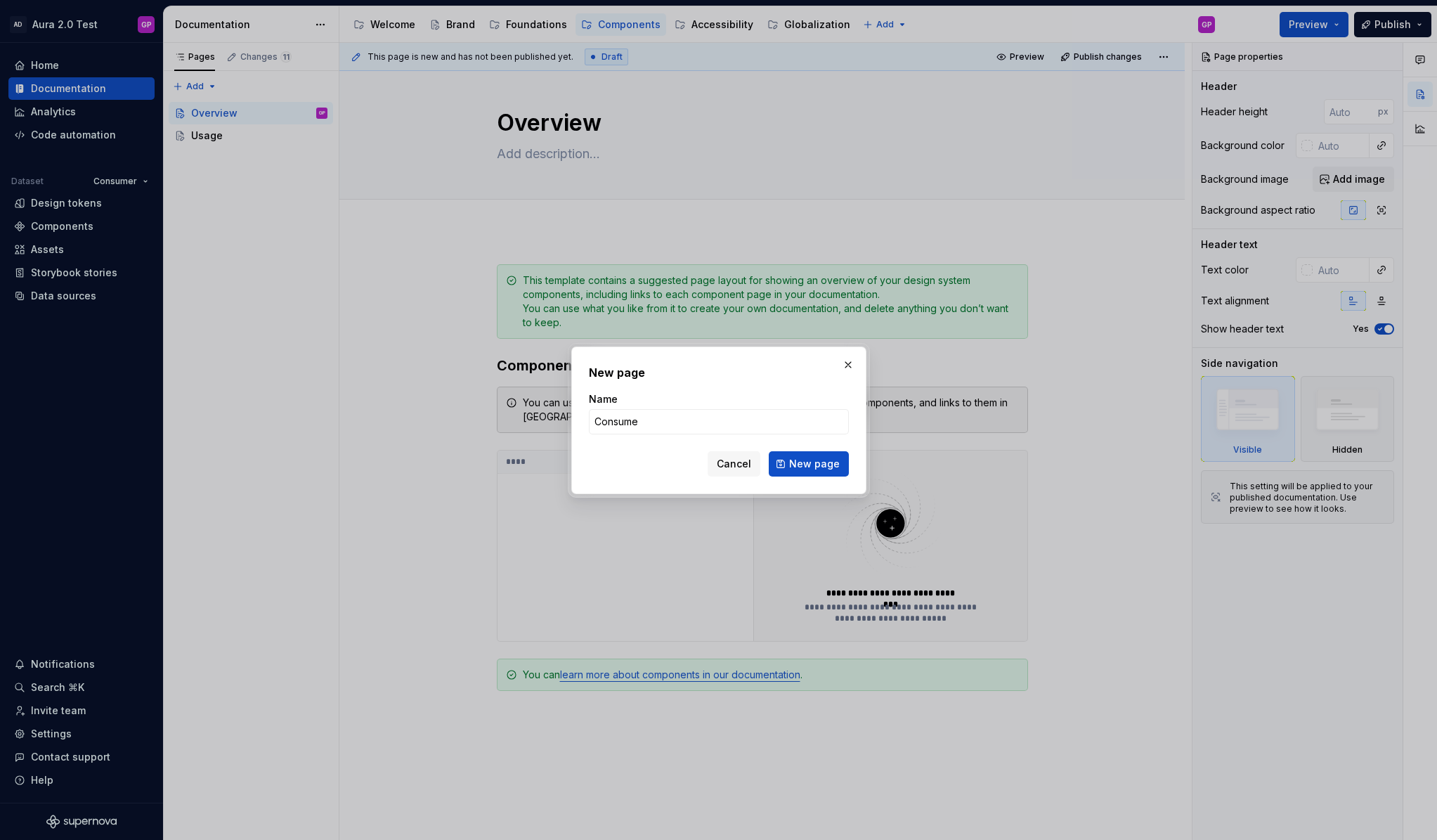
type input "Consumer"
click button "New page" at bounding box center [809, 463] width 80 height 25
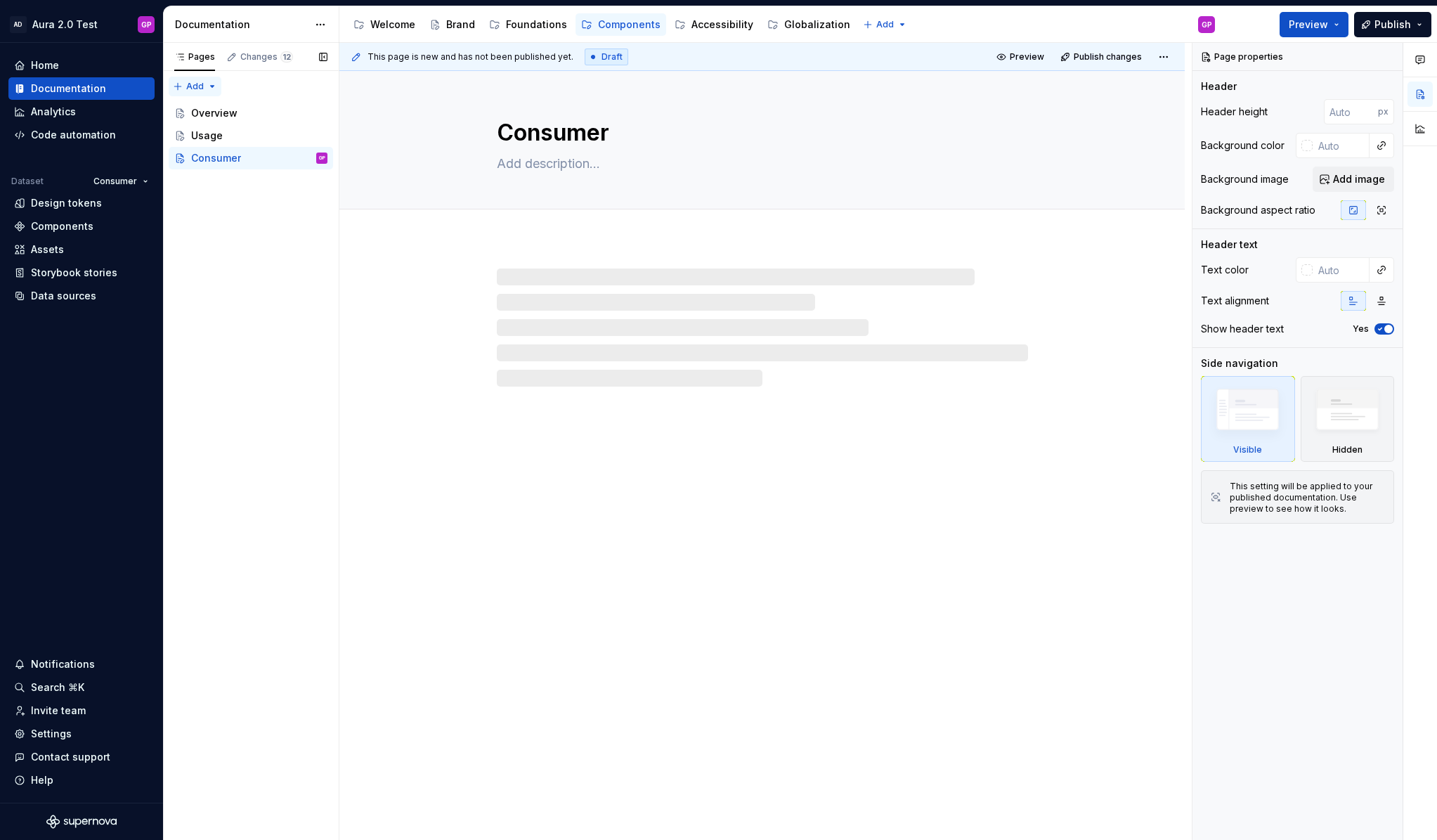
click at [203, 85] on div "Pages Changes 12 Add Accessibility guide for tree Page tree. Navigate the tree …" at bounding box center [251, 441] width 175 height 797
type textarea "*"
click at [203, 108] on div "New page" at bounding box center [240, 114] width 91 height 14
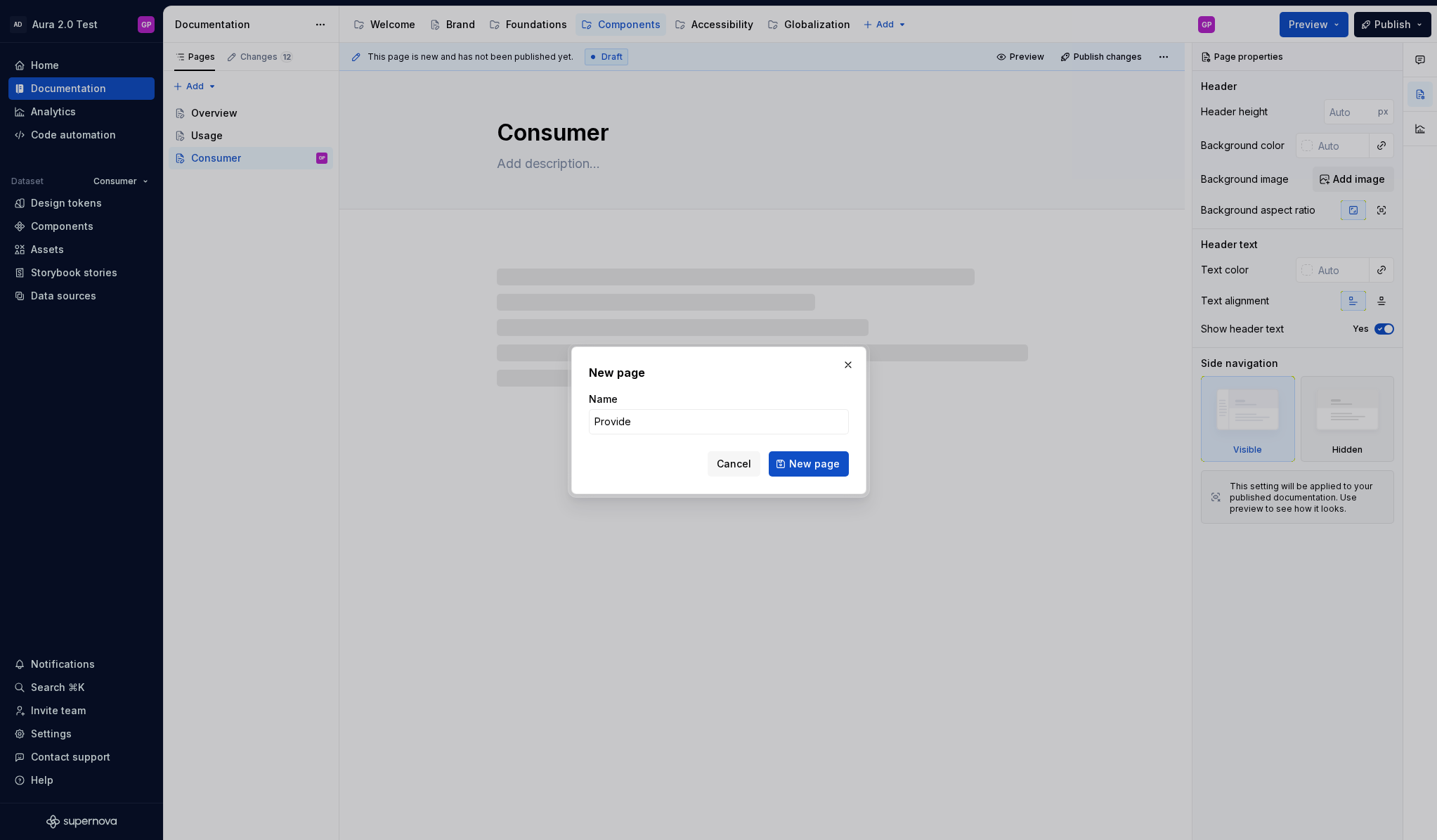
type input "Provider"
click button "New page" at bounding box center [809, 463] width 80 height 25
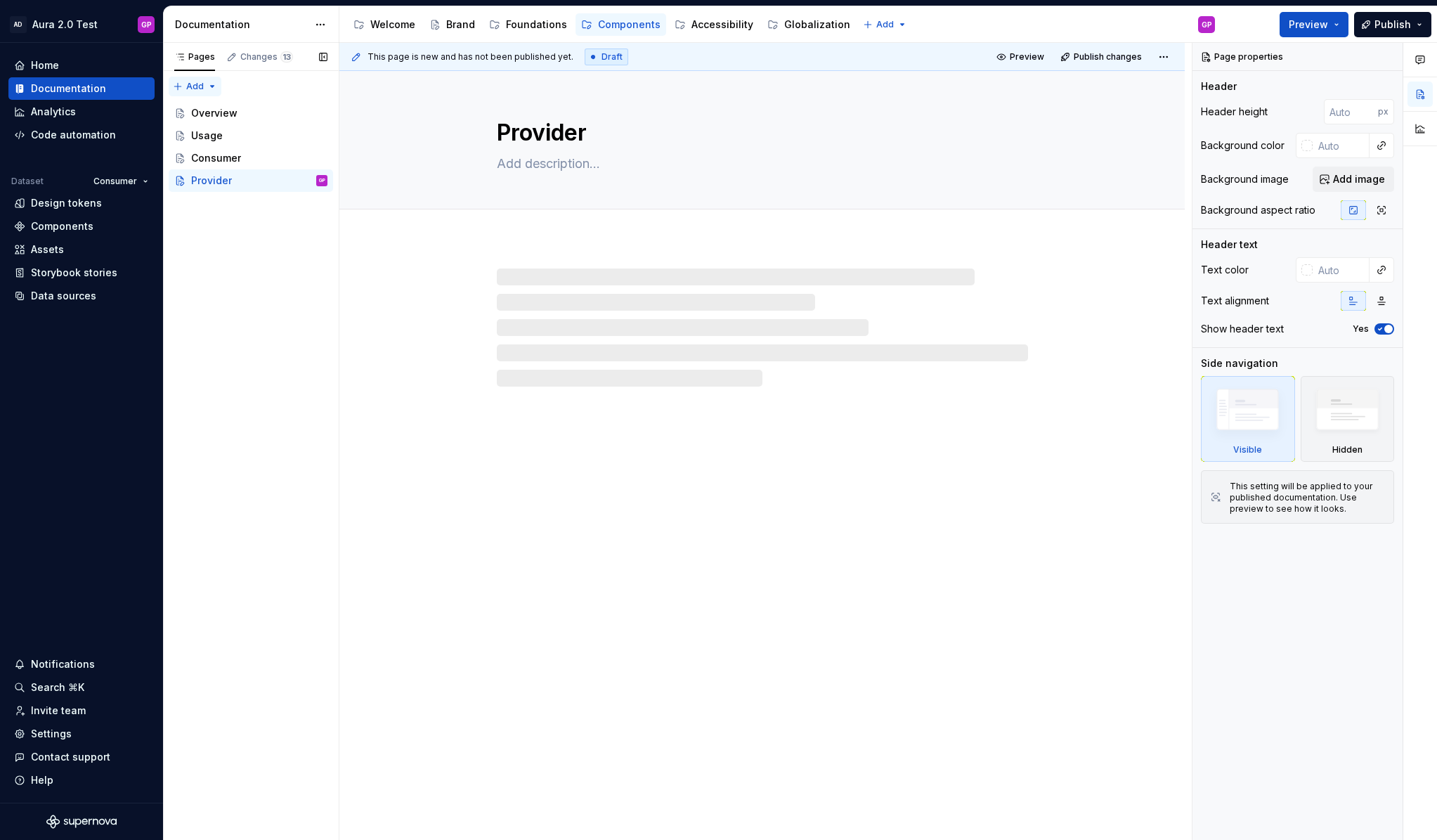
click at [204, 84] on div "Pages Changes 13 Add Accessibility guide for tree Page tree. Navigate the tree …" at bounding box center [251, 441] width 175 height 797
type textarea "*"
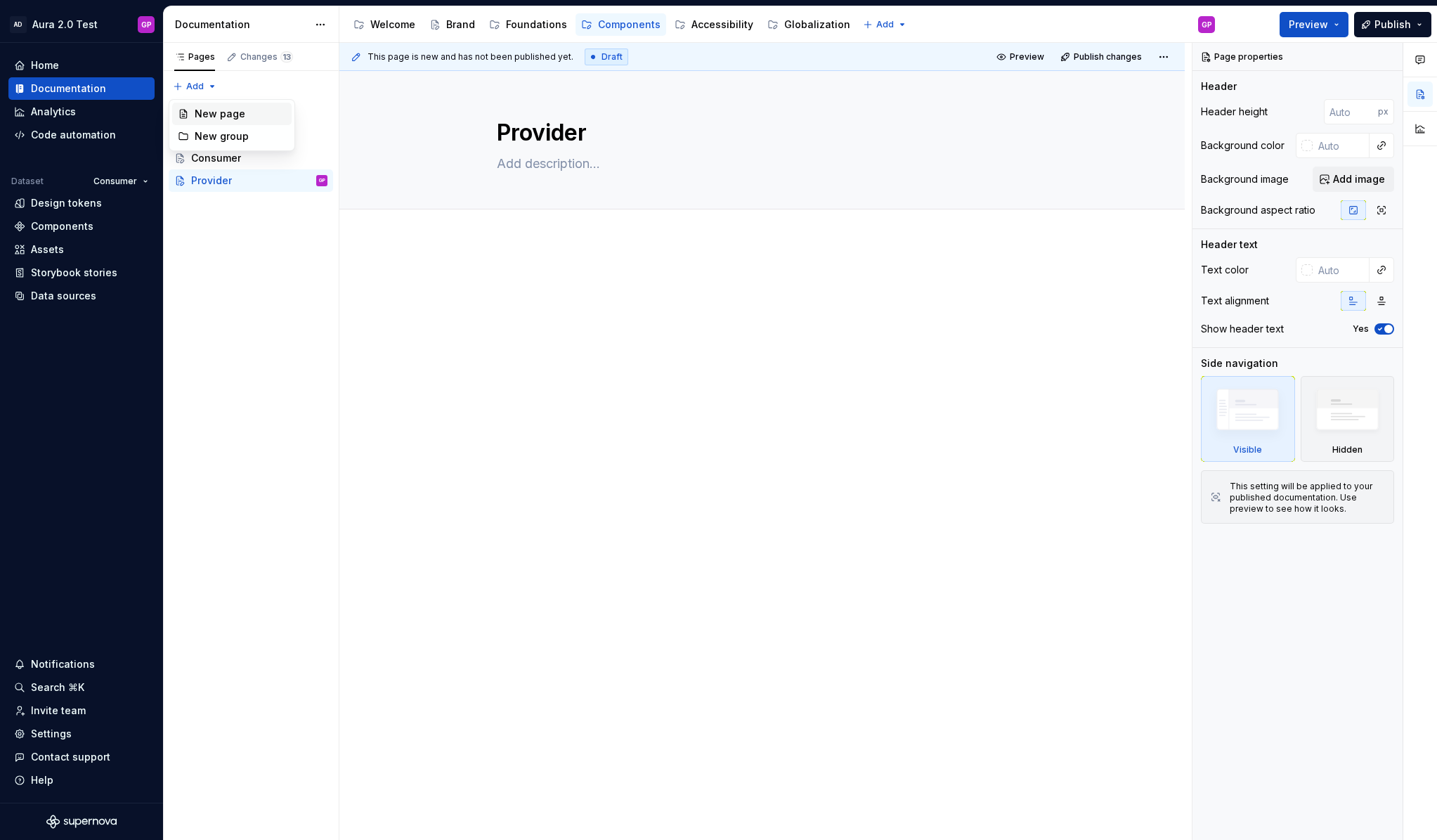
click at [205, 108] on div "New page" at bounding box center [240, 114] width 91 height 14
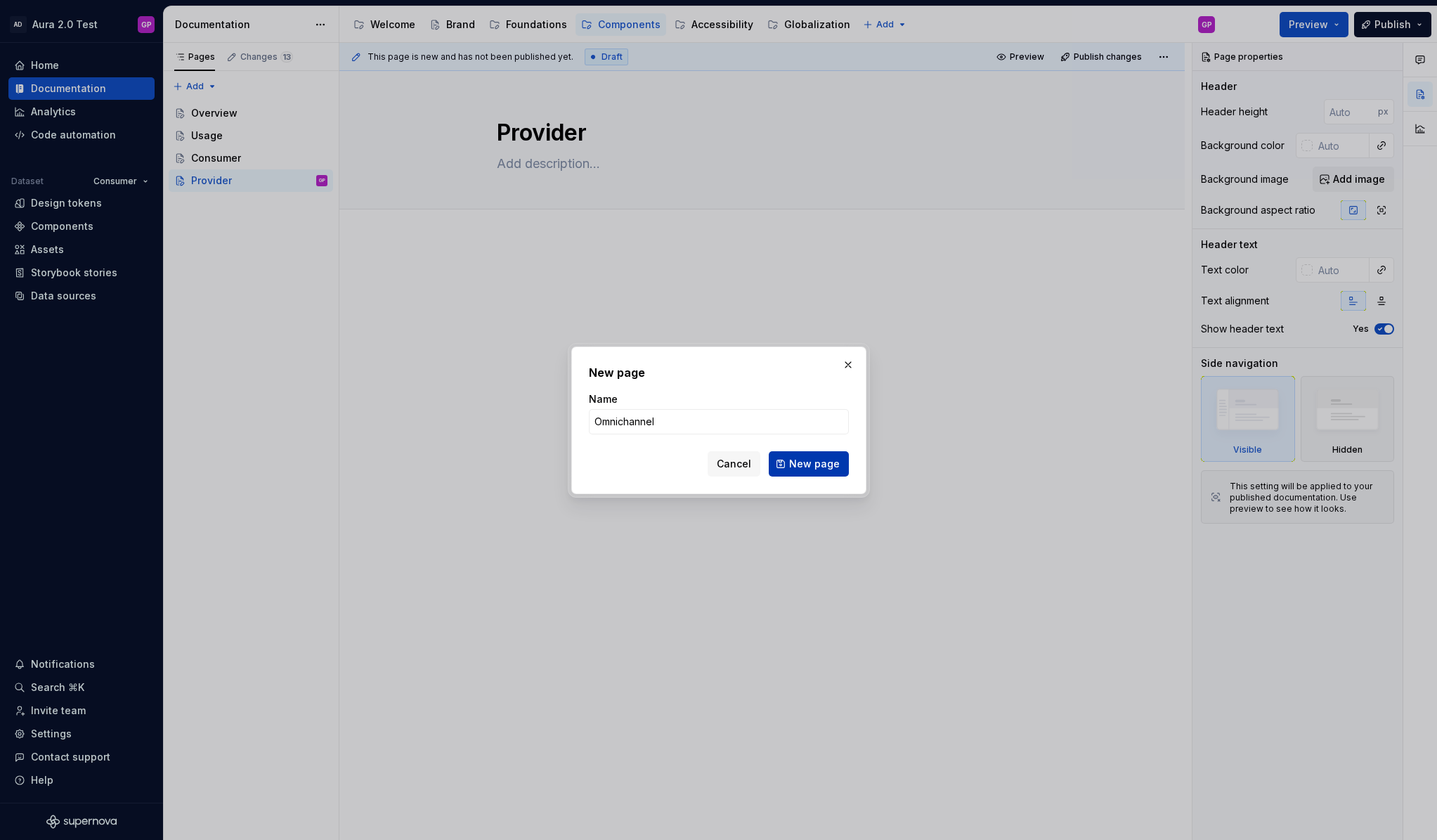
type input "Omnichannel"
click at [800, 462] on span "New page" at bounding box center [814, 463] width 50 height 14
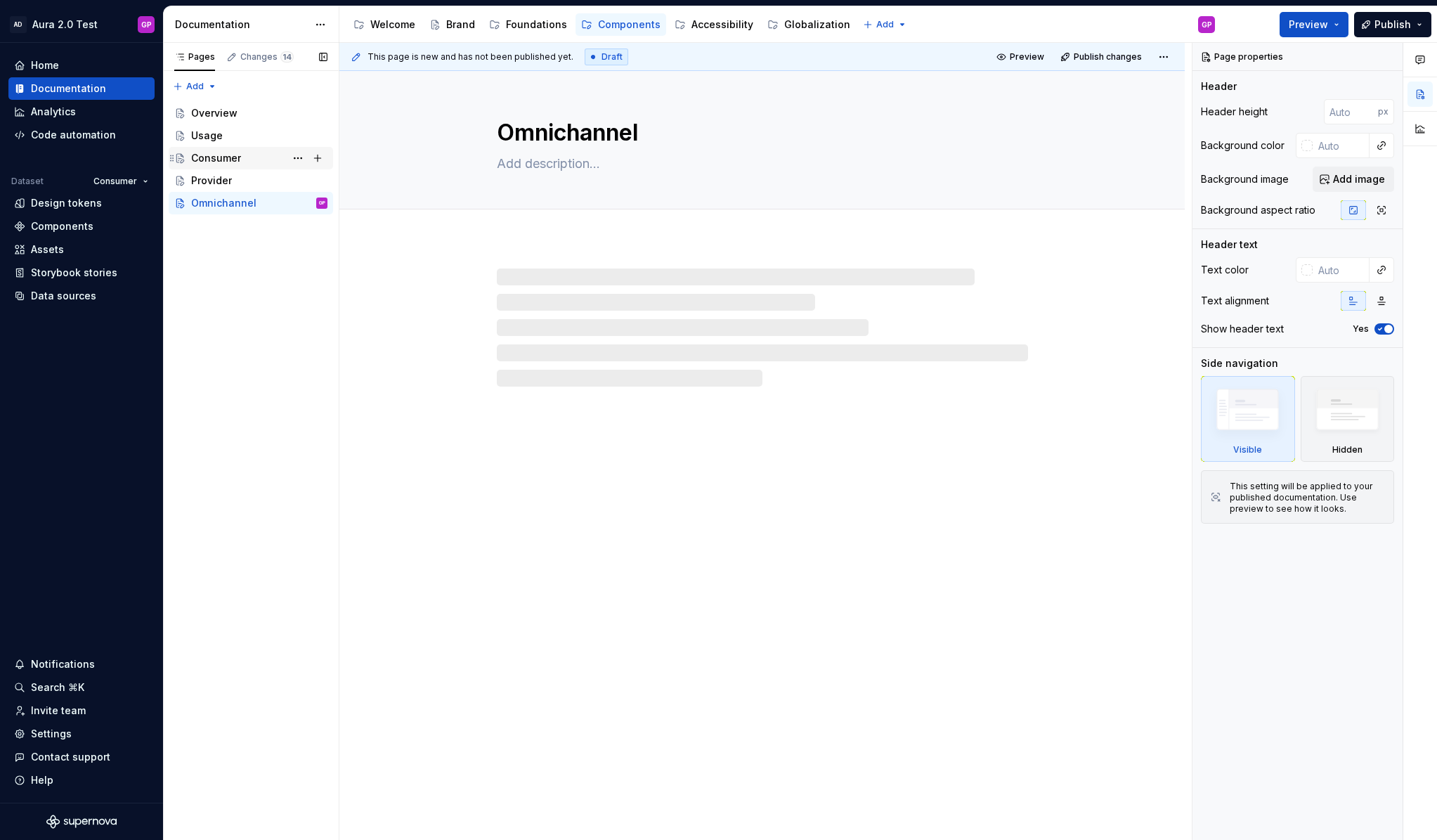
click at [204, 156] on div "Consumer" at bounding box center [216, 158] width 50 height 14
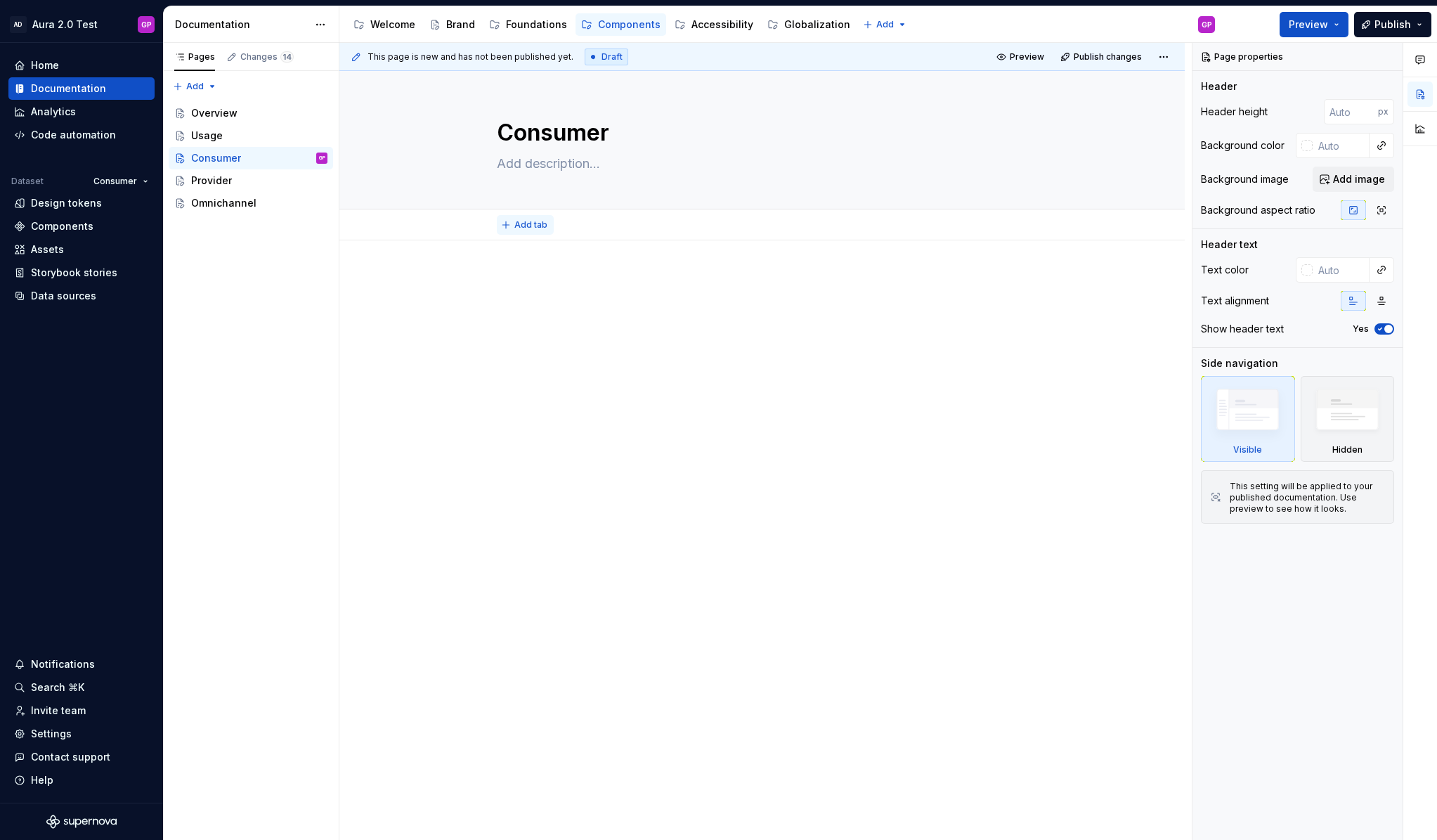
type textarea "*"
click at [515, 227] on button "Add tab" at bounding box center [525, 225] width 57 height 20
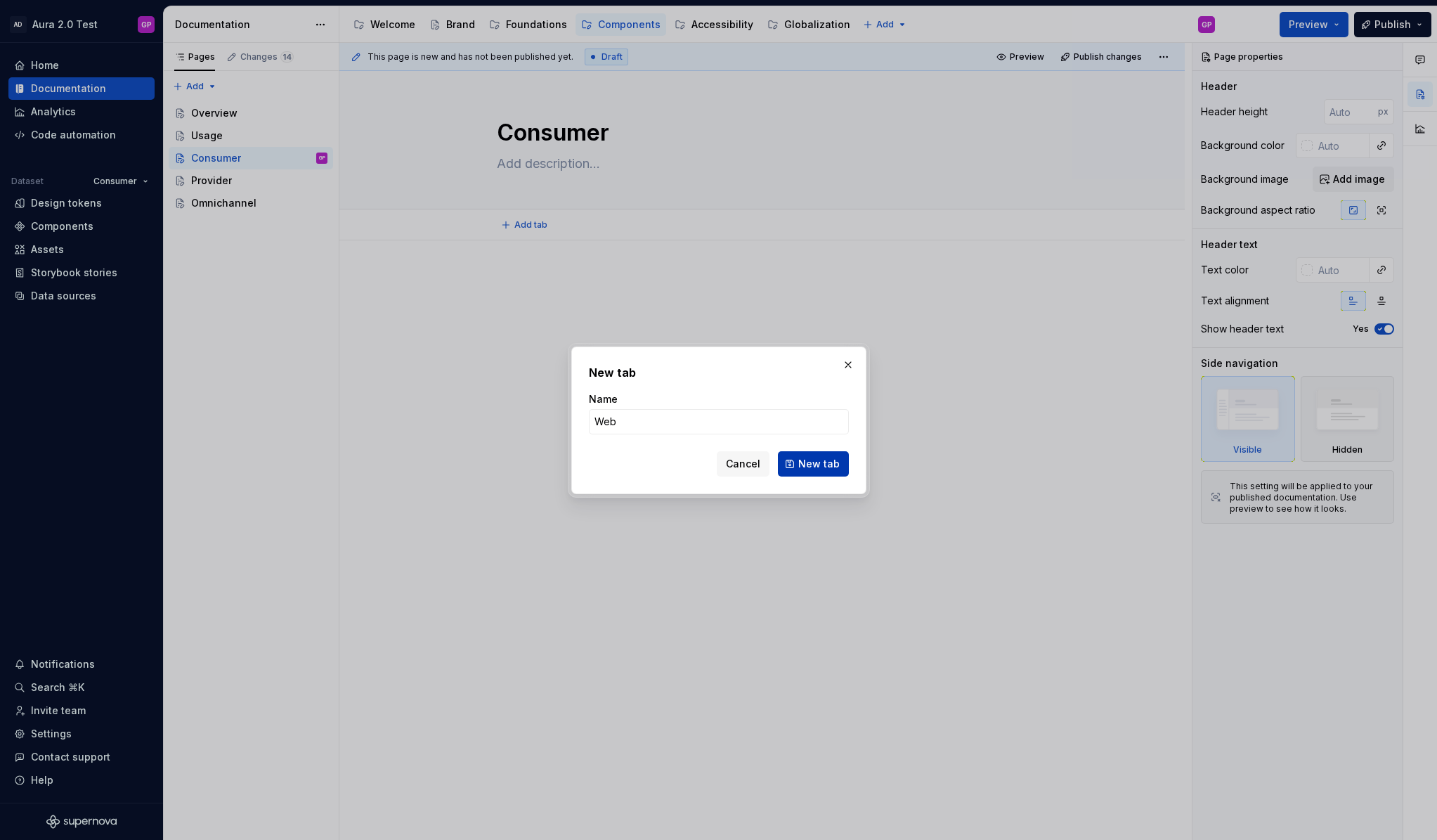
type input "Web"
click at [820, 463] on span "New tab" at bounding box center [819, 463] width 41 height 14
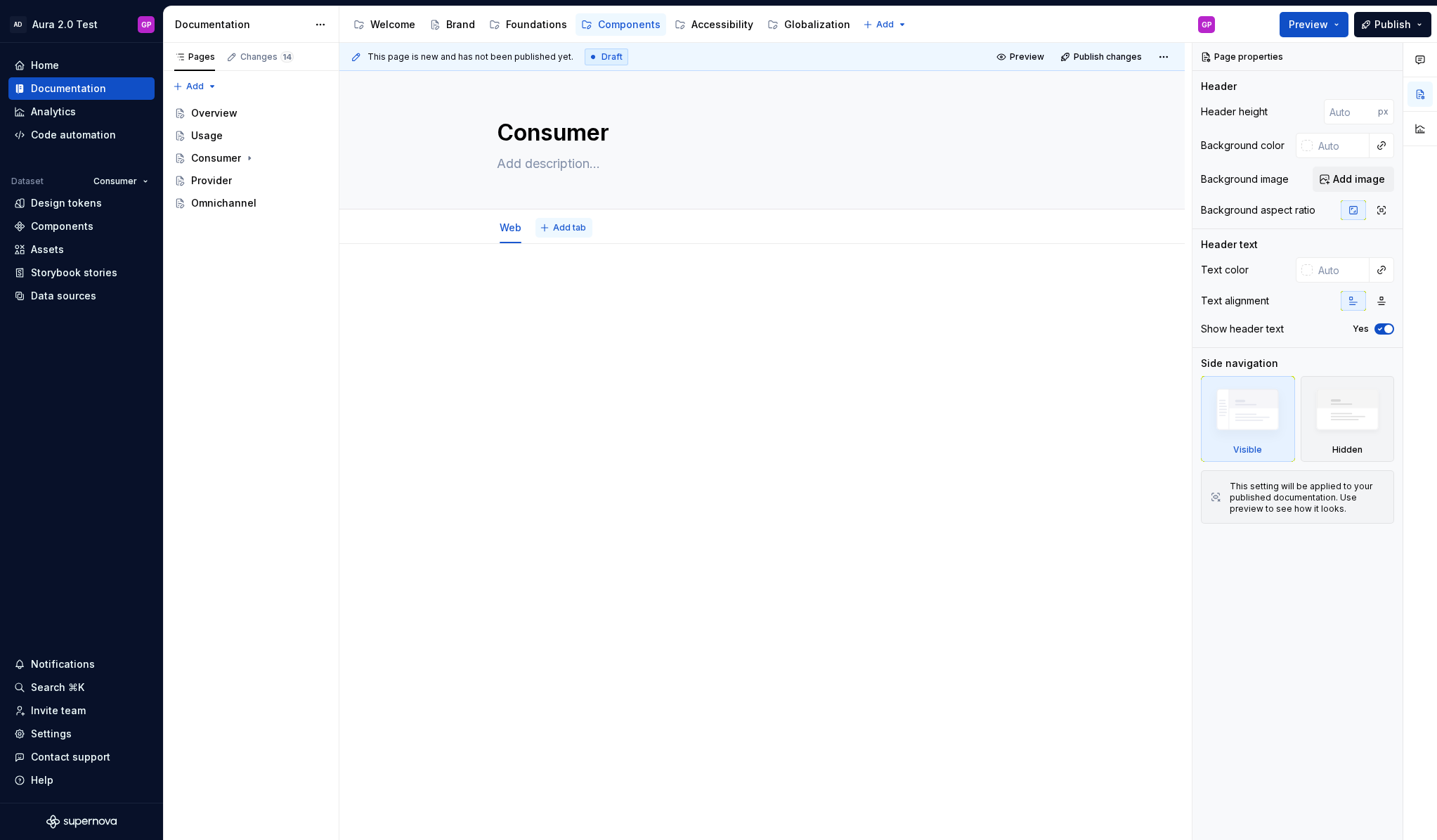
click at [567, 225] on span "Add tab" at bounding box center [569, 227] width 33 height 11
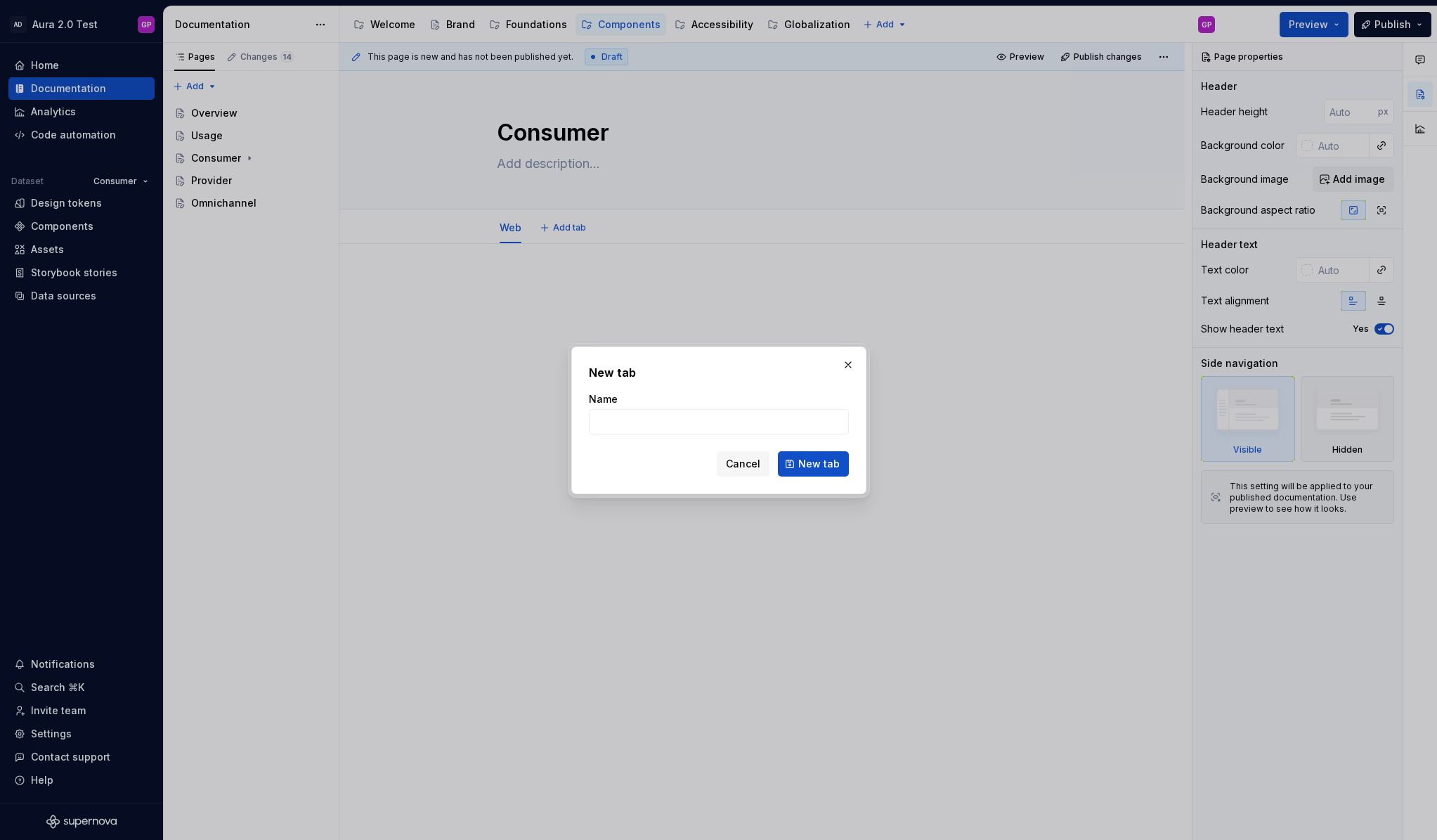
type textarea "*"
type input "I"
type input "iOS"
click at [825, 464] on span "New tab" at bounding box center [819, 463] width 41 height 14
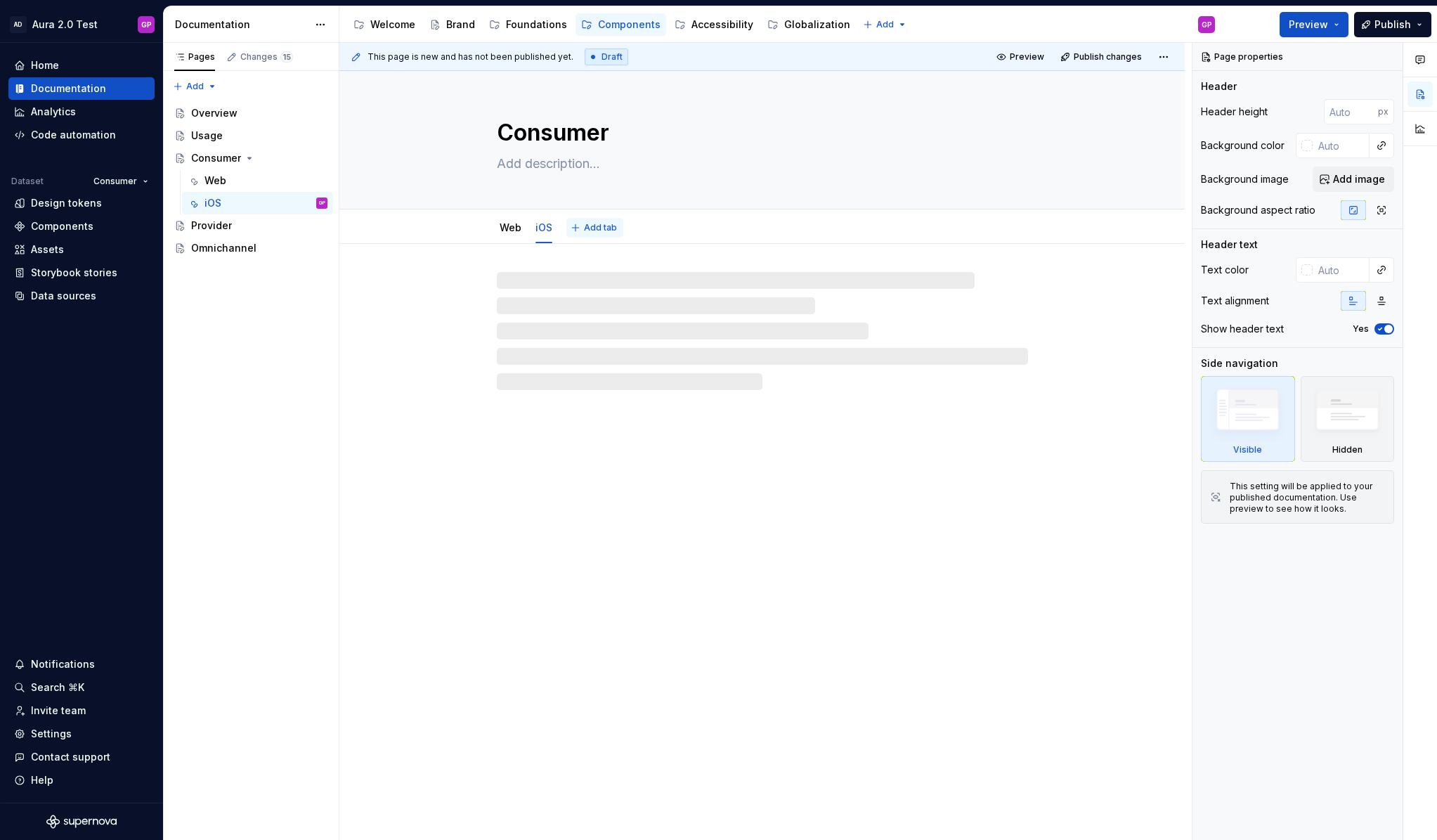
click at [598, 229] on span "Add tab" at bounding box center [600, 227] width 33 height 11
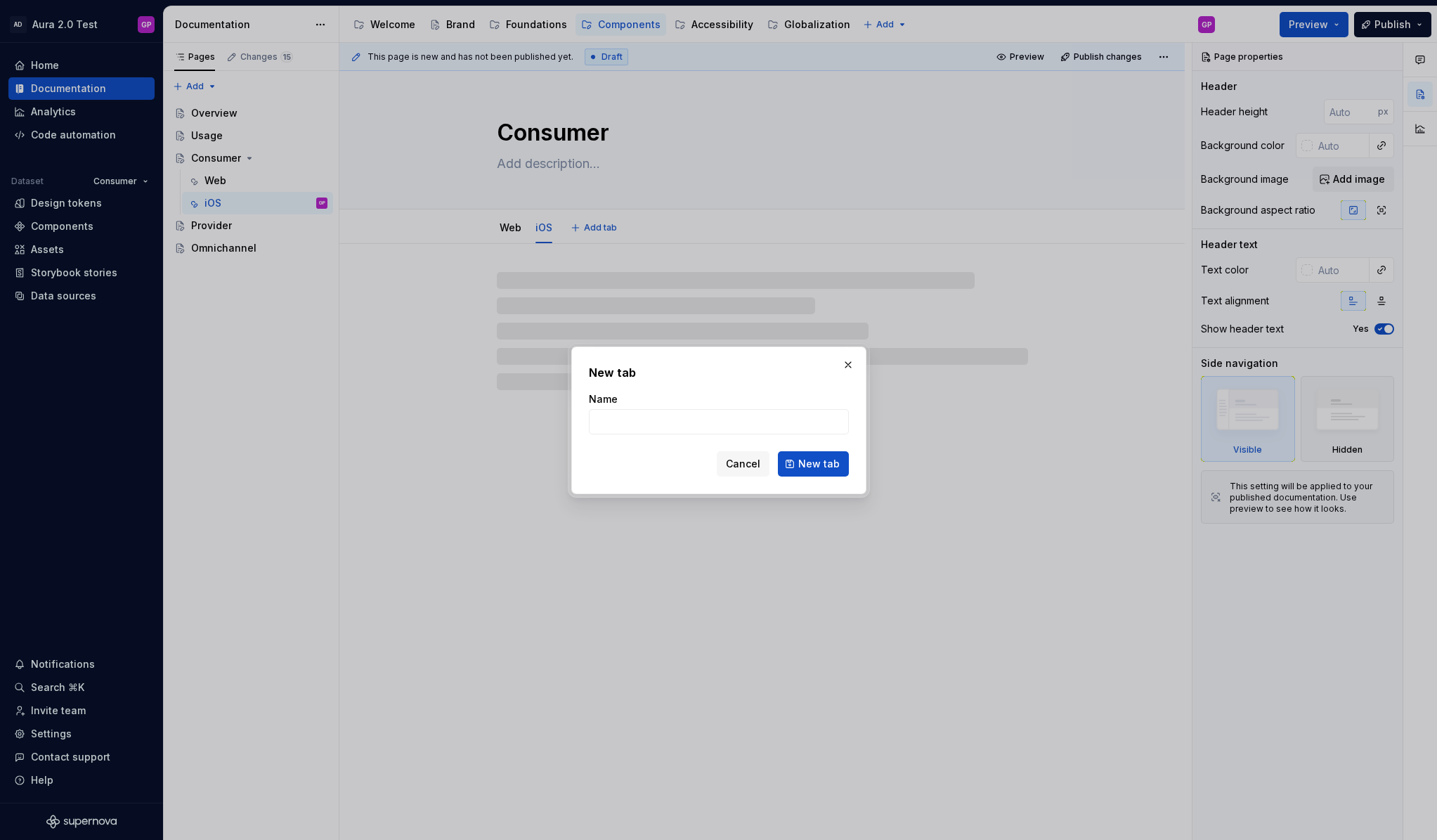
type textarea "*"
type input "And"
type textarea "*"
type input "Andr"
type textarea "*"
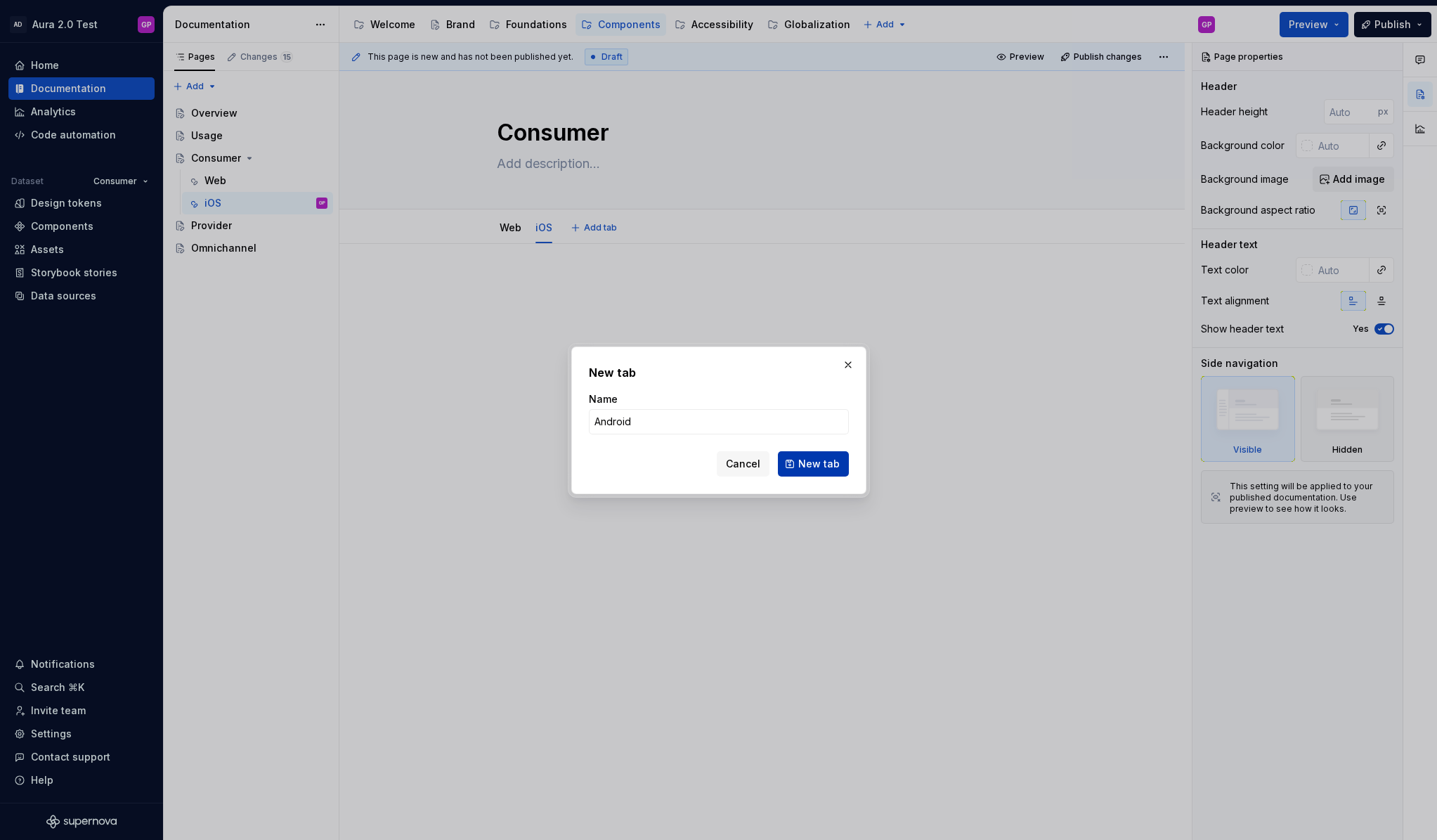
type input "Android"
click at [820, 461] on span "New tab" at bounding box center [819, 463] width 41 height 14
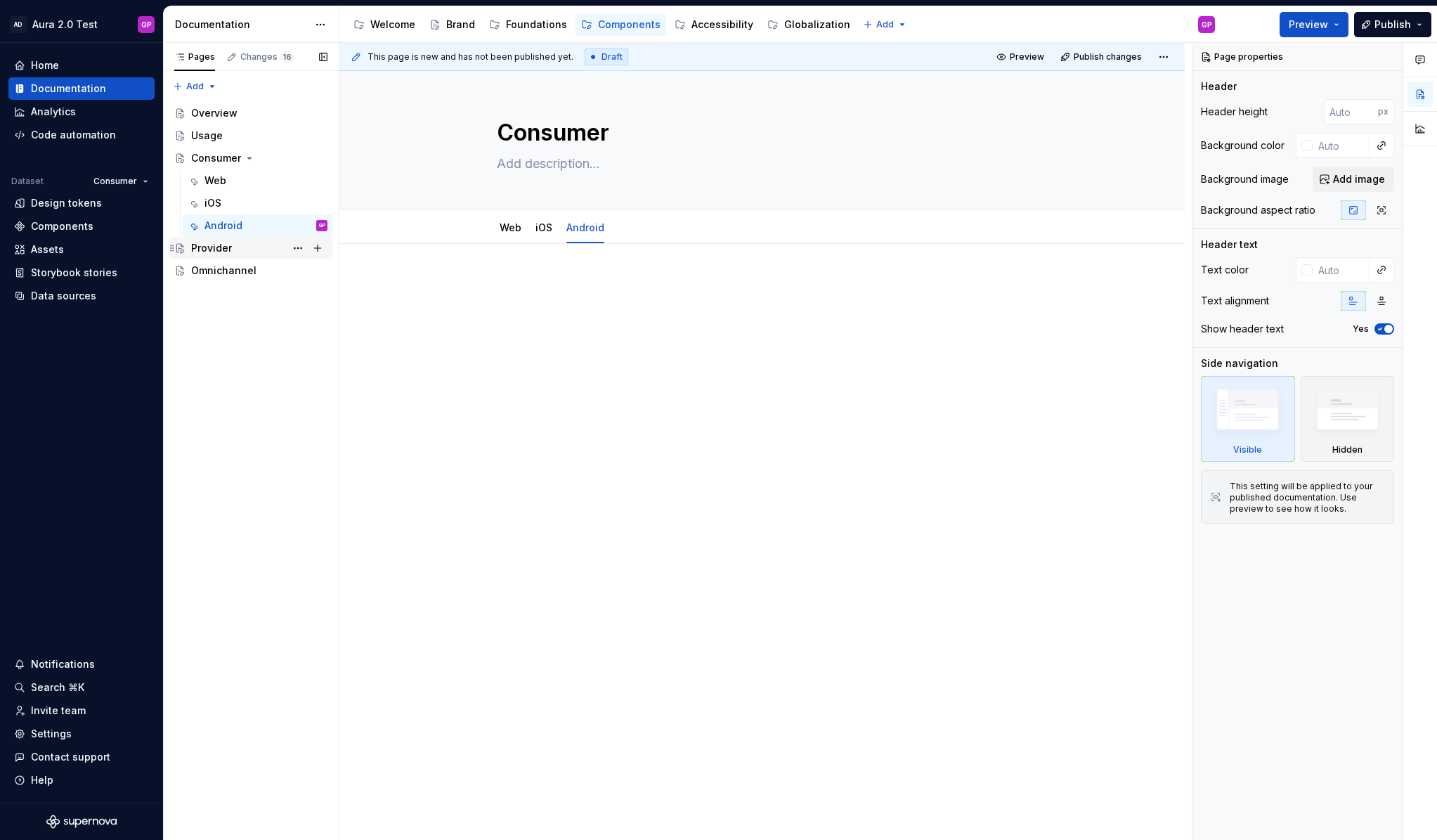
click at [208, 245] on div "Provider" at bounding box center [211, 248] width 40 height 14
click at [534, 225] on span "Add tab" at bounding box center [531, 225] width 33 height 11
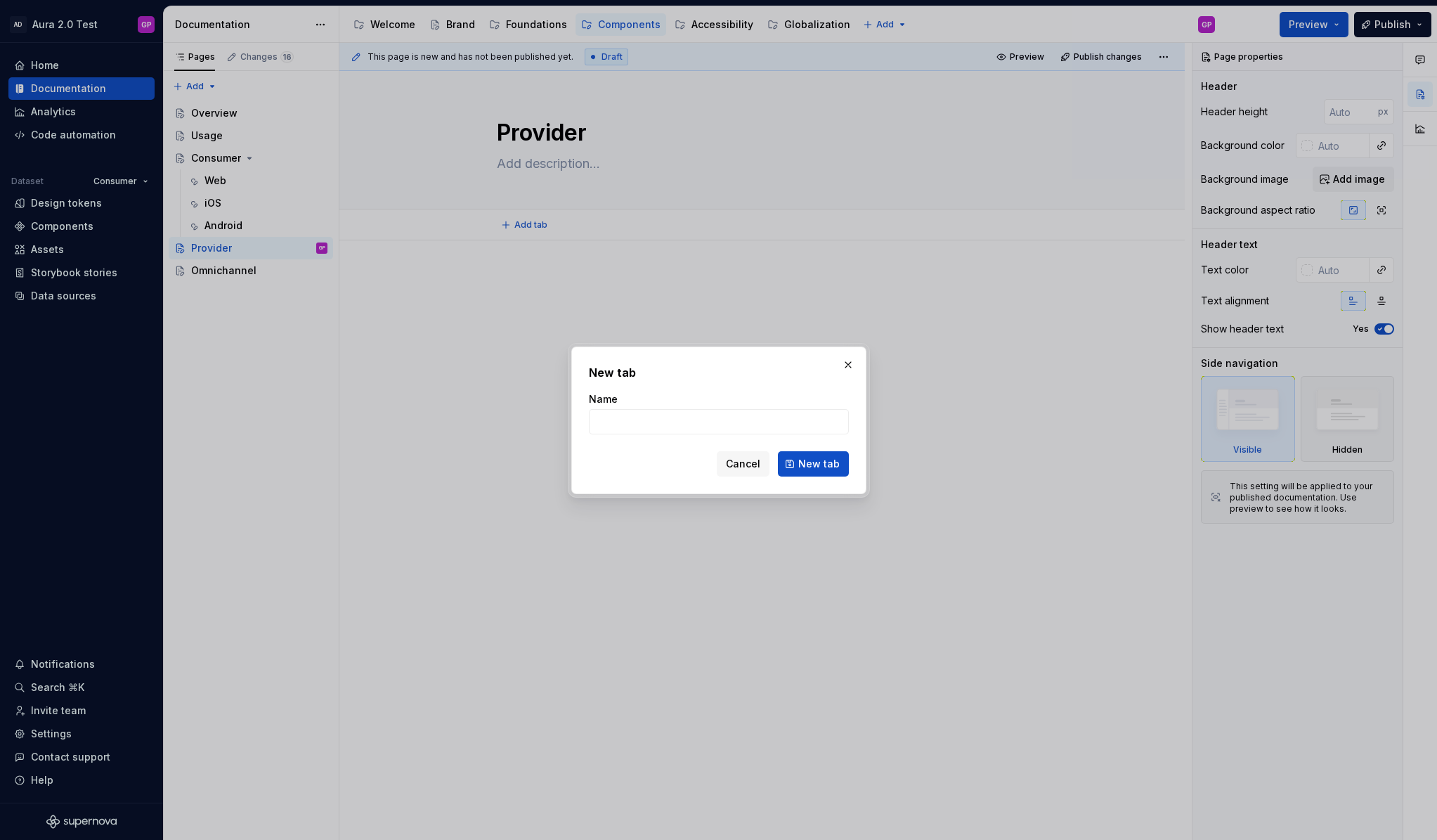
type textarea "*"
type input "Web"
click at [823, 463] on span "New tab" at bounding box center [819, 463] width 41 height 14
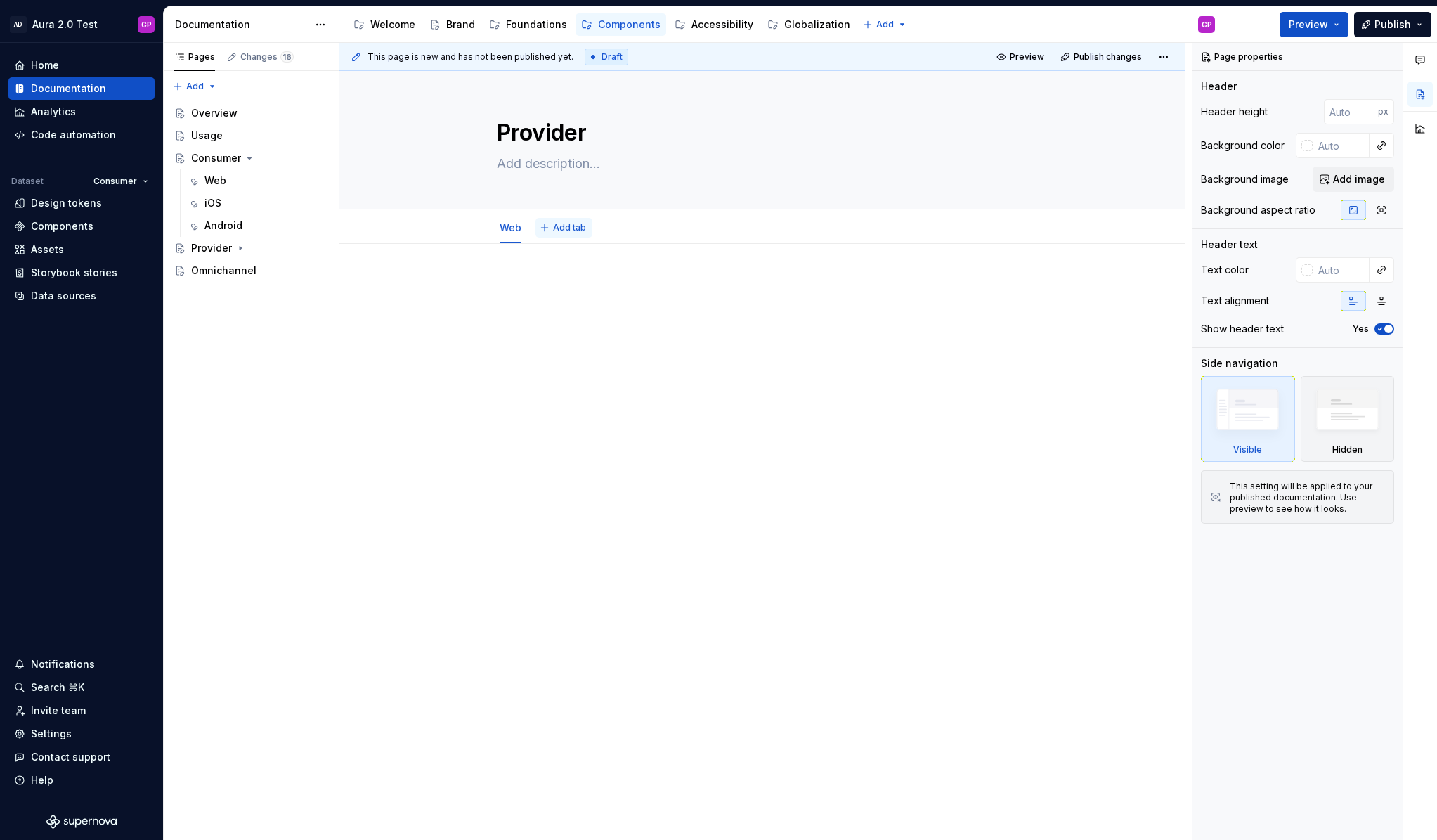
click at [554, 229] on button "Add tab" at bounding box center [563, 228] width 57 height 20
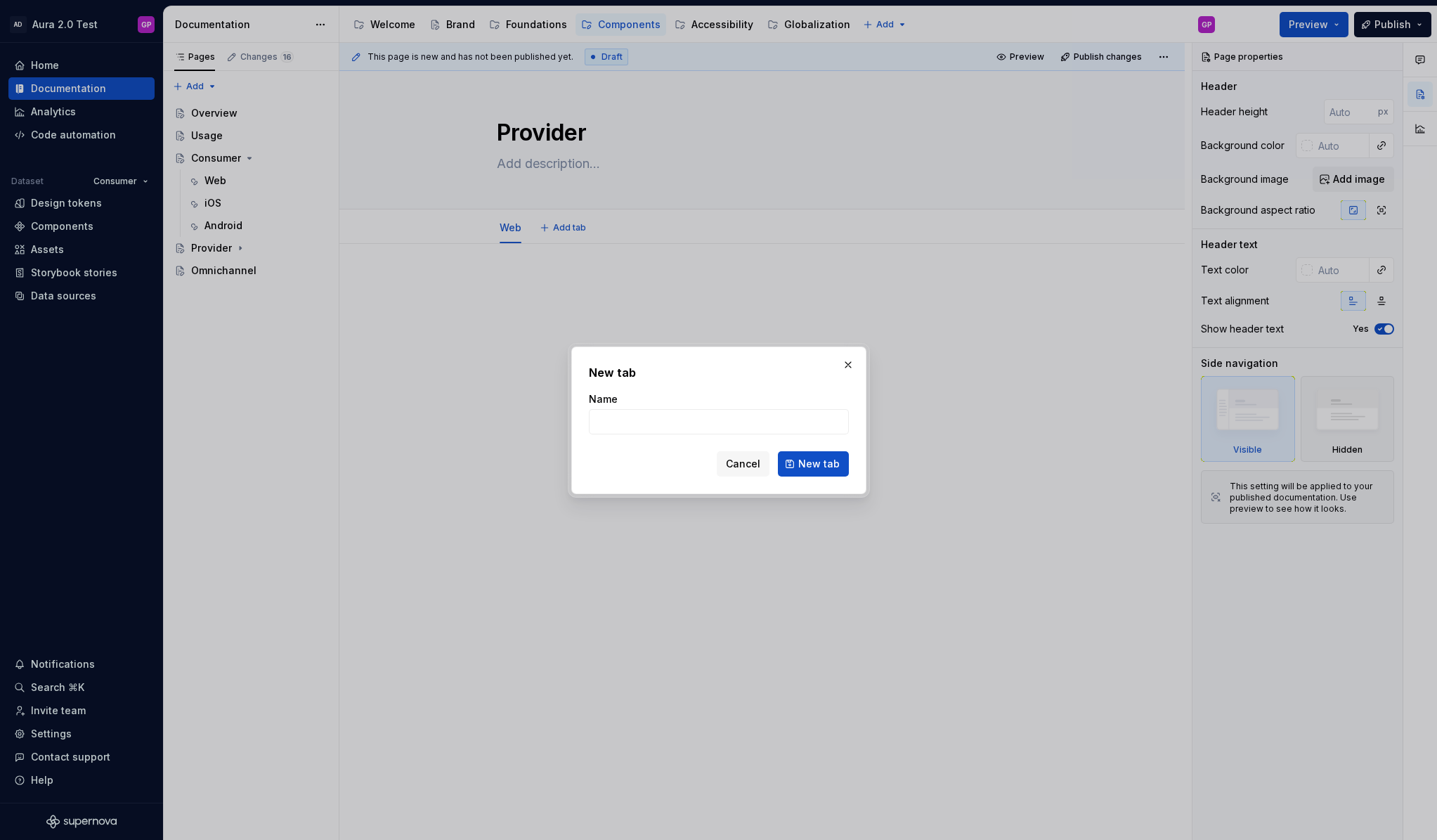
type textarea "*"
type input "Orion Web"
click at [822, 466] on span "New tab" at bounding box center [819, 463] width 41 height 14
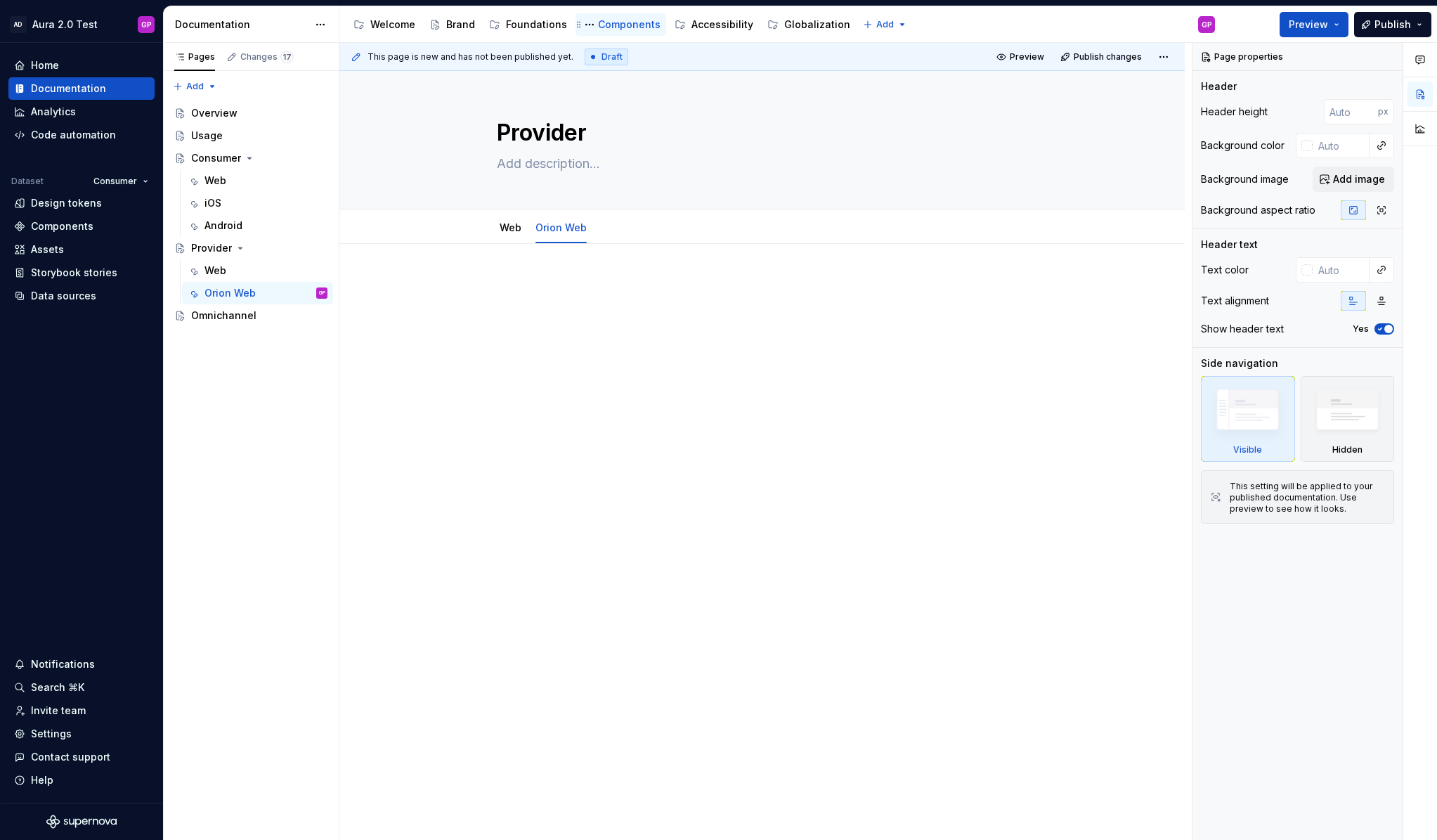
click at [608, 26] on div "Components" at bounding box center [630, 24] width 63 height 14
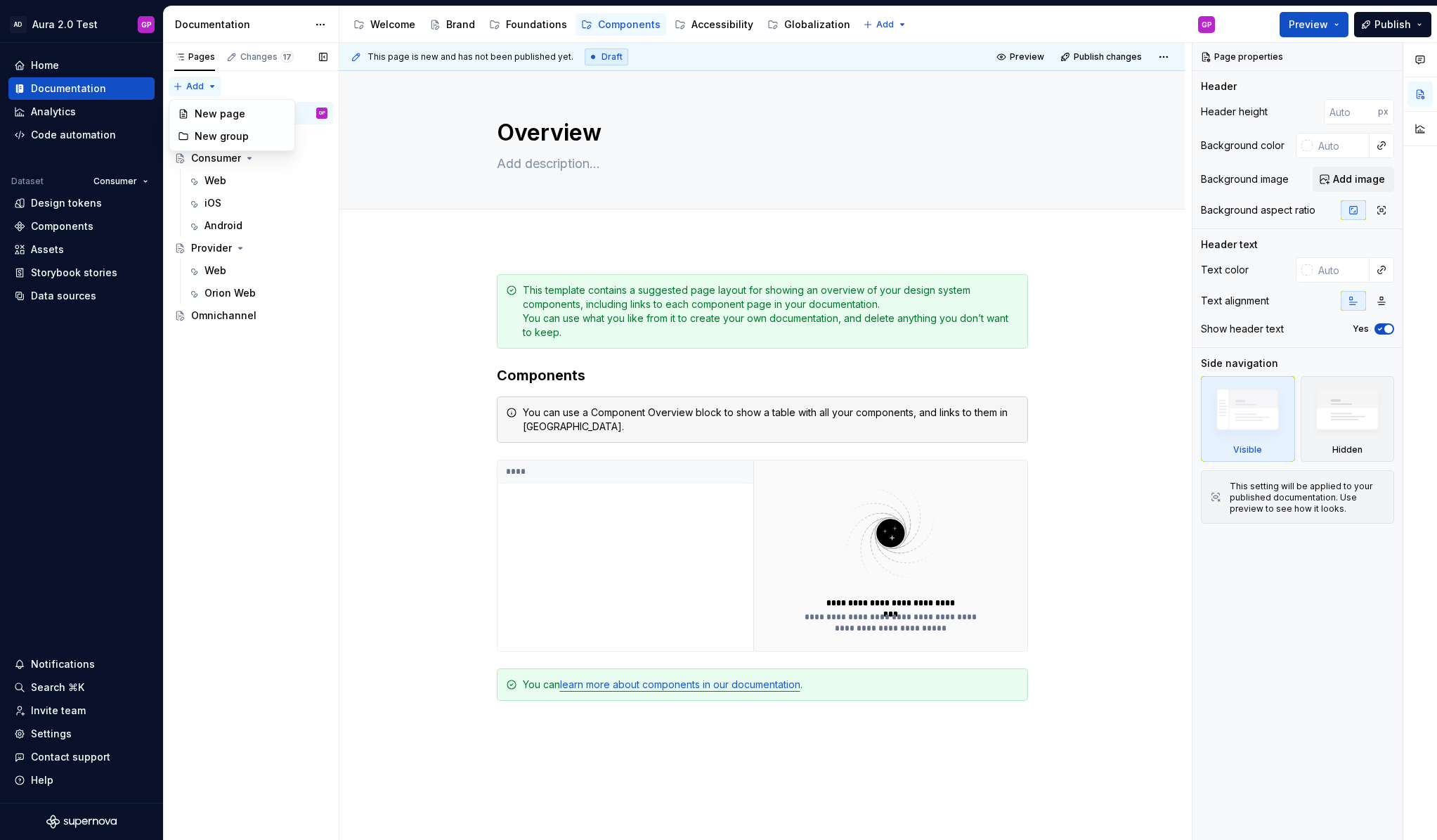
type textarea "*"
click at [213, 85] on div "Pages Changes 17 Add Accessibility guide for tree Page tree. Navigate the tree …" at bounding box center [251, 441] width 175 height 797
click at [211, 137] on div "New group" at bounding box center [240, 136] width 91 height 14
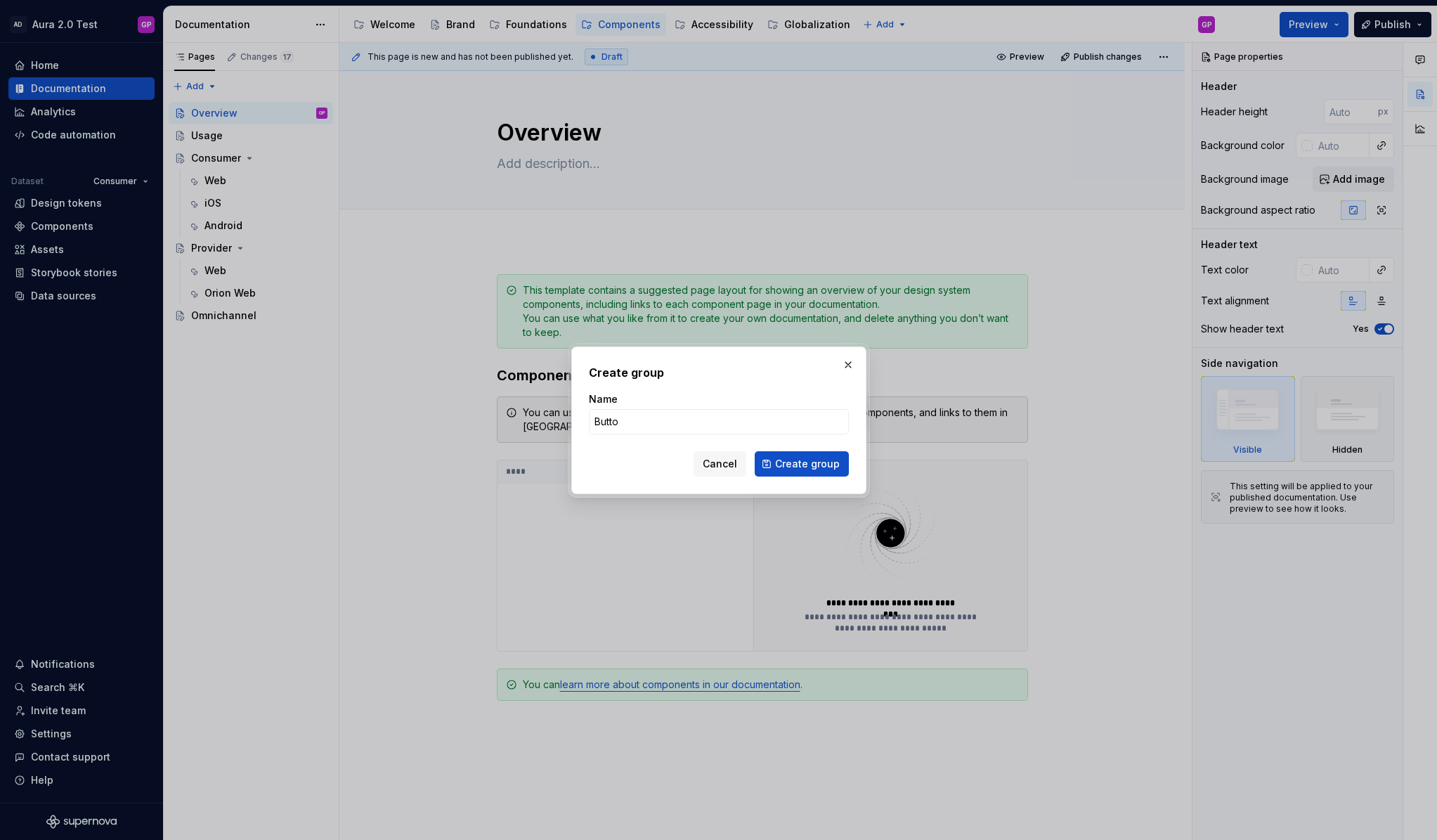
type input "Button"
click button "Create group" at bounding box center [802, 463] width 95 height 25
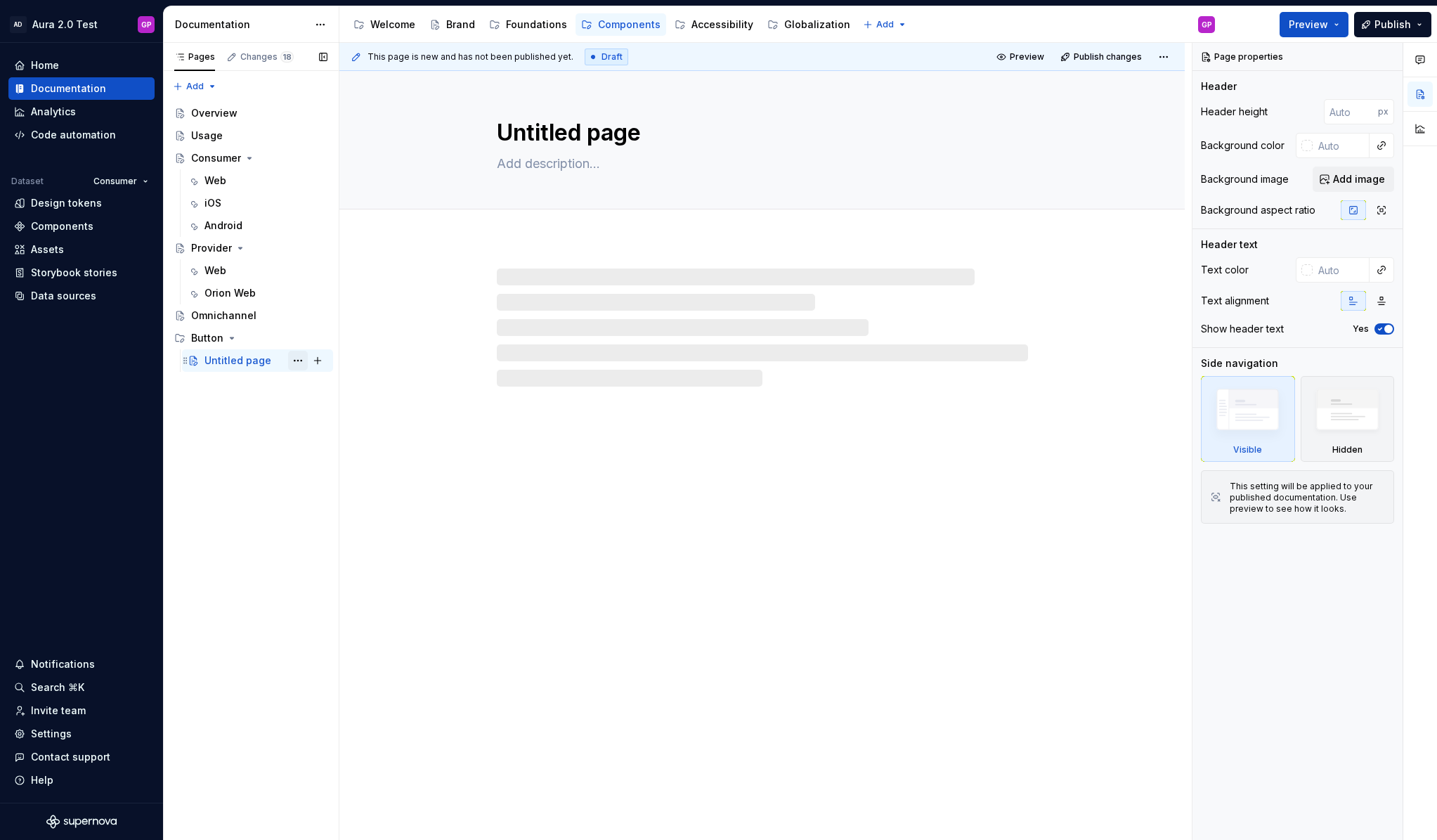
click at [299, 357] on button "Page tree" at bounding box center [298, 361] width 20 height 20
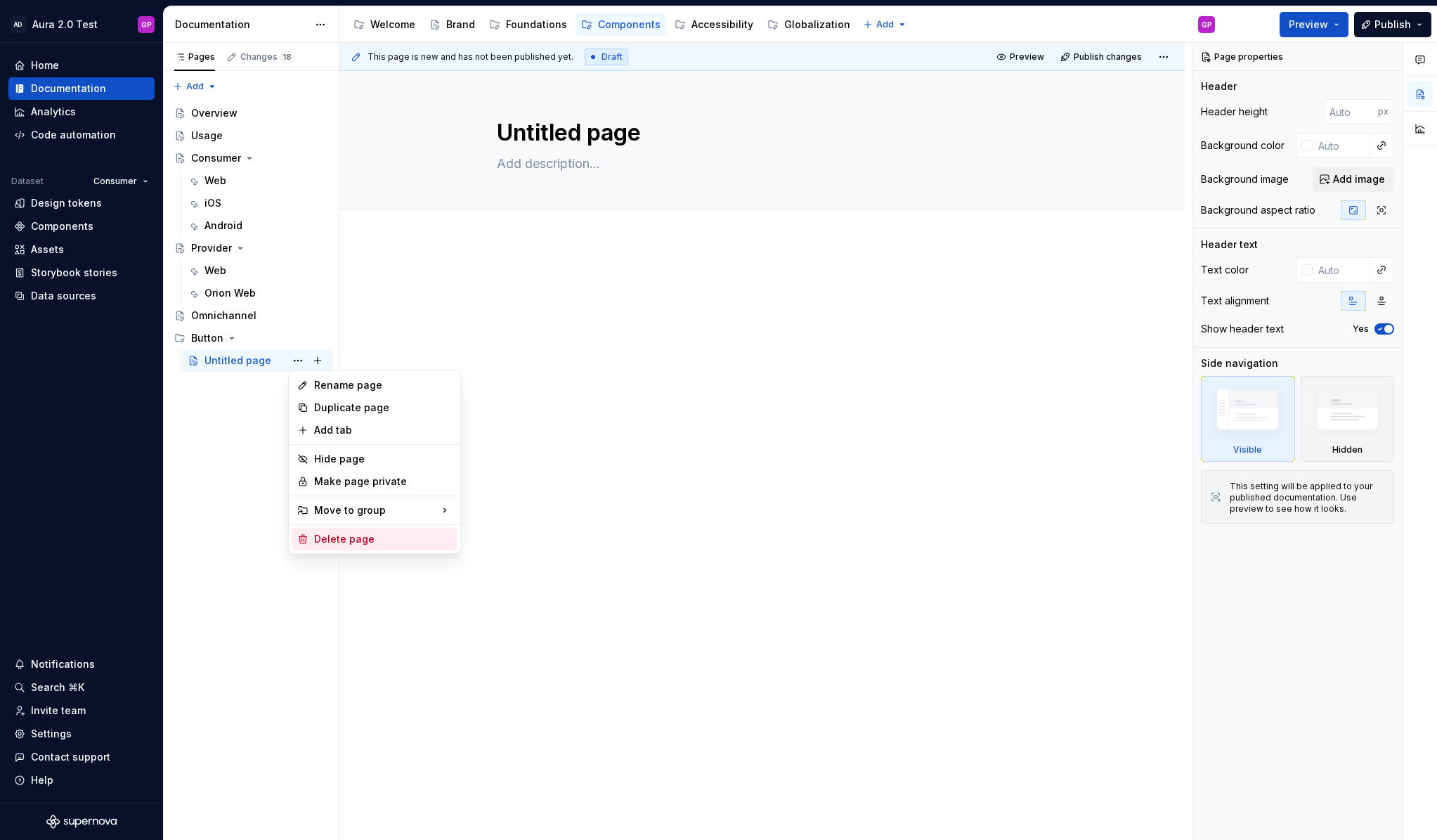
click at [346, 536] on div "Delete page" at bounding box center [383, 539] width 138 height 14
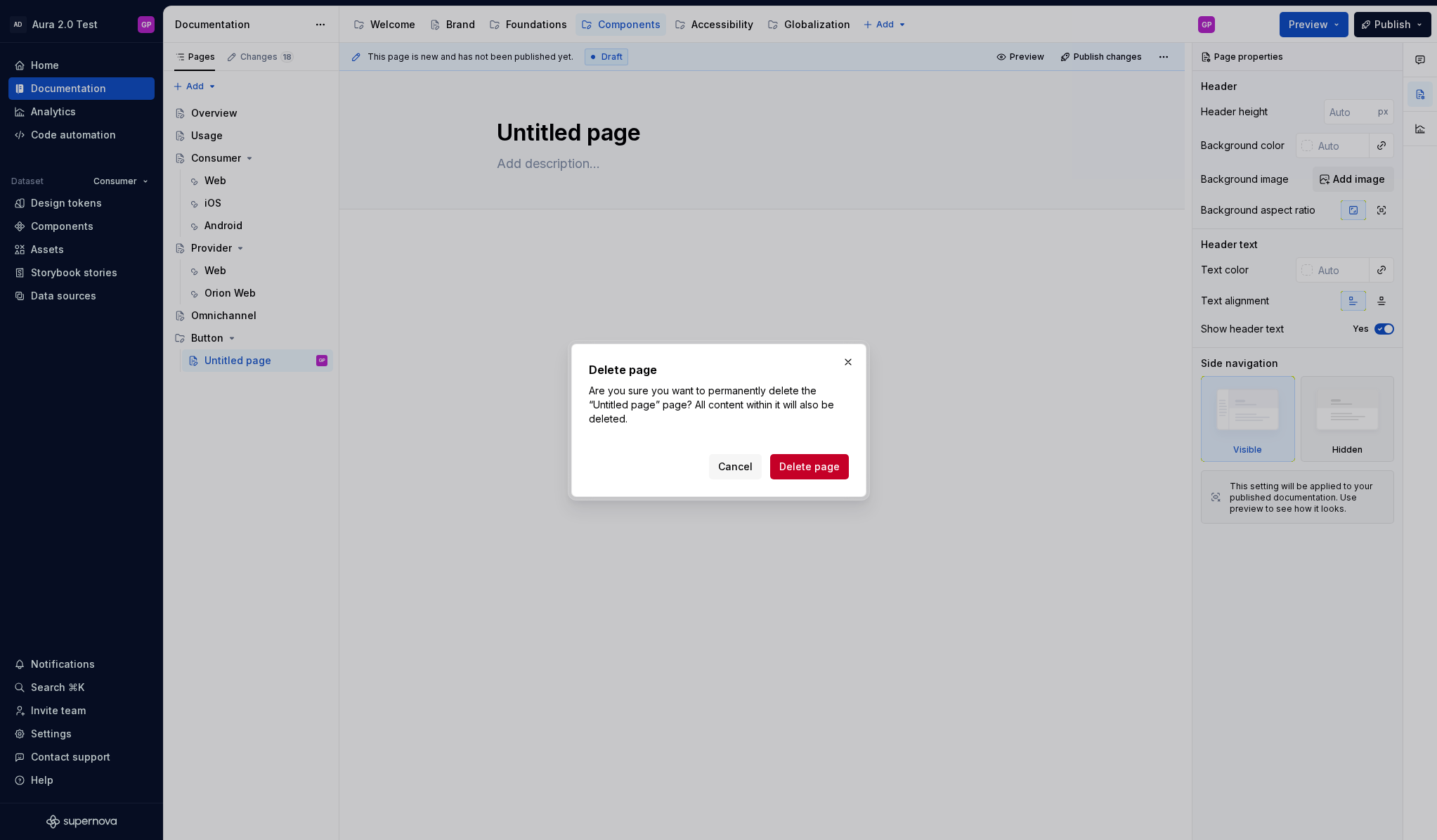
click at [792, 466] on span "Delete page" at bounding box center [809, 466] width 60 height 14
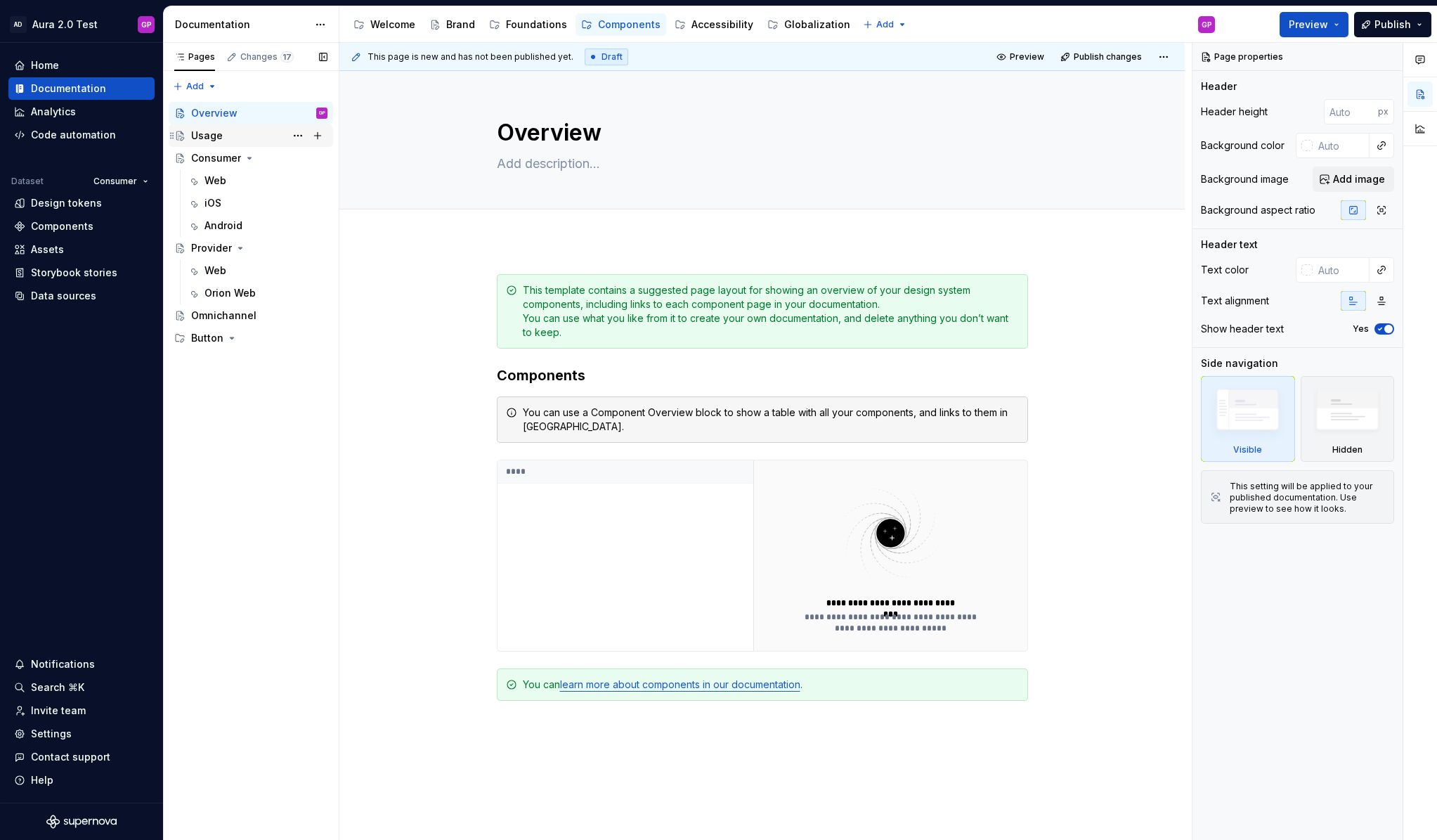
click at [207, 133] on div "Usage" at bounding box center [207, 136] width 31 height 14
click at [255, 268] on icon "Page tree" at bounding box center [253, 271] width 11 height 11
click at [257, 180] on icon "Page tree" at bounding box center [262, 181] width 11 height 11
click at [220, 336] on div "Pages Changes 17 Add Accessibility guide for tree Page tree. Navigate the tree …" at bounding box center [251, 441] width 175 height 797
click at [214, 184] on div "Consumer" at bounding box center [229, 181] width 50 height 14
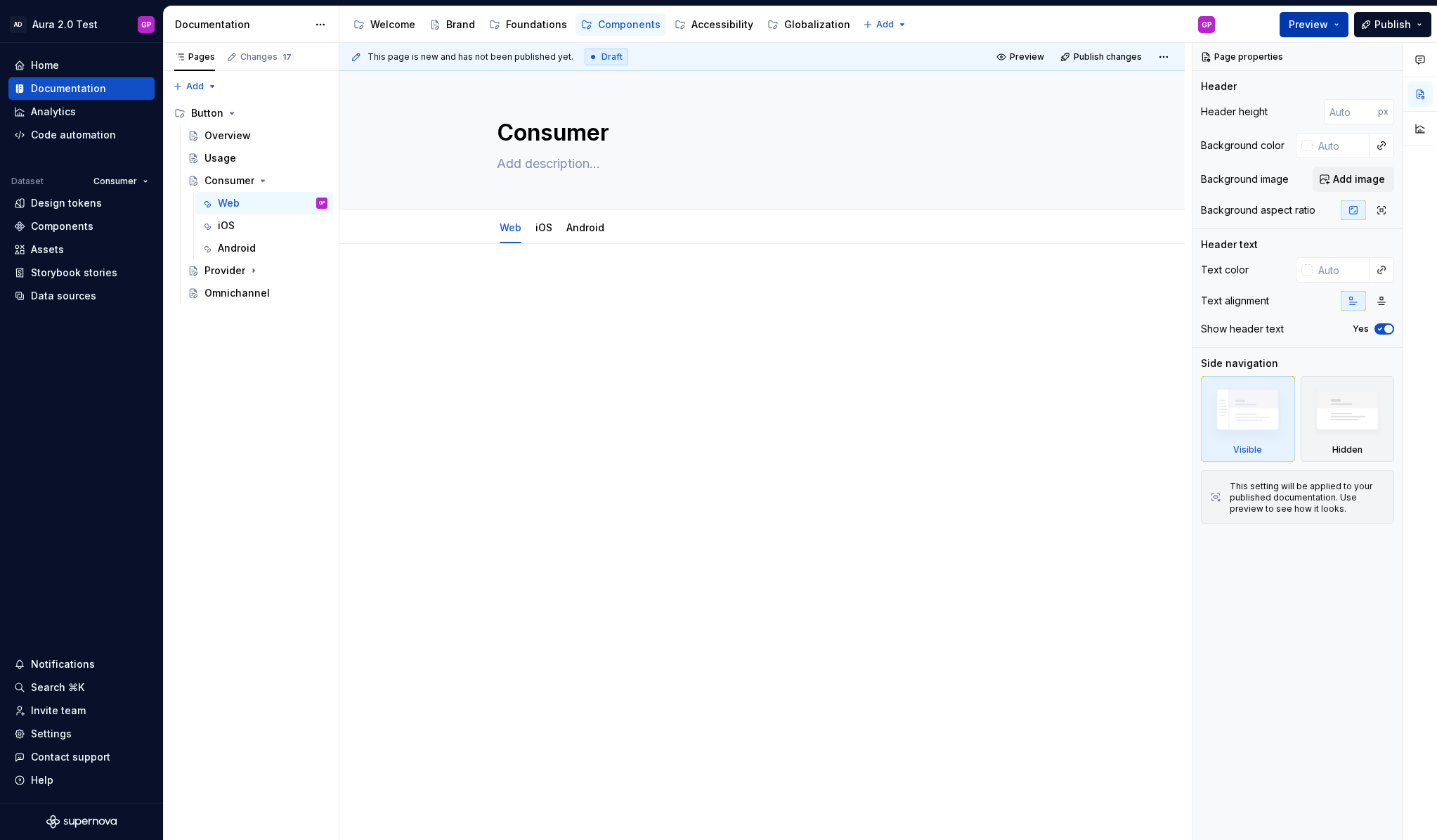
click at [1301, 24] on span "Preview" at bounding box center [1309, 24] width 40 height 14
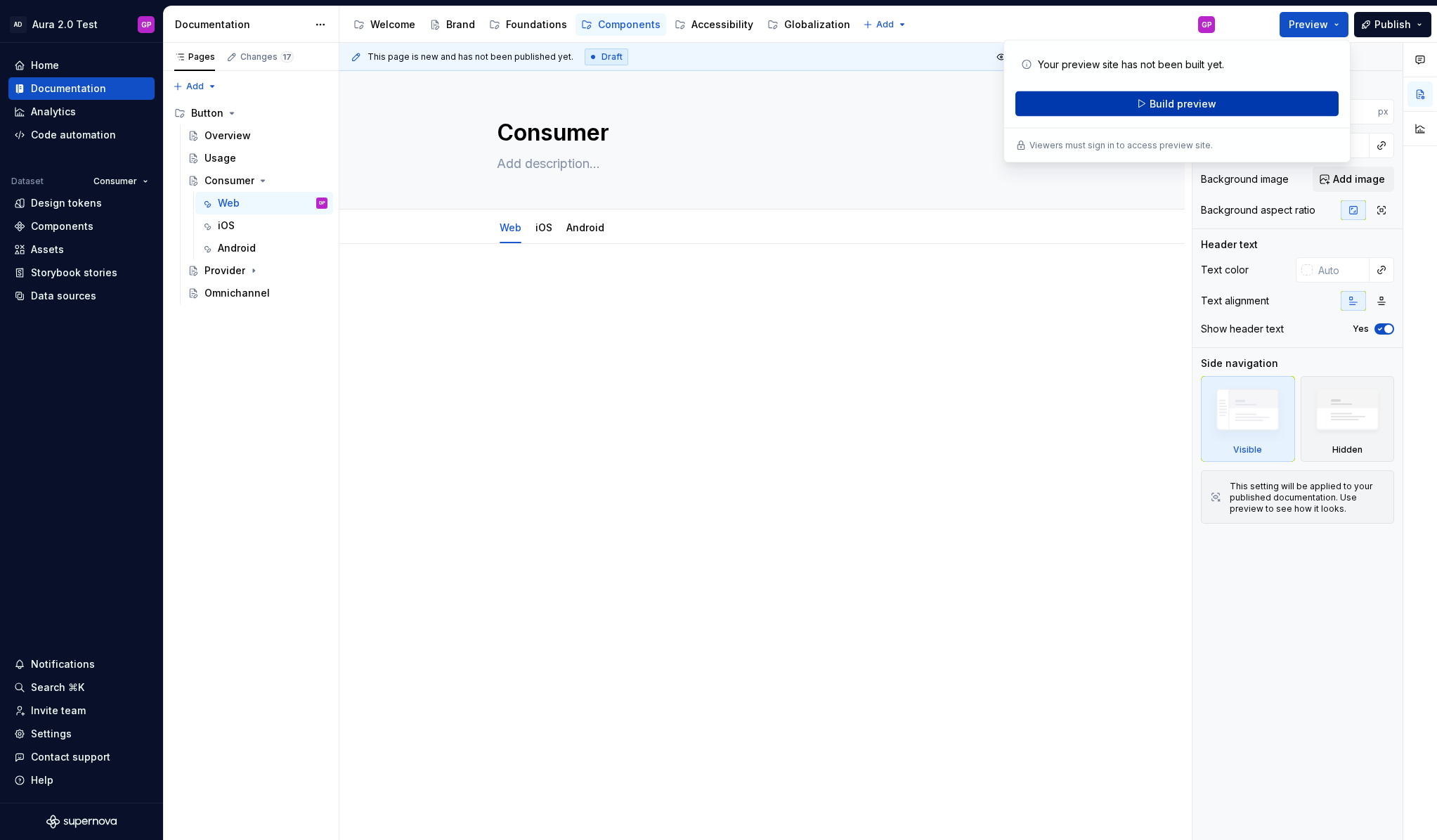
click at [1153, 103] on span "Build preview" at bounding box center [1183, 104] width 67 height 14
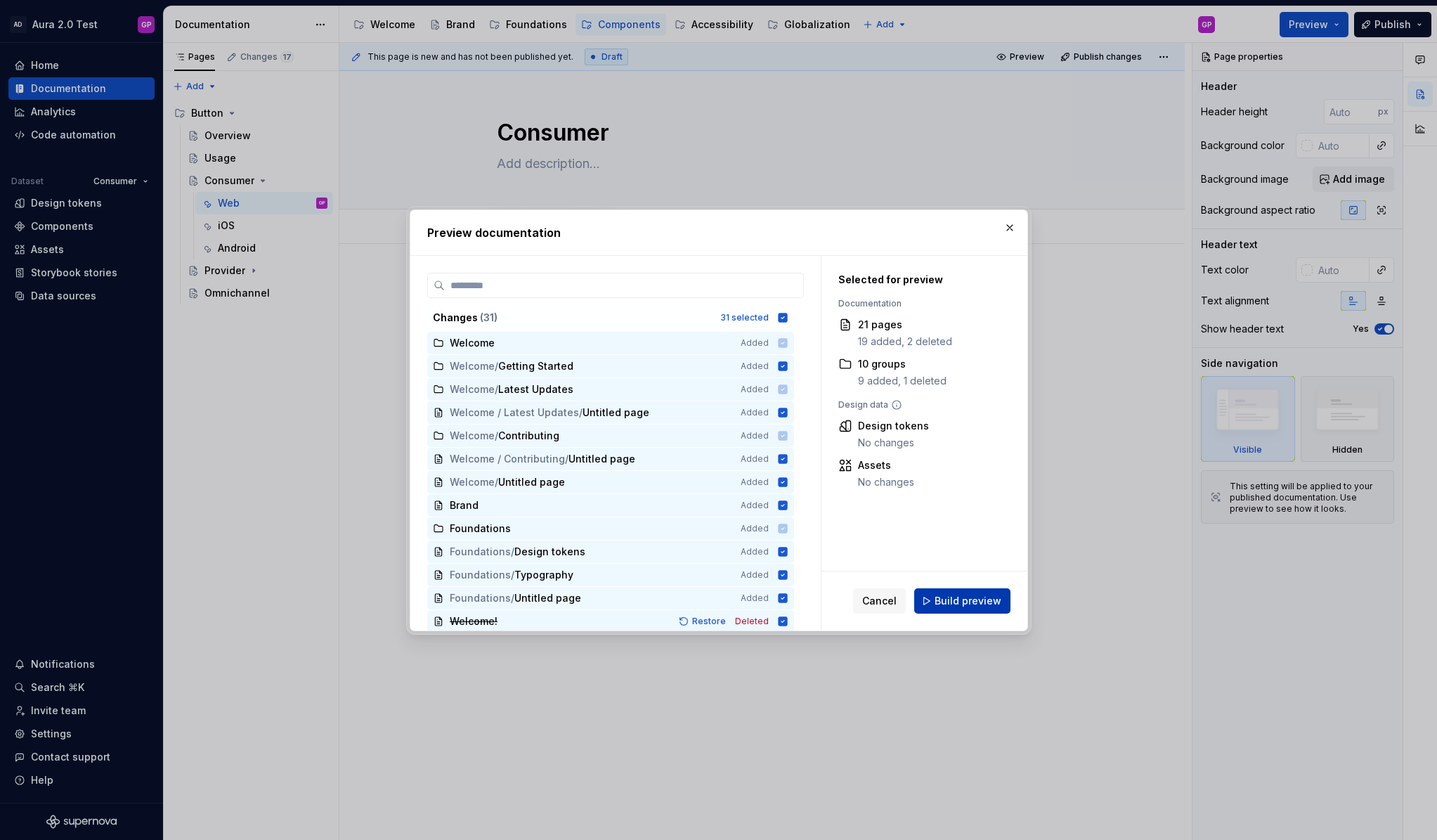
click at [943, 602] on span "Build preview" at bounding box center [968, 601] width 67 height 14
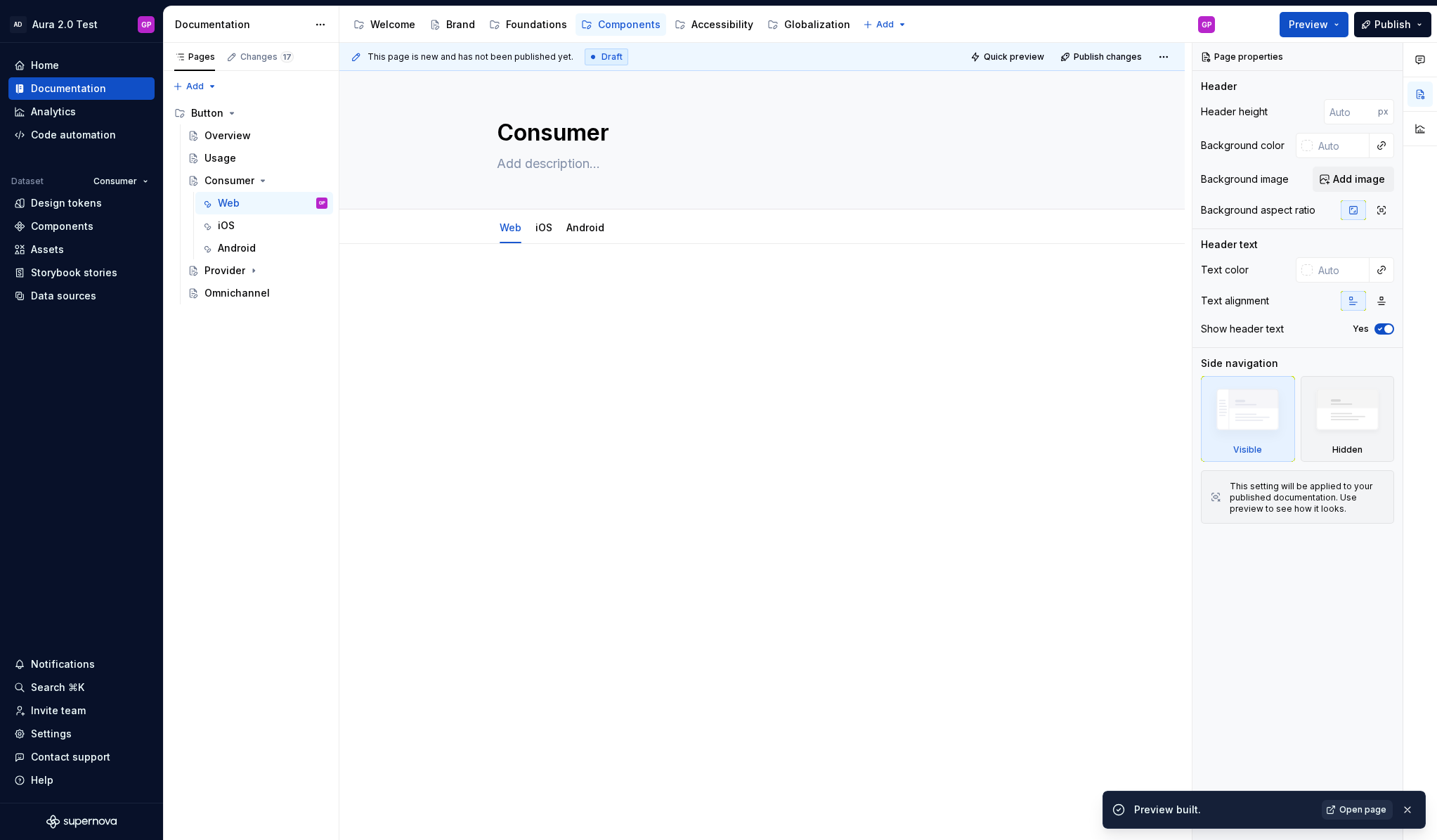
click at [1336, 808] on link "Open page" at bounding box center [1357, 810] width 71 height 20
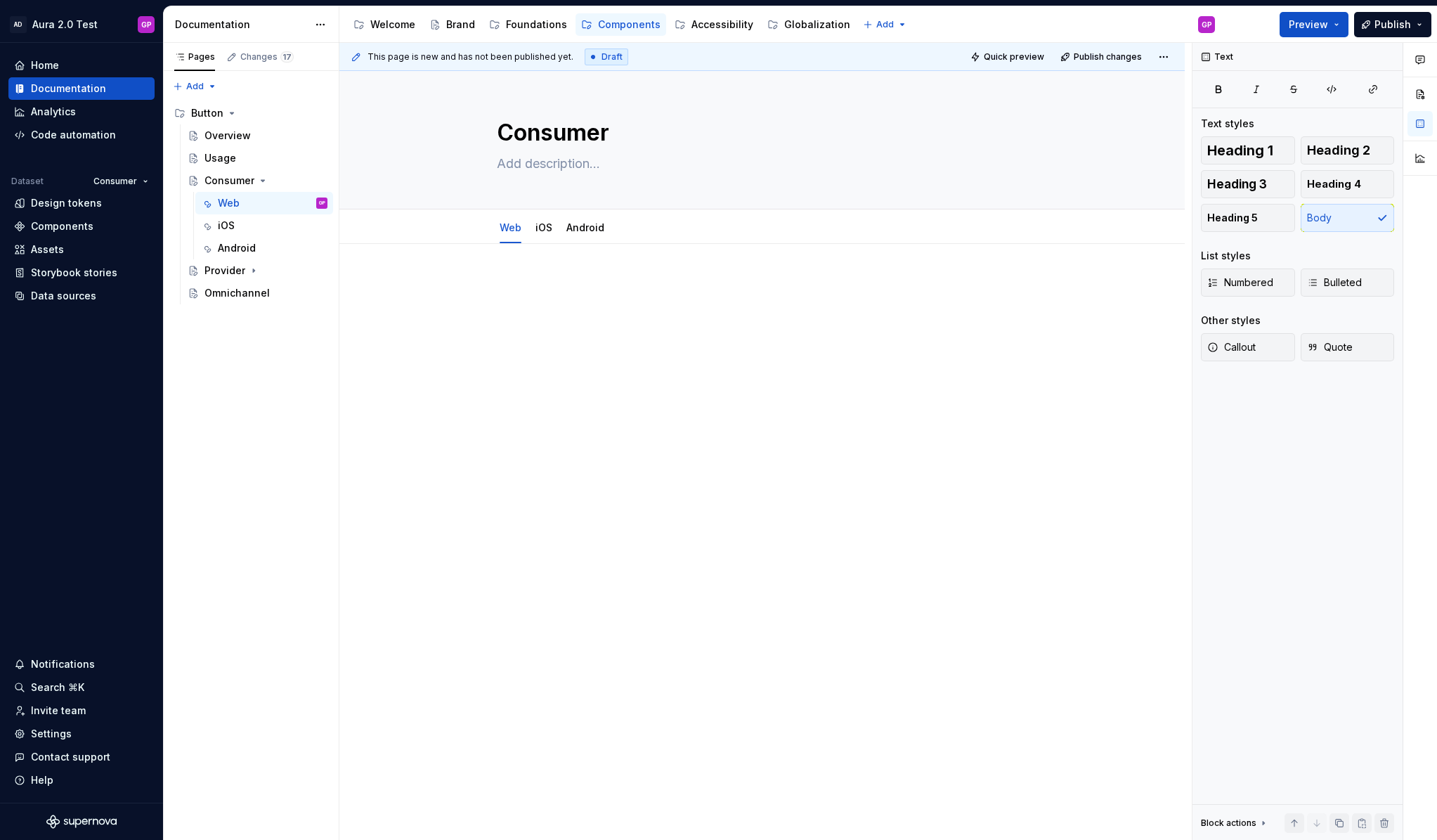
type textarea "*"
click at [27, 244] on div "Assets" at bounding box center [81, 249] width 135 height 14
